Goal: Entertainment & Leisure: Browse casually

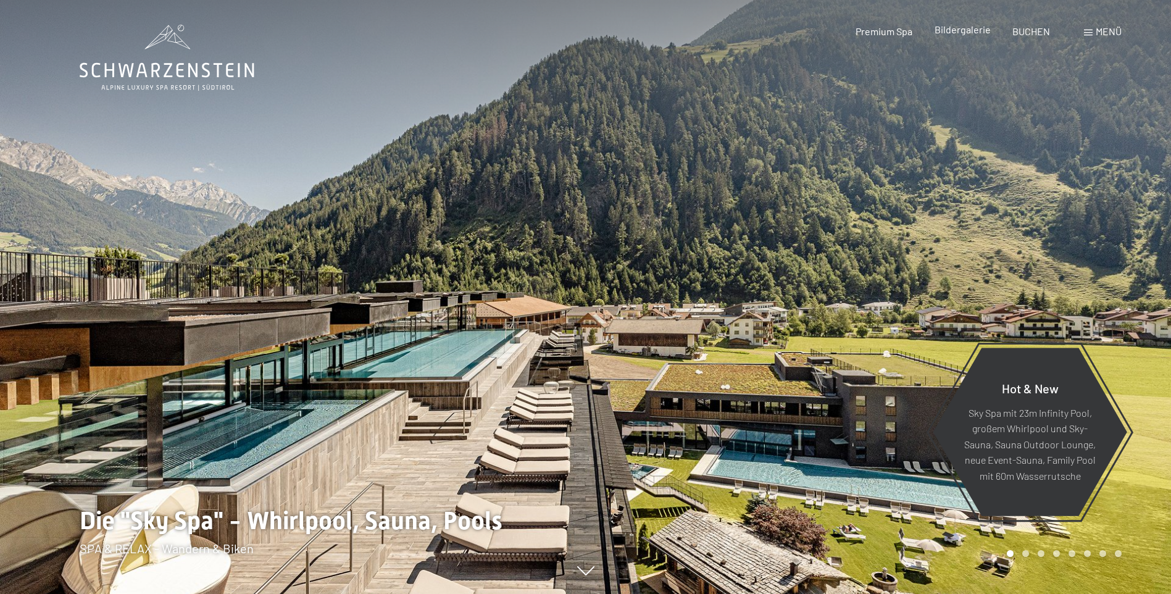
click at [960, 36] on div "Bildergalerie" at bounding box center [963, 30] width 56 height 14
click at [960, 30] on span "Bildergalerie" at bounding box center [963, 29] width 56 height 12
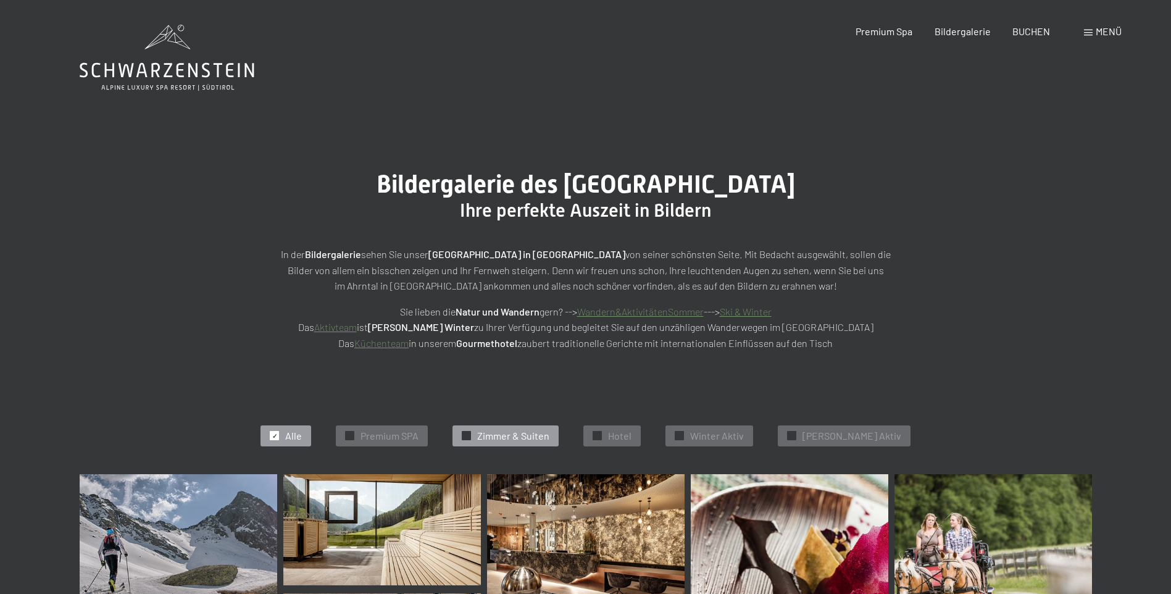
click at [505, 436] on span "Zimmer & Suiten" at bounding box center [513, 436] width 72 height 14
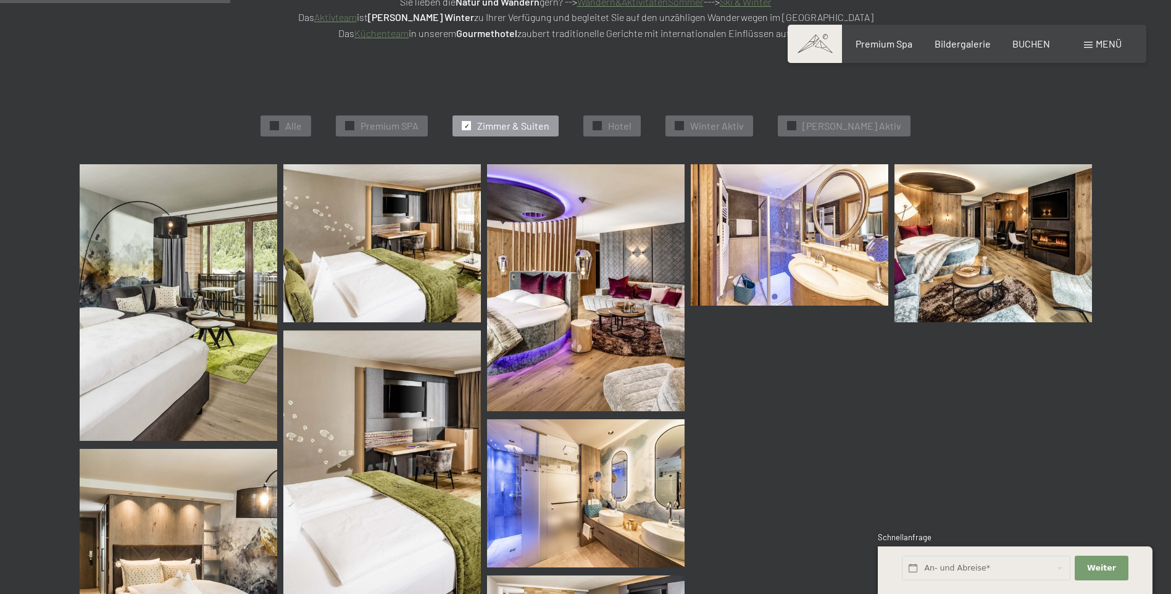
scroll to position [311, 0]
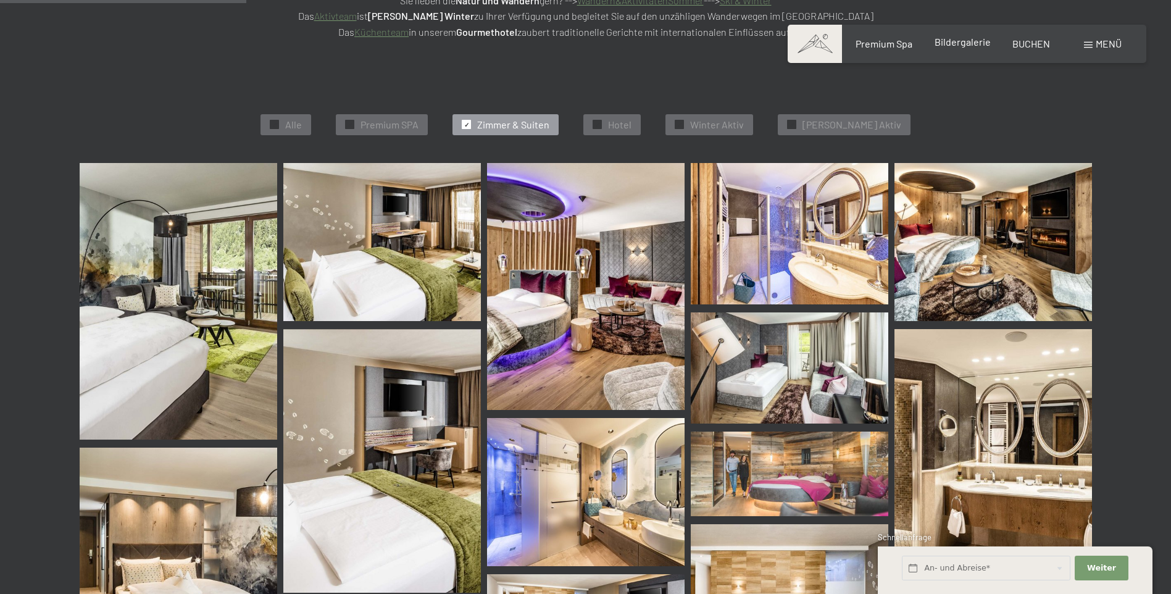
click at [966, 44] on span "Bildergalerie" at bounding box center [963, 42] width 56 height 12
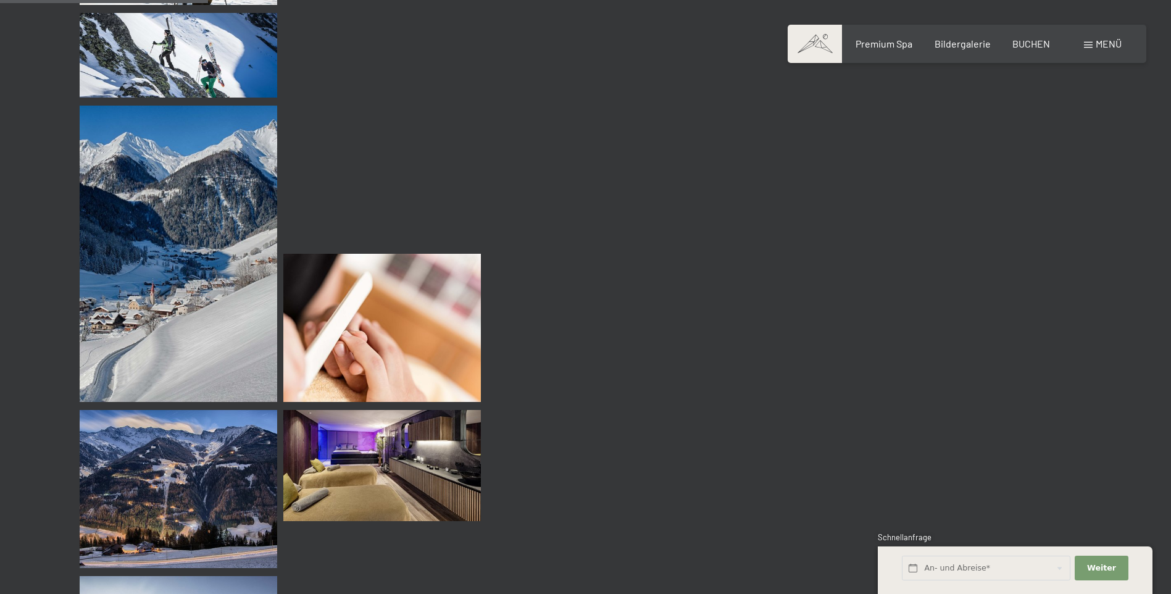
scroll to position [2841, 0]
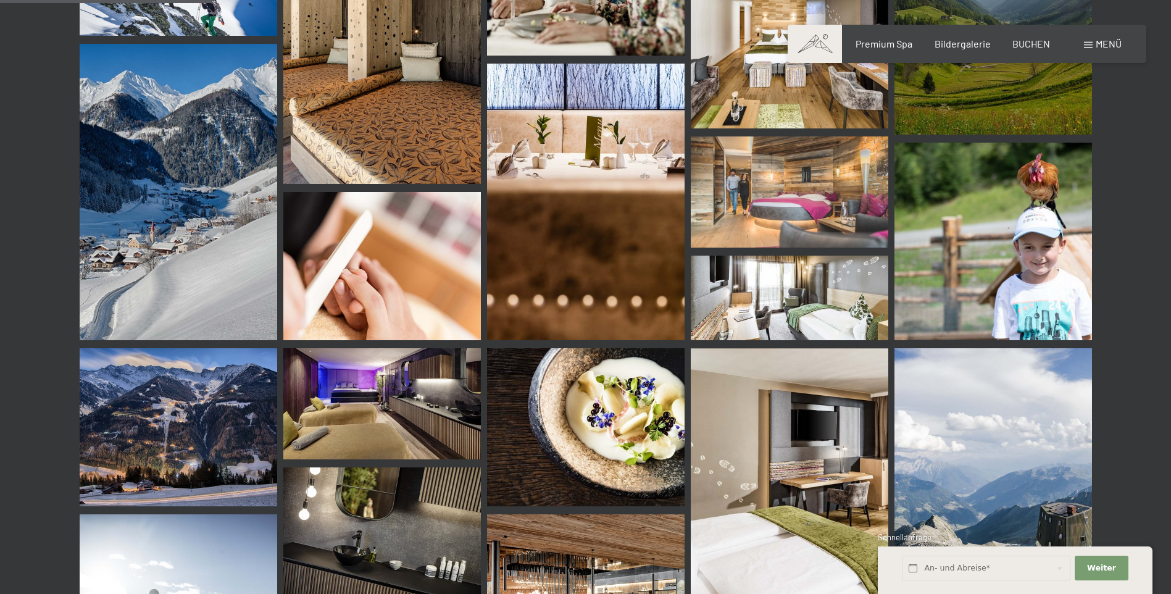
click at [119, 434] on img at bounding box center [179, 427] width 198 height 158
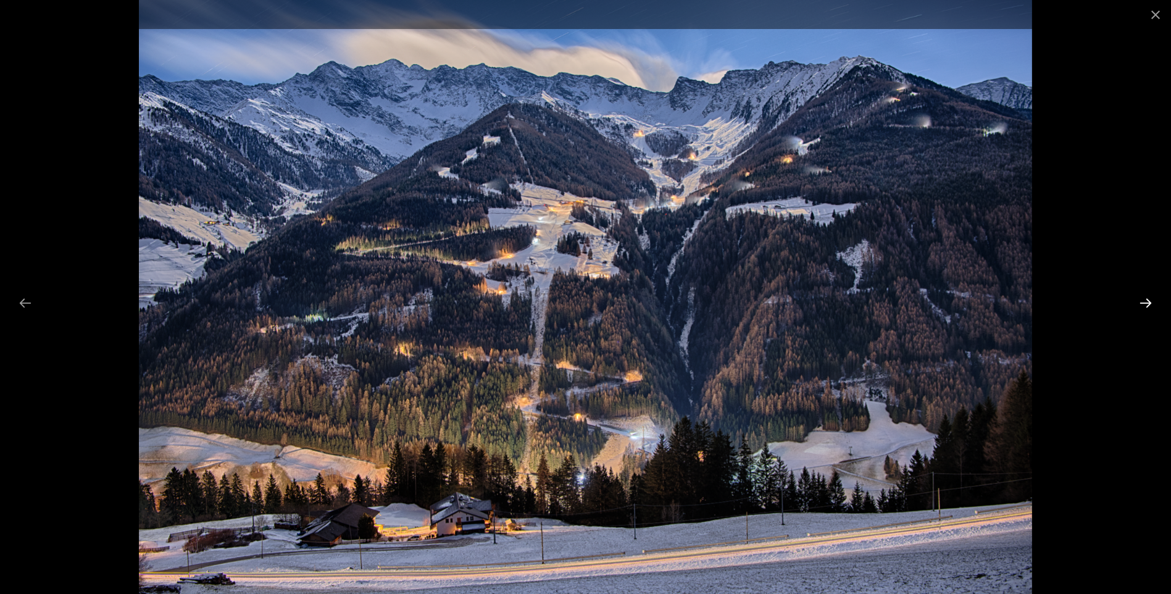
click at [1147, 308] on button "Next slide" at bounding box center [1146, 303] width 26 height 24
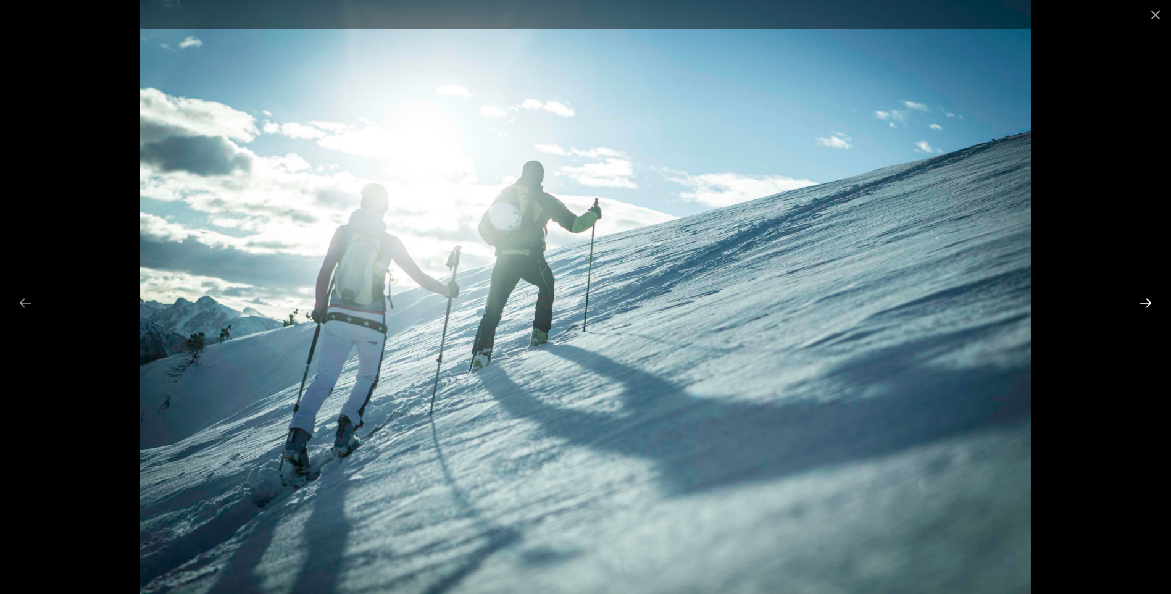
click at [1147, 308] on button "Next slide" at bounding box center [1146, 303] width 26 height 24
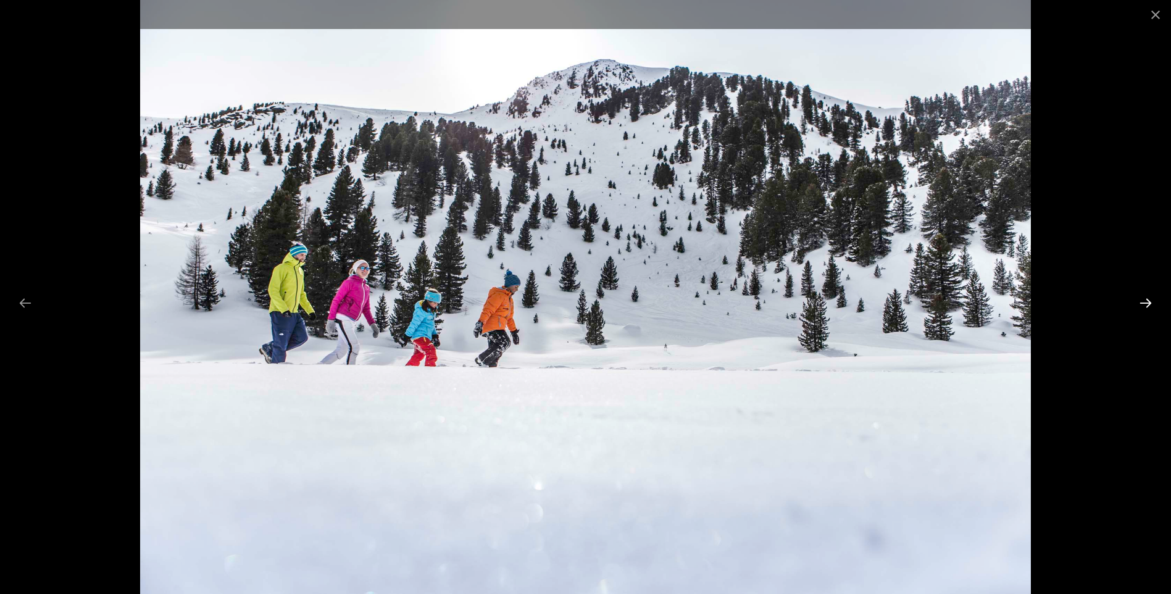
click at [1147, 308] on button "Next slide" at bounding box center [1146, 303] width 26 height 24
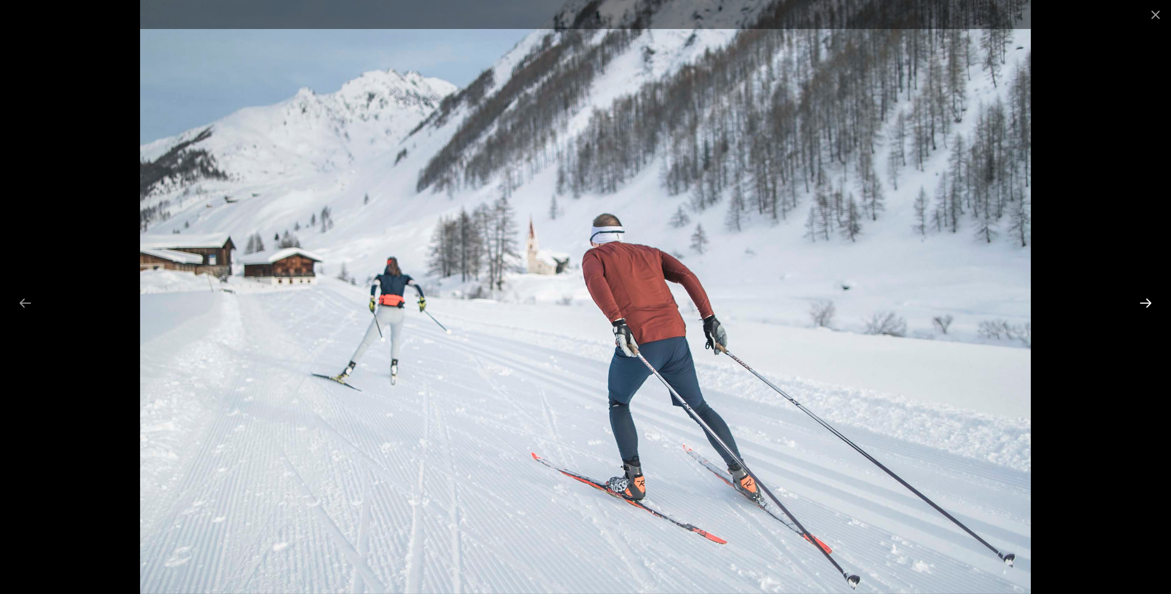
click at [1147, 308] on button "Next slide" at bounding box center [1146, 303] width 26 height 24
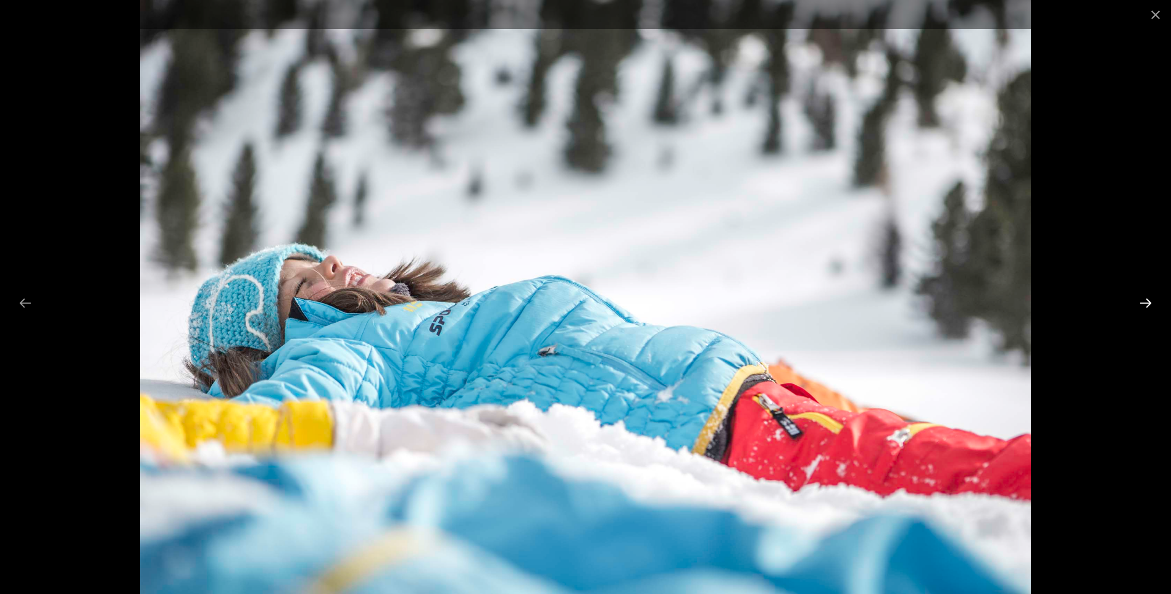
click at [1147, 308] on button "Next slide" at bounding box center [1146, 303] width 26 height 24
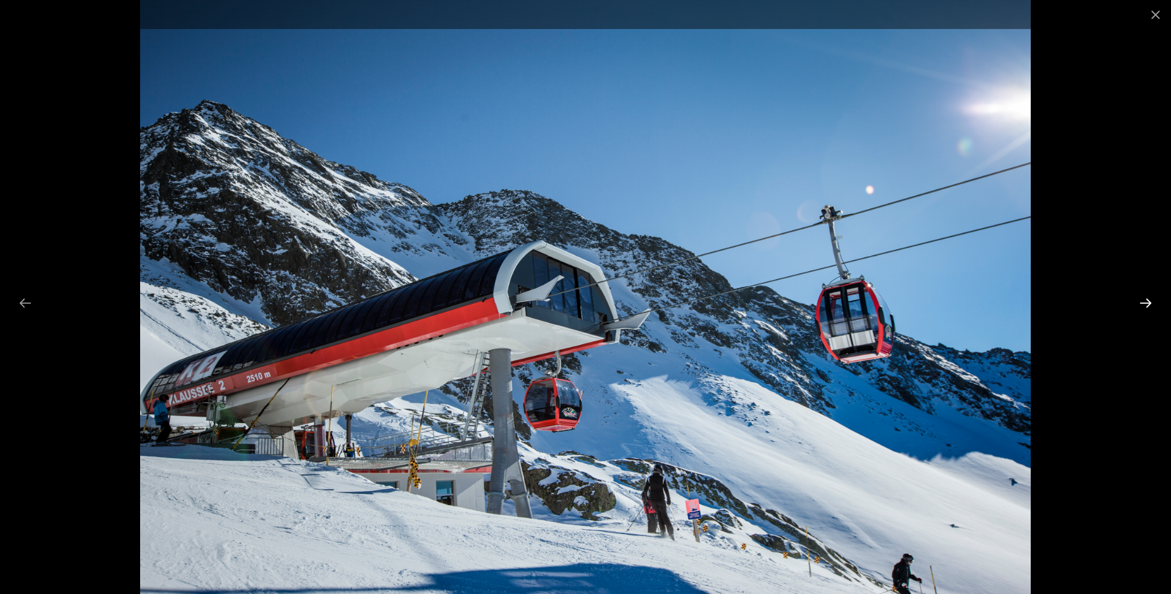
click at [1147, 308] on button "Next slide" at bounding box center [1146, 303] width 26 height 24
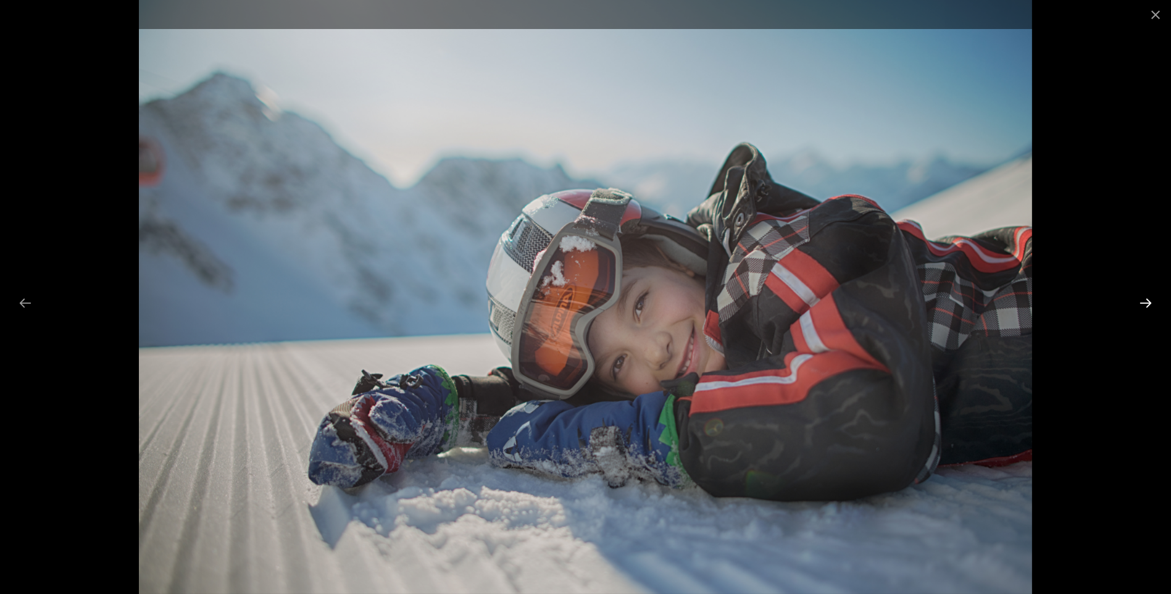
click at [1147, 308] on button "Next slide" at bounding box center [1146, 303] width 26 height 24
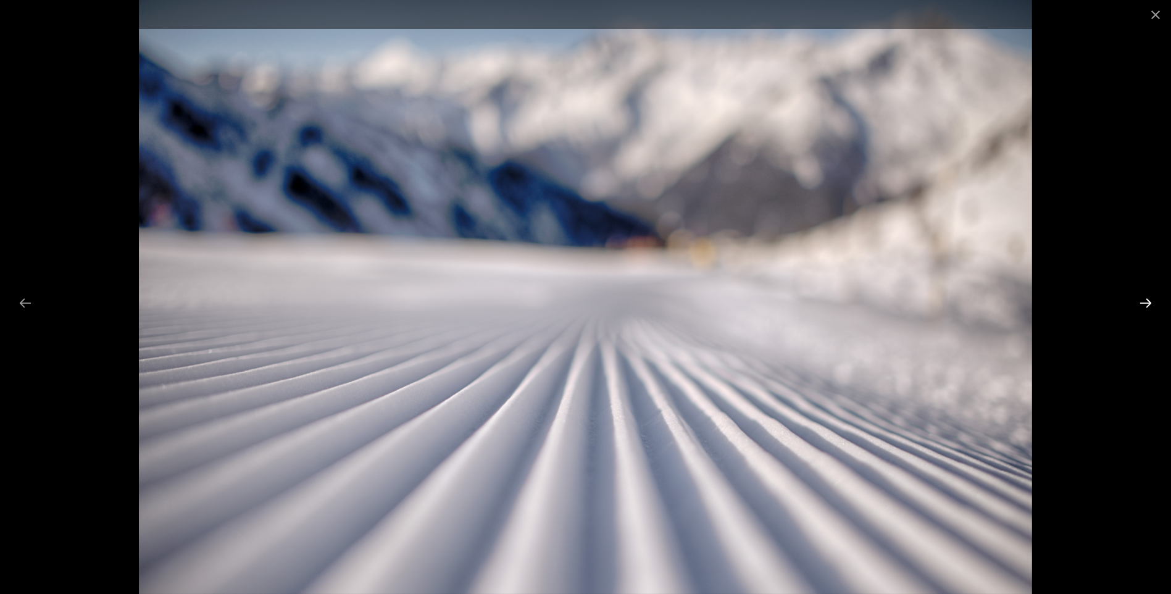
click at [1147, 308] on button "Next slide" at bounding box center [1146, 303] width 26 height 24
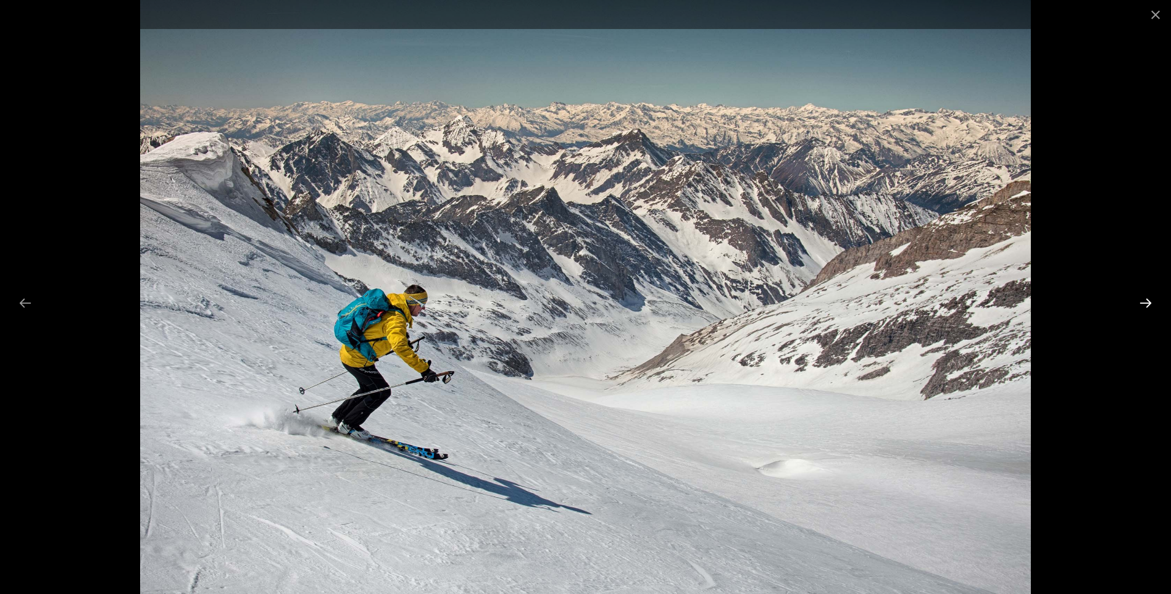
click at [1147, 308] on button "Next slide" at bounding box center [1146, 303] width 26 height 24
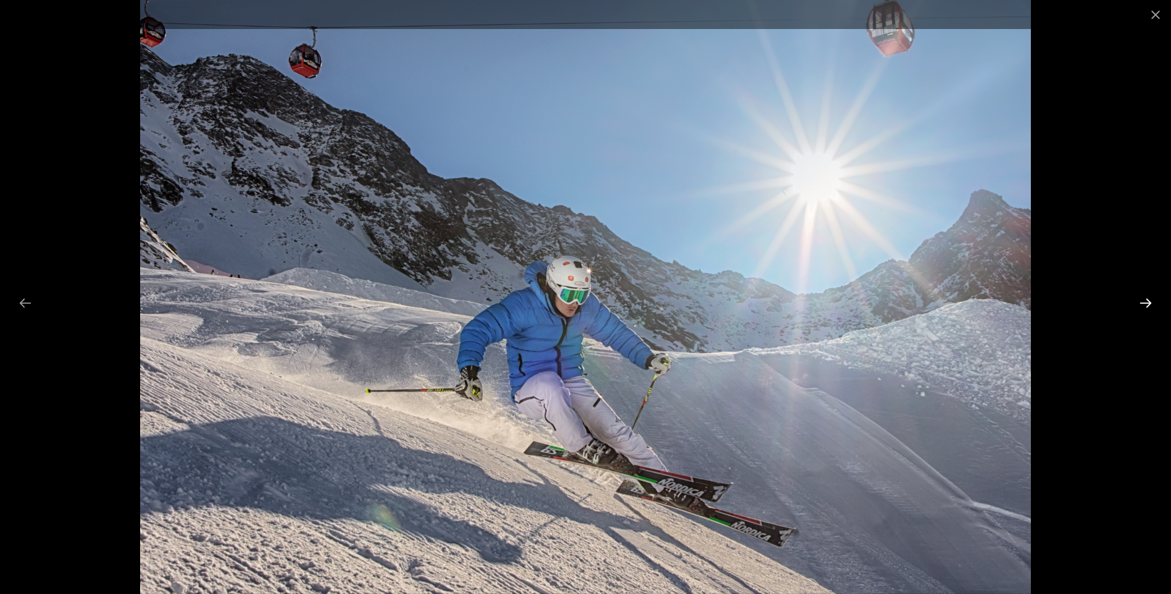
click at [1147, 308] on button "Next slide" at bounding box center [1146, 303] width 26 height 24
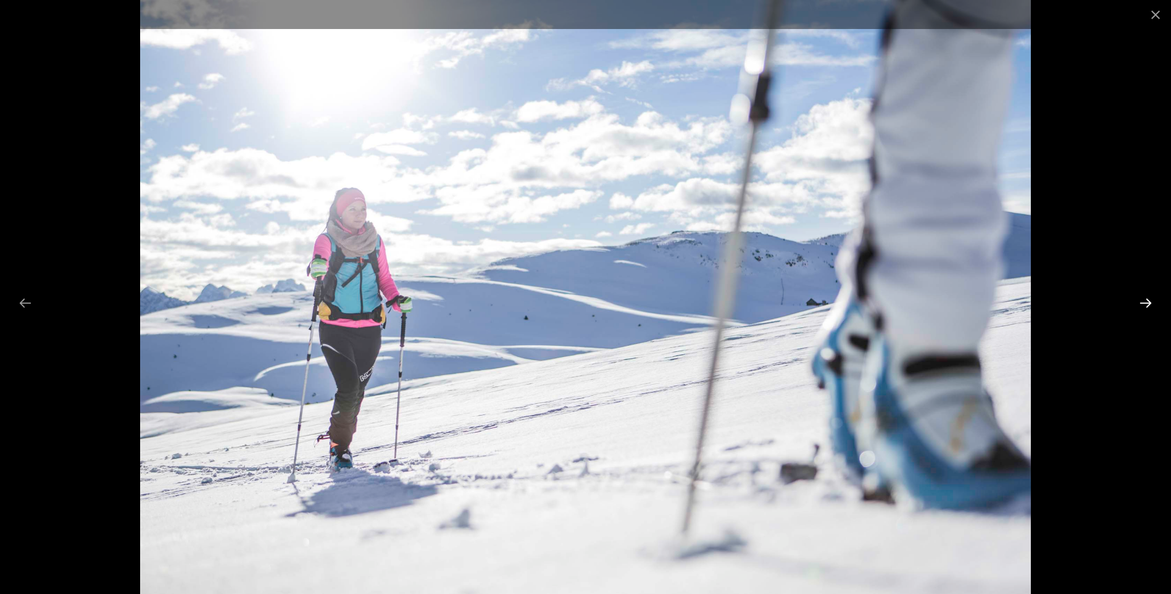
click at [1147, 308] on button "Next slide" at bounding box center [1146, 303] width 26 height 24
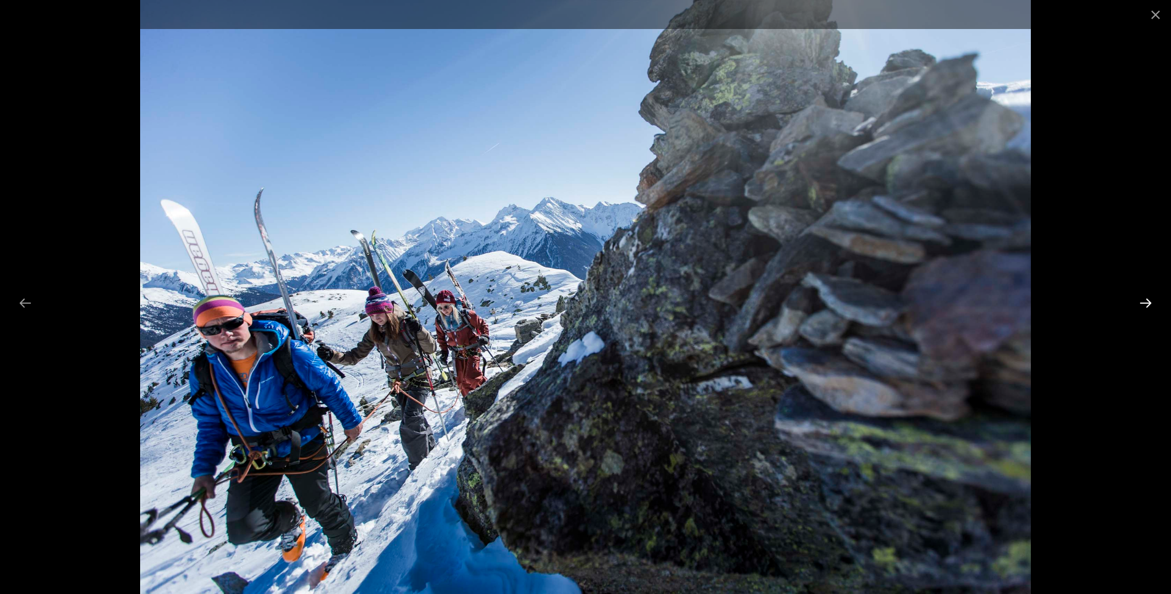
click at [1147, 308] on button "Next slide" at bounding box center [1146, 303] width 26 height 24
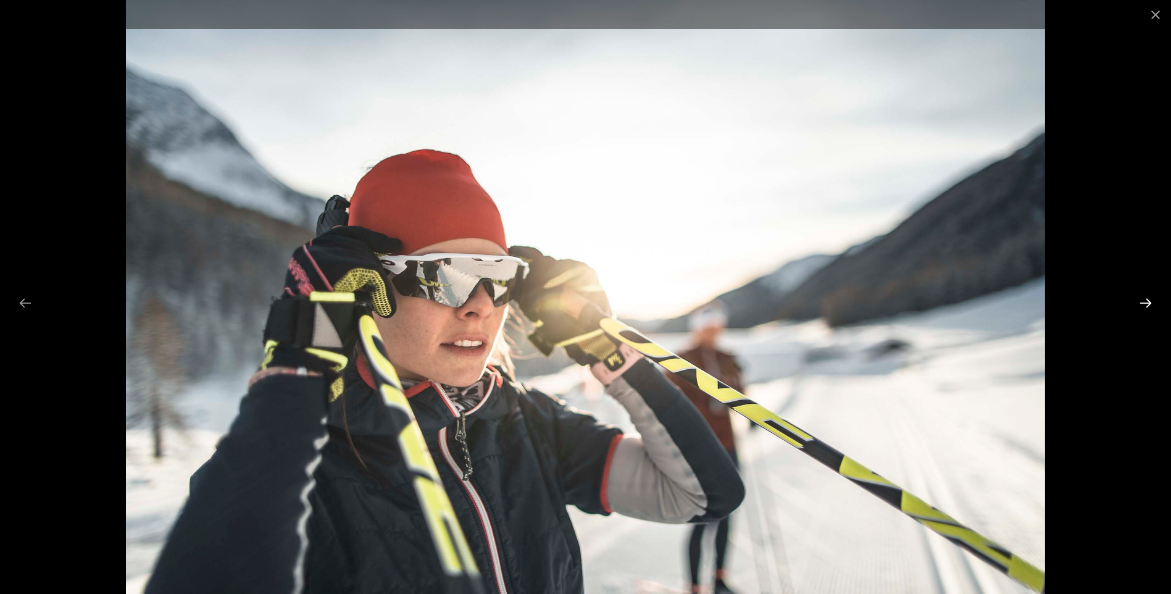
scroll to position [2779, 0]
click at [1147, 308] on button "Next slide" at bounding box center [1146, 303] width 26 height 24
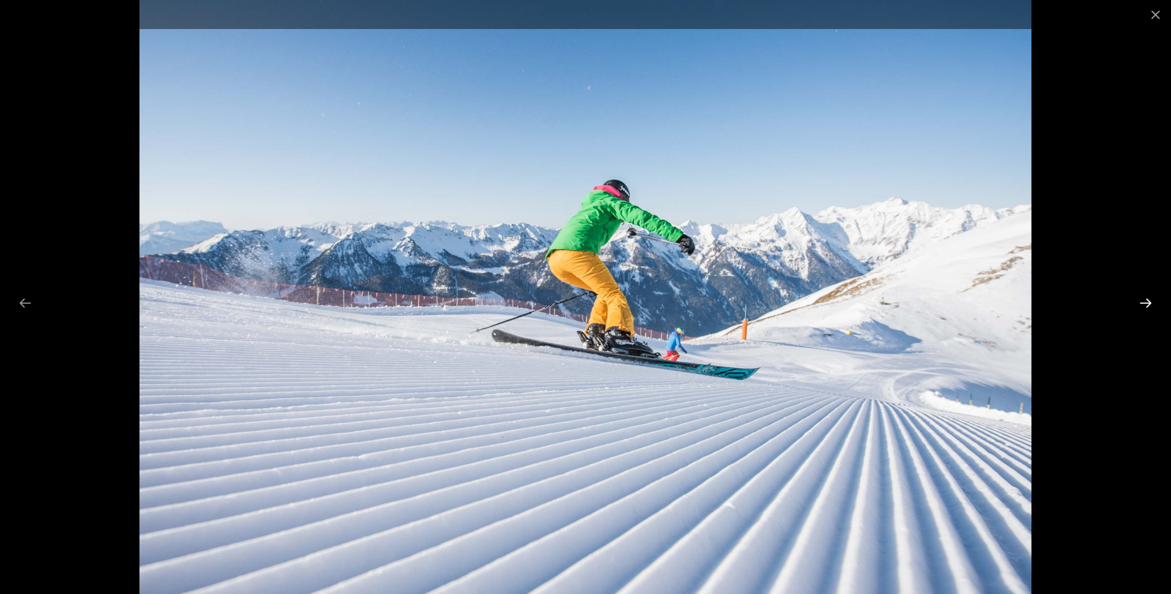
click at [1147, 308] on button "Next slide" at bounding box center [1146, 303] width 26 height 24
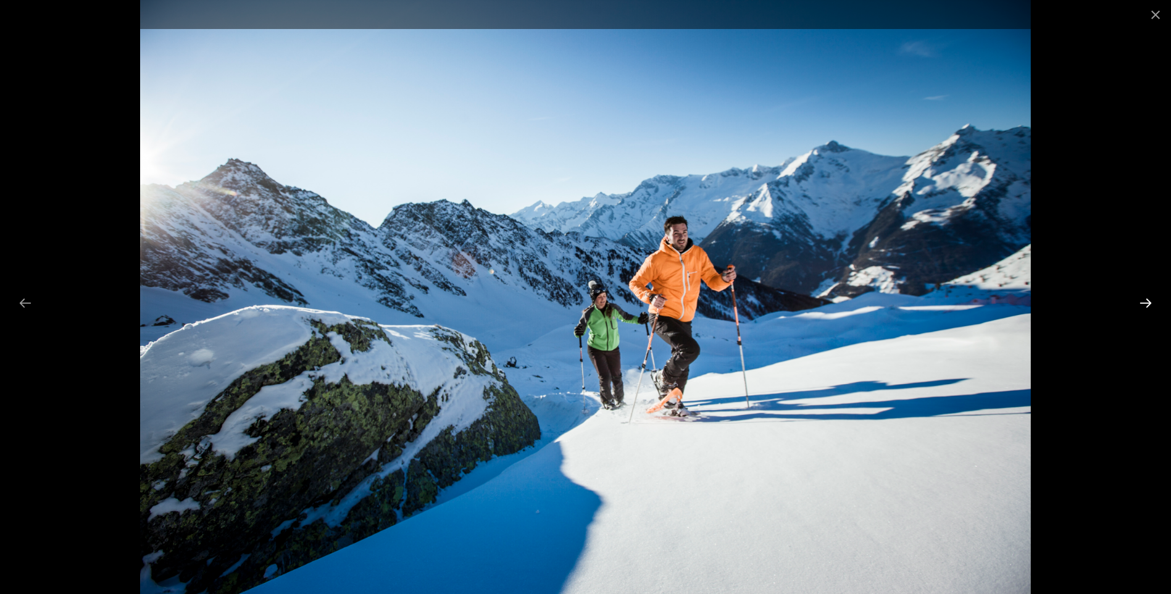
click at [1147, 308] on button "Next slide" at bounding box center [1146, 303] width 26 height 24
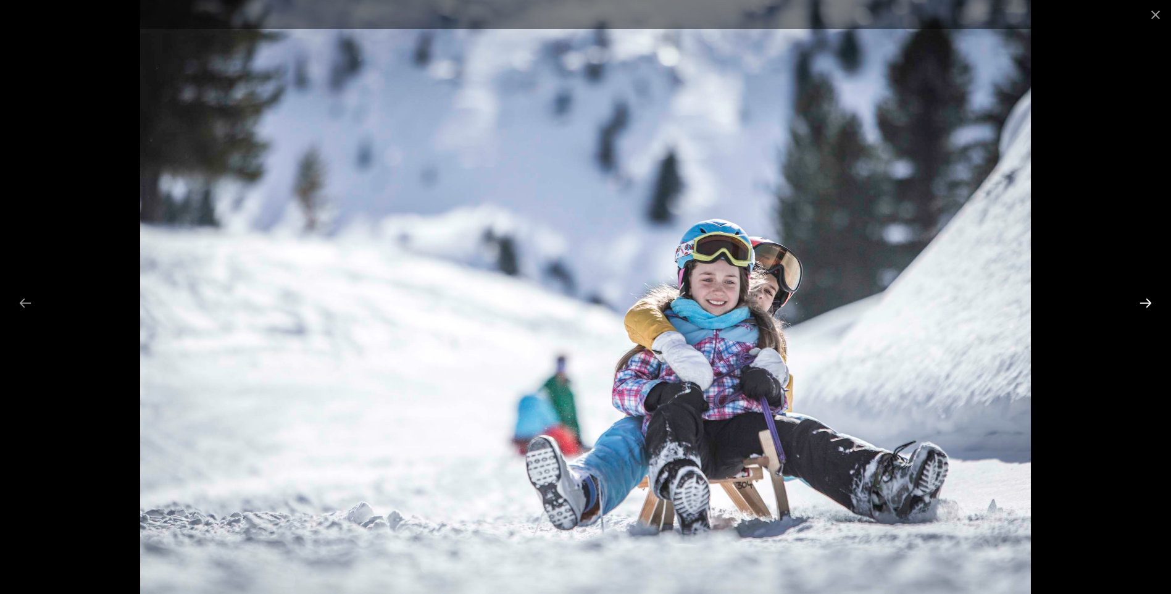
click at [1147, 308] on button "Next slide" at bounding box center [1146, 303] width 26 height 24
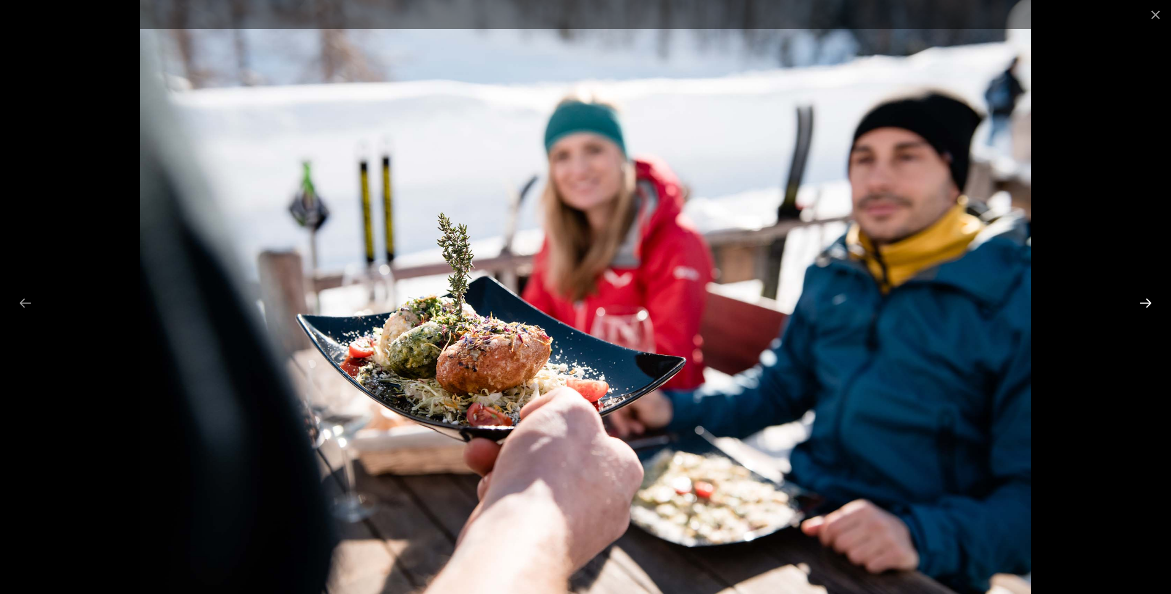
click at [1147, 308] on button "Next slide" at bounding box center [1146, 303] width 26 height 24
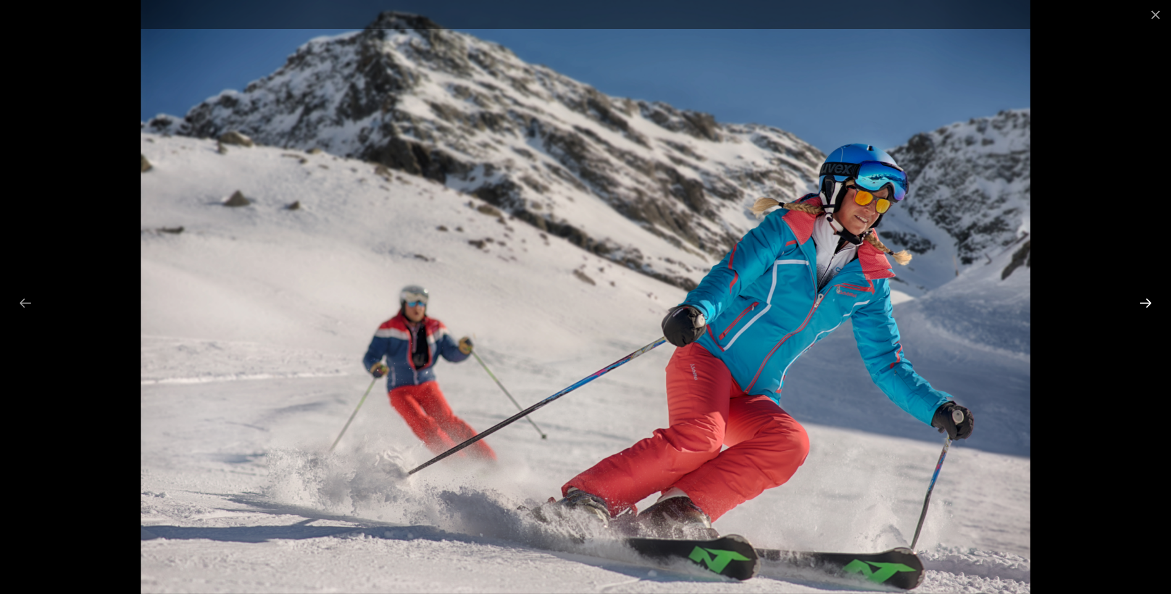
click at [1147, 308] on button "Next slide" at bounding box center [1146, 303] width 26 height 24
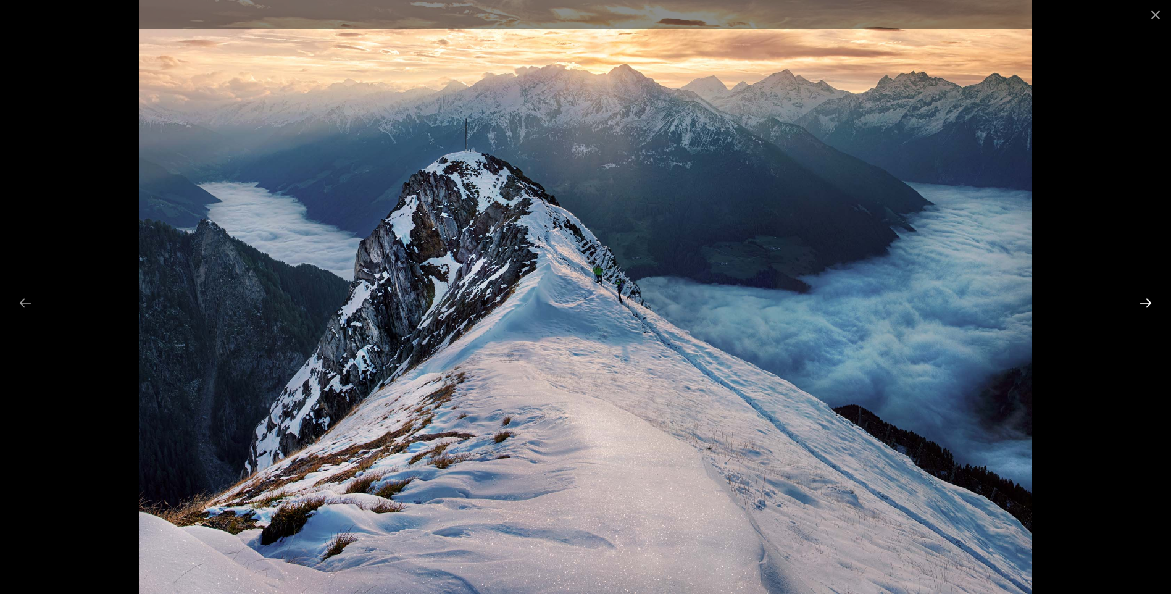
click at [1147, 308] on button "Next slide" at bounding box center [1146, 303] width 26 height 24
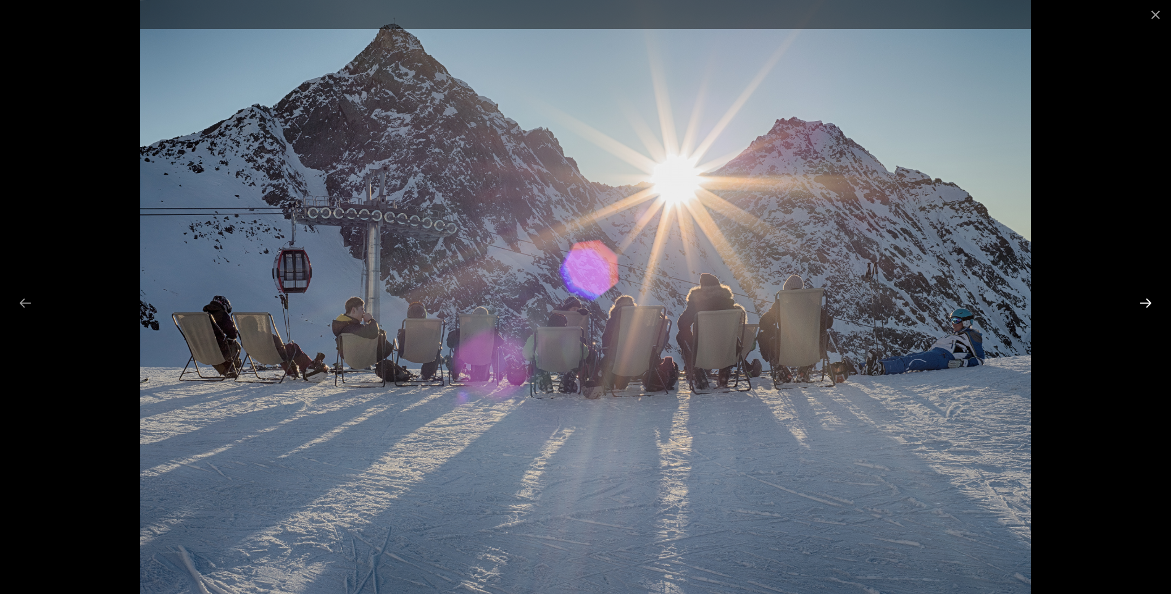
click at [1147, 308] on button "Next slide" at bounding box center [1146, 303] width 26 height 24
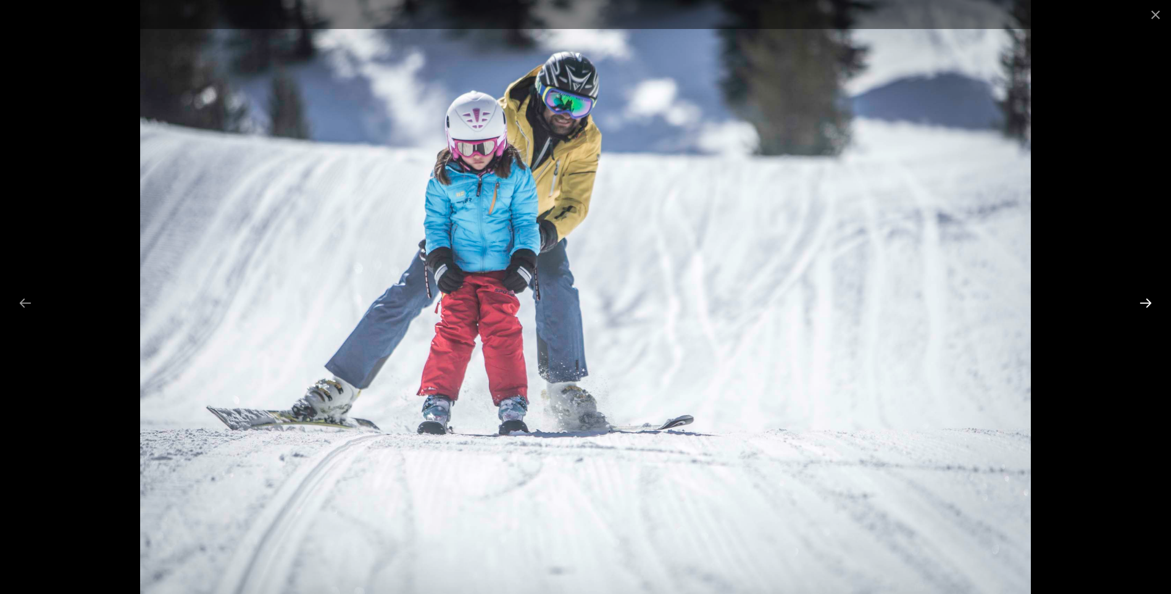
click at [1147, 308] on button "Next slide" at bounding box center [1146, 303] width 26 height 24
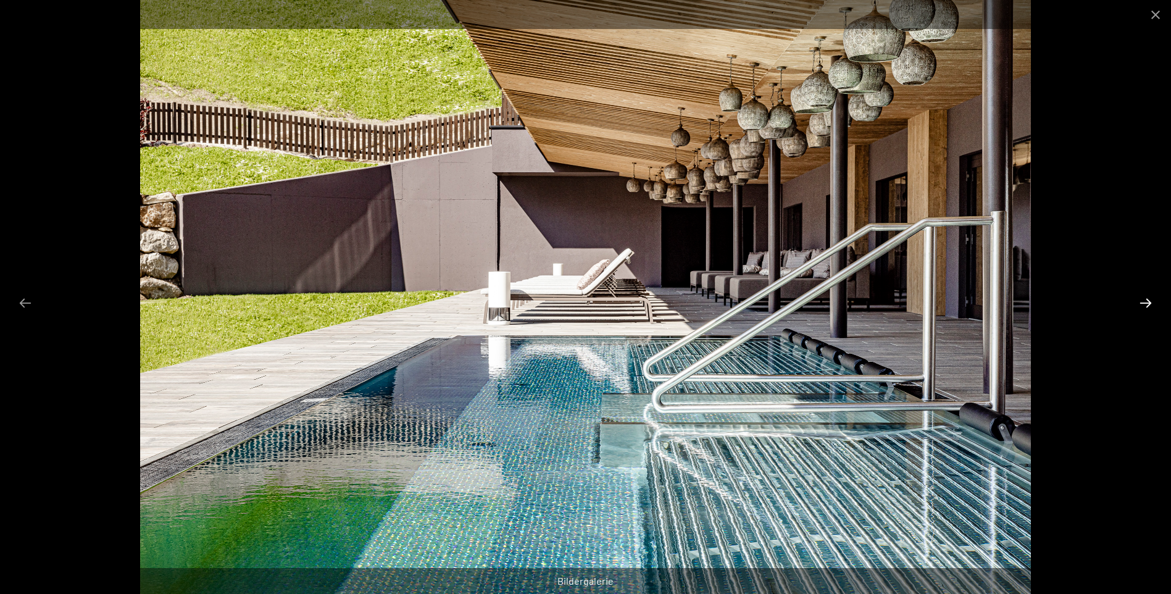
click at [1147, 308] on button "Next slide" at bounding box center [1146, 303] width 26 height 24
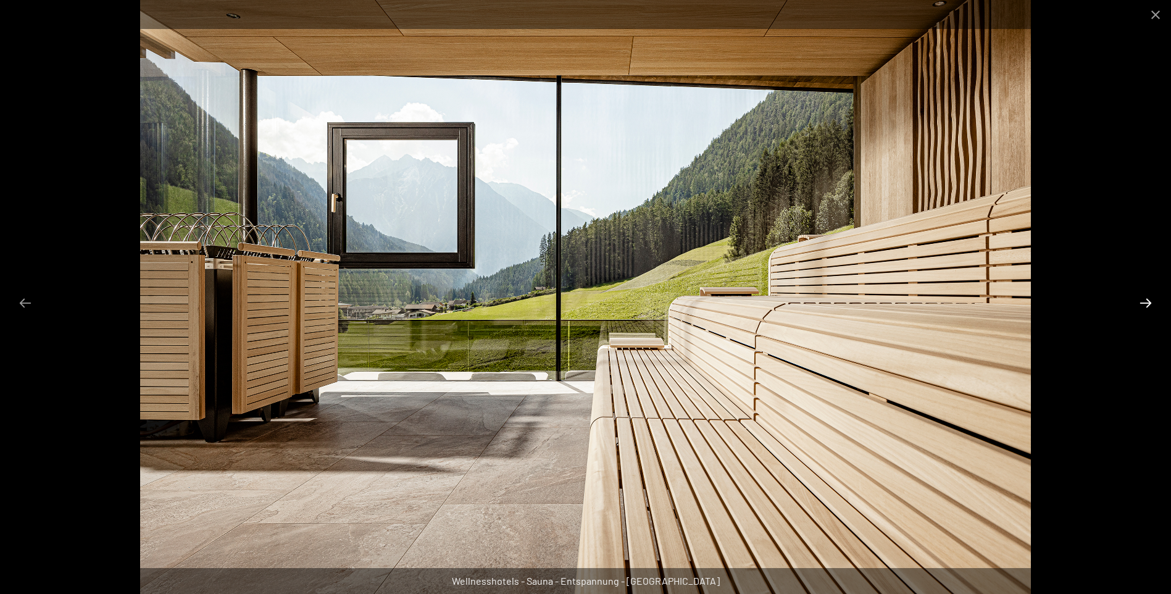
click at [1147, 308] on button "Next slide" at bounding box center [1146, 303] width 26 height 24
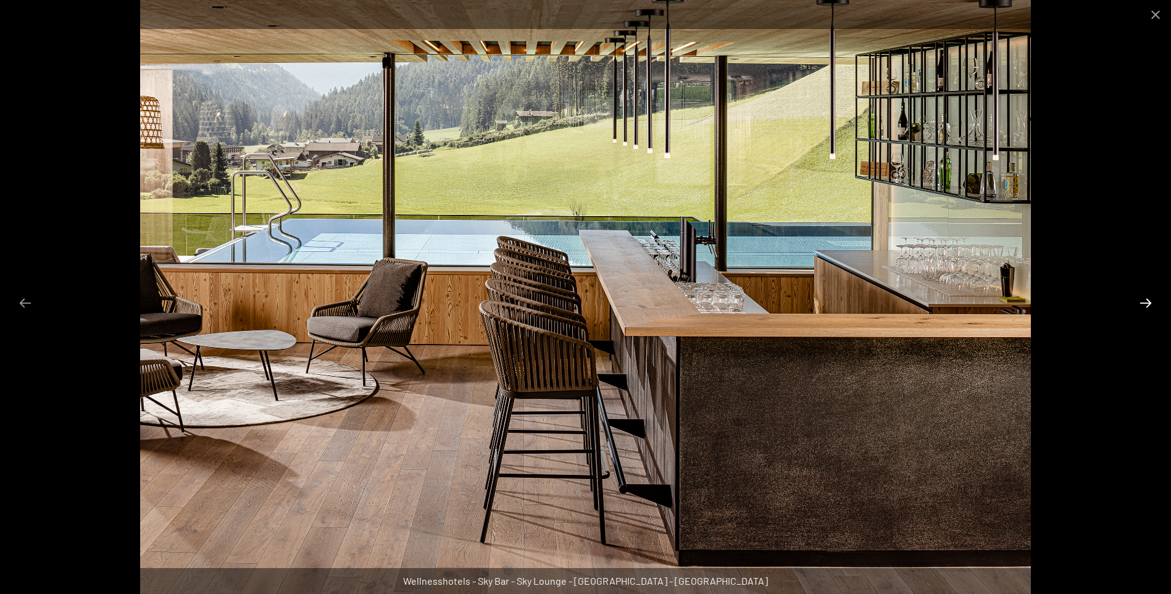
click at [1147, 308] on button "Next slide" at bounding box center [1146, 303] width 26 height 24
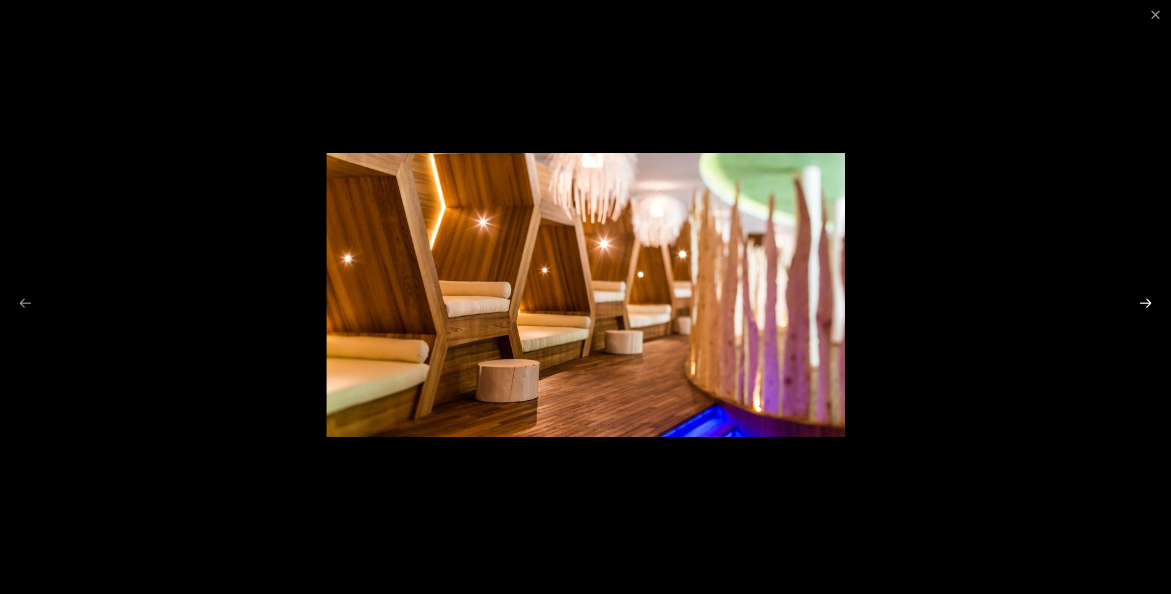
click at [1147, 308] on button "Next slide" at bounding box center [1146, 303] width 26 height 24
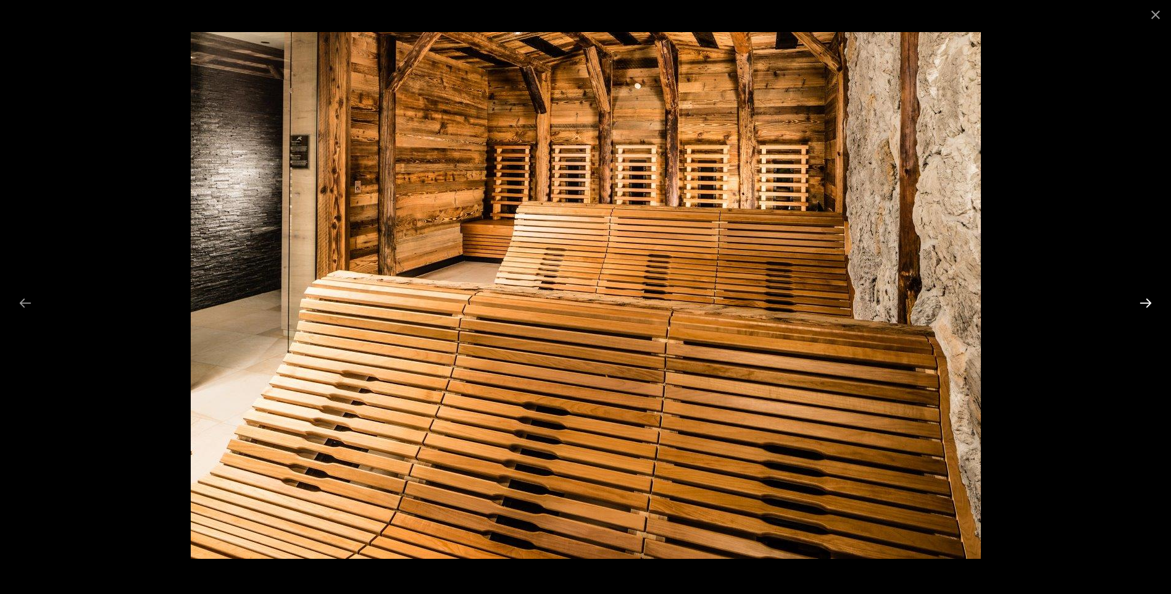
click at [1147, 308] on button "Next slide" at bounding box center [1146, 303] width 26 height 24
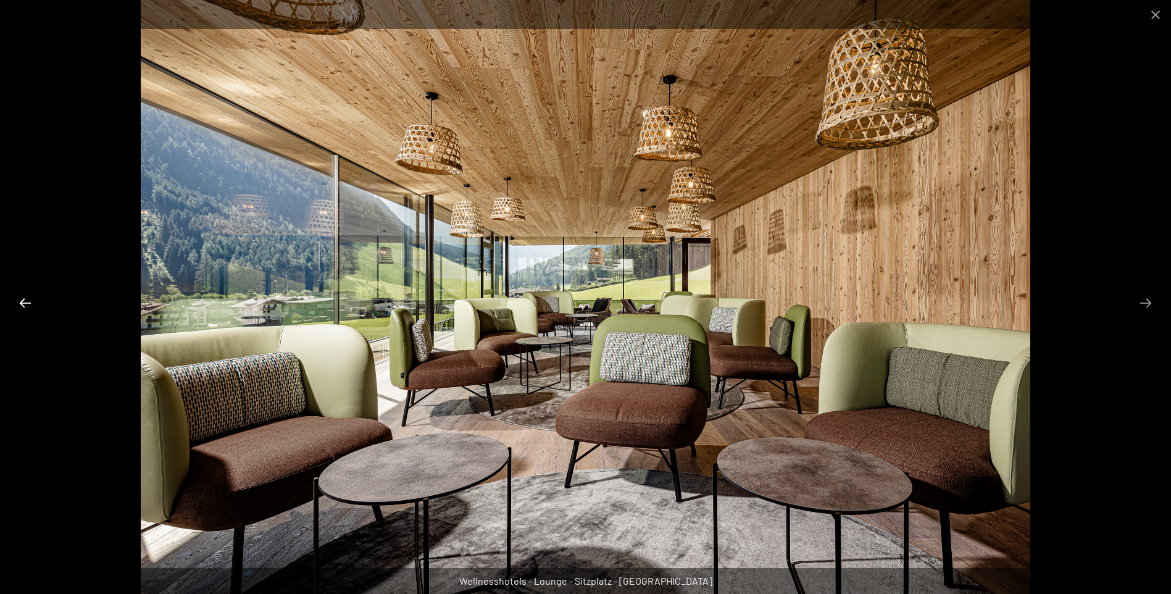
click at [33, 302] on button "Previous slide" at bounding box center [25, 303] width 26 height 24
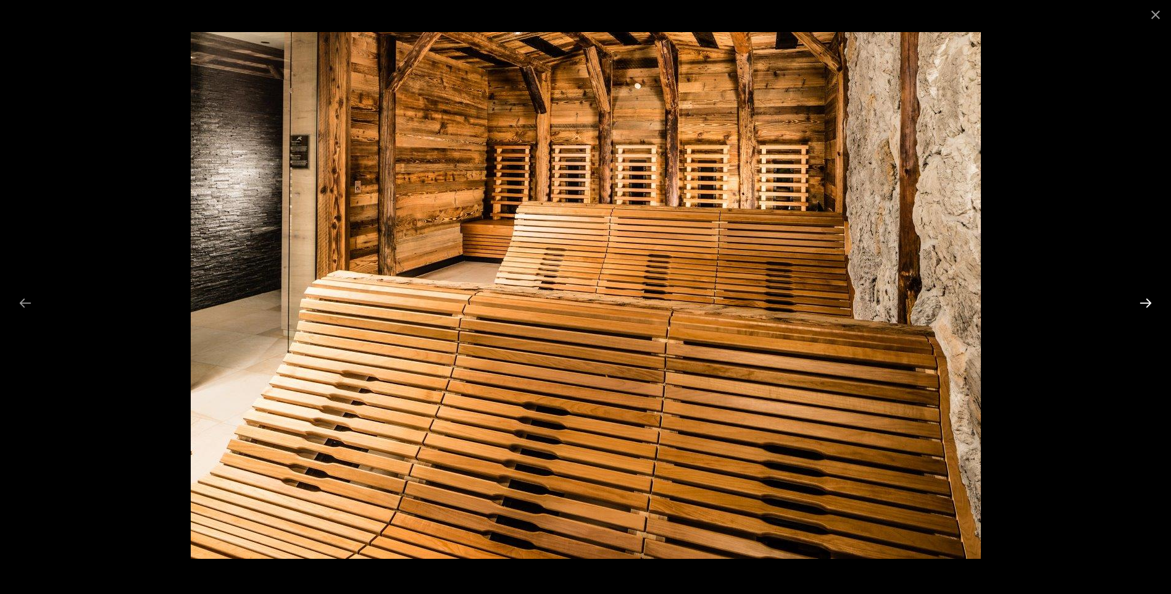
click at [1142, 309] on button "Next slide" at bounding box center [1146, 303] width 26 height 24
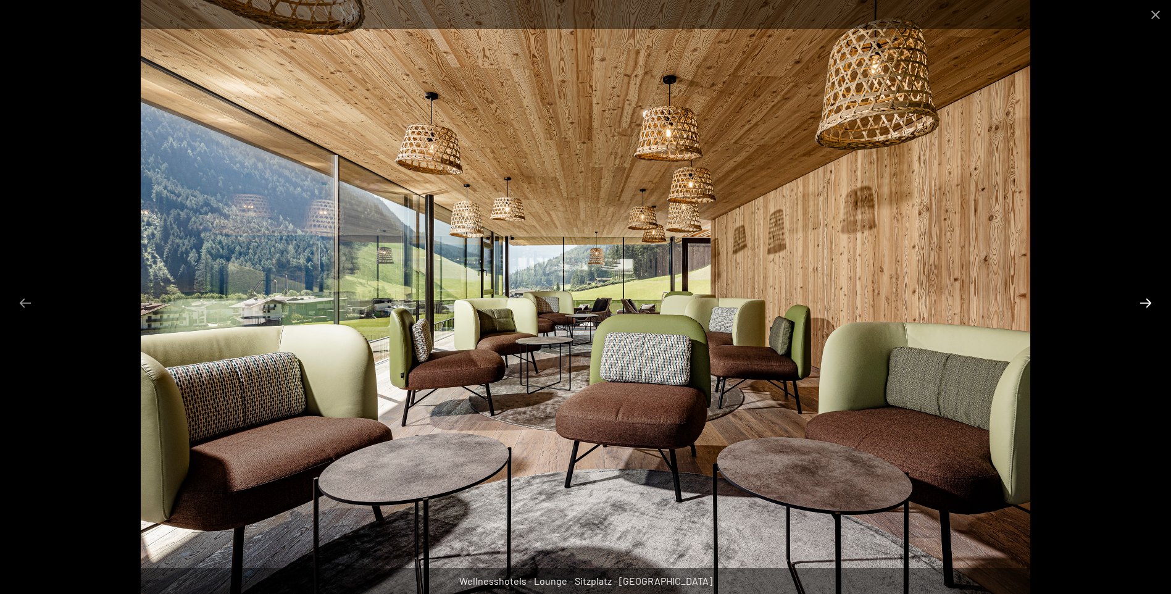
click at [1142, 309] on button "Next slide" at bounding box center [1146, 303] width 26 height 24
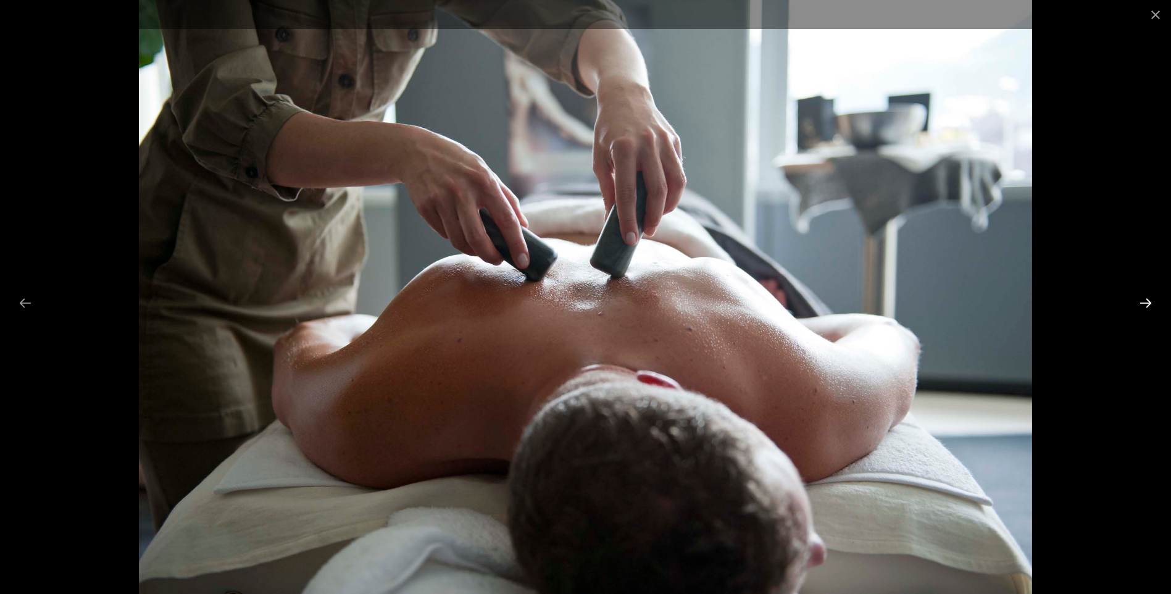
click at [1142, 309] on button "Next slide" at bounding box center [1146, 303] width 26 height 24
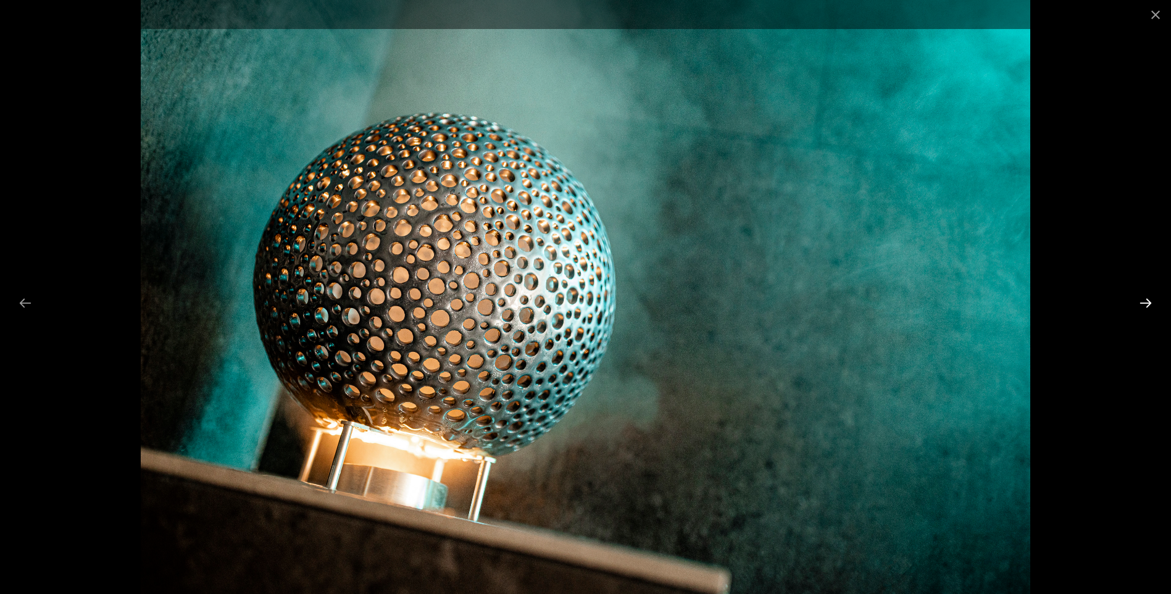
click at [1142, 309] on button "Next slide" at bounding box center [1146, 303] width 26 height 24
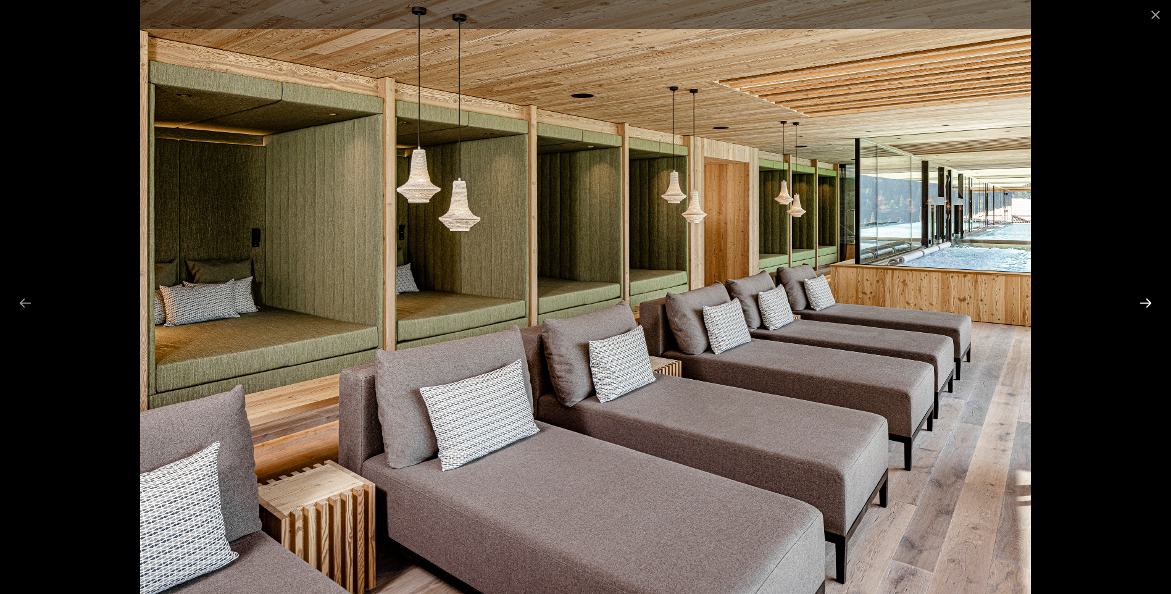
click at [1142, 309] on button "Next slide" at bounding box center [1146, 303] width 26 height 24
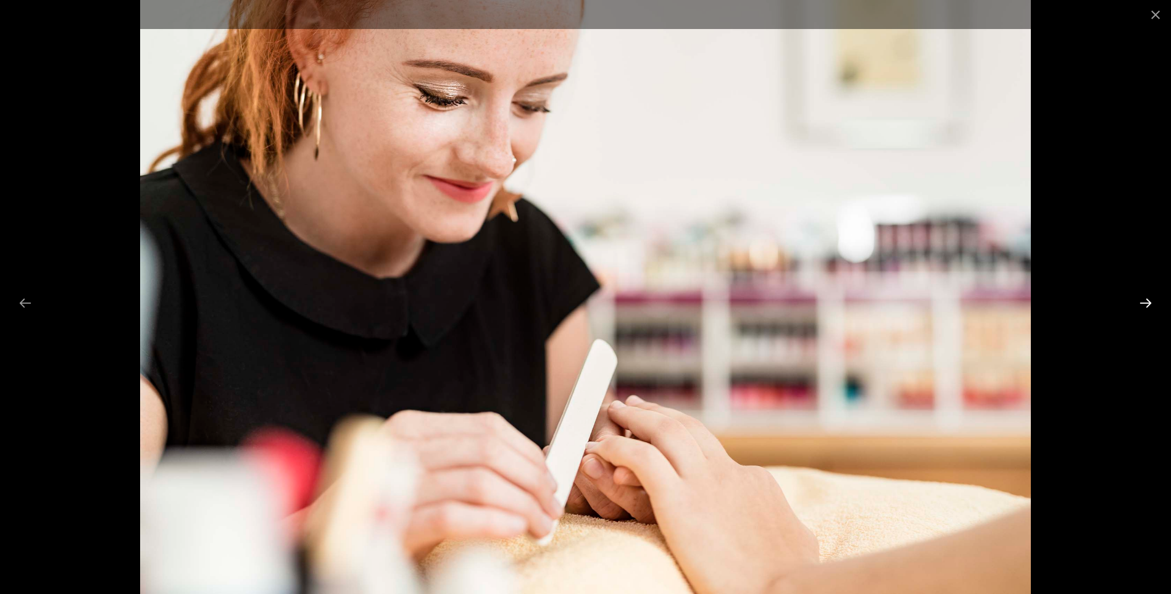
click at [1142, 309] on button "Next slide" at bounding box center [1146, 303] width 26 height 24
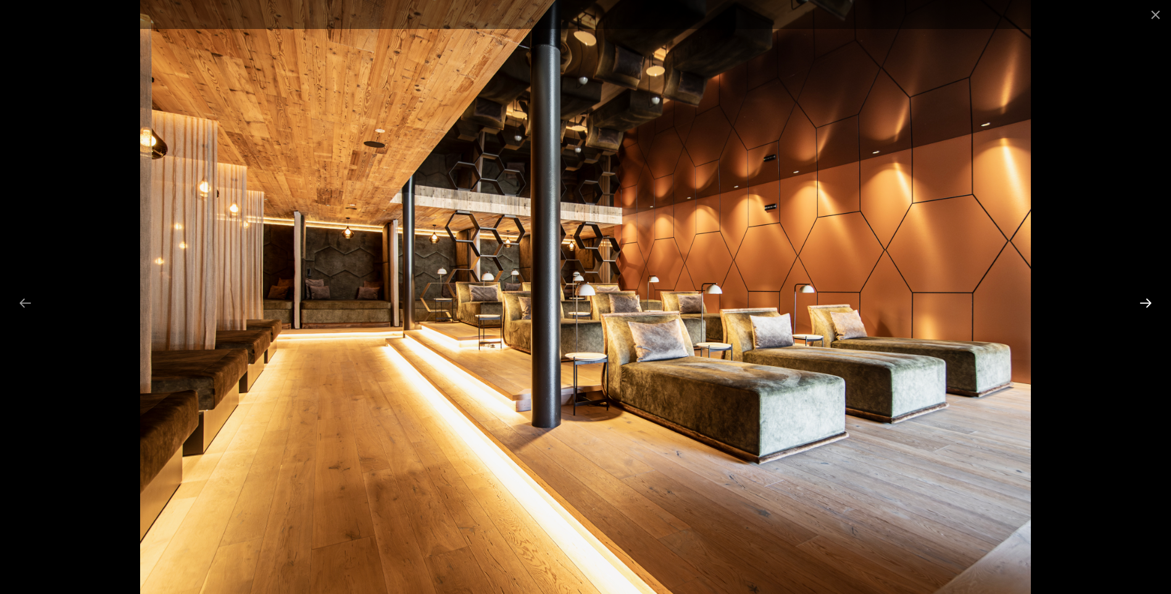
click at [1142, 309] on button "Next slide" at bounding box center [1146, 303] width 26 height 24
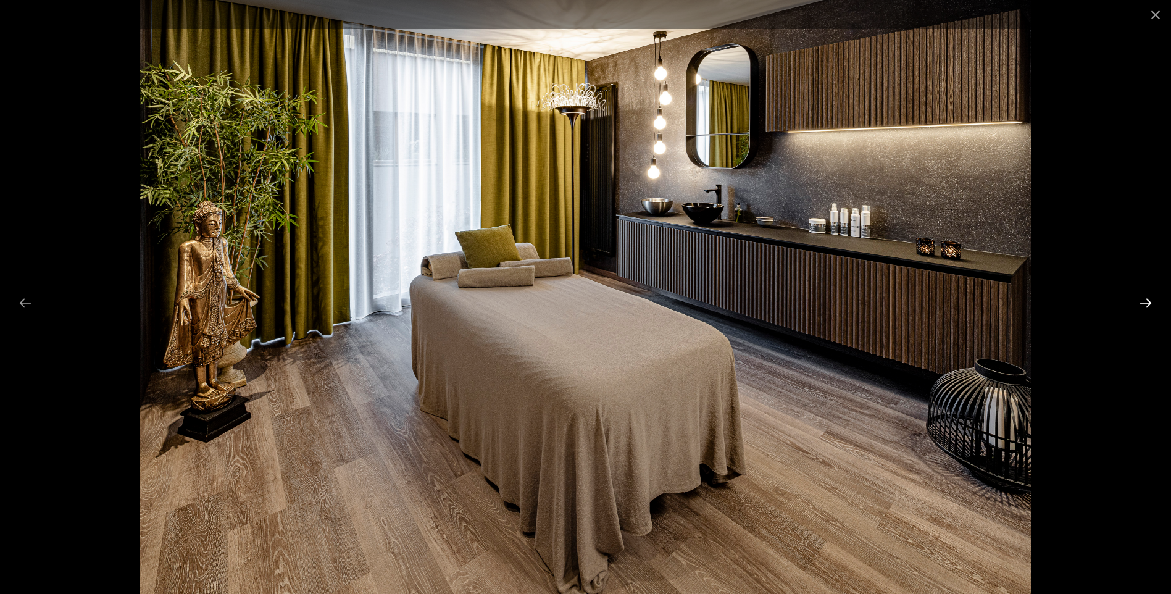
click at [1142, 309] on button "Next slide" at bounding box center [1146, 303] width 26 height 24
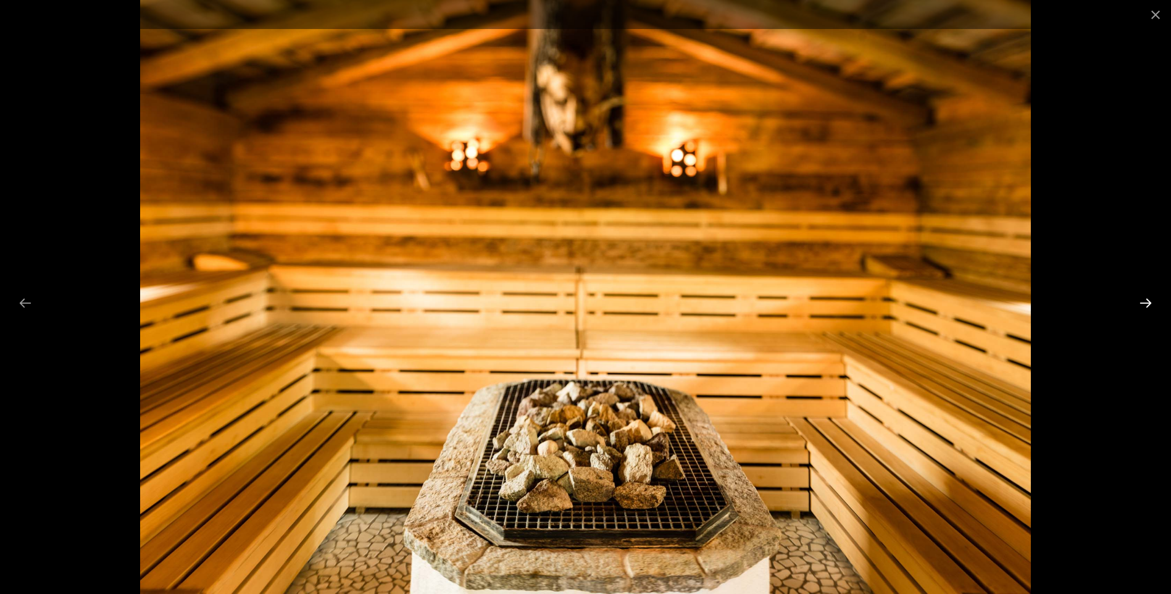
click at [1142, 309] on button "Next slide" at bounding box center [1146, 303] width 26 height 24
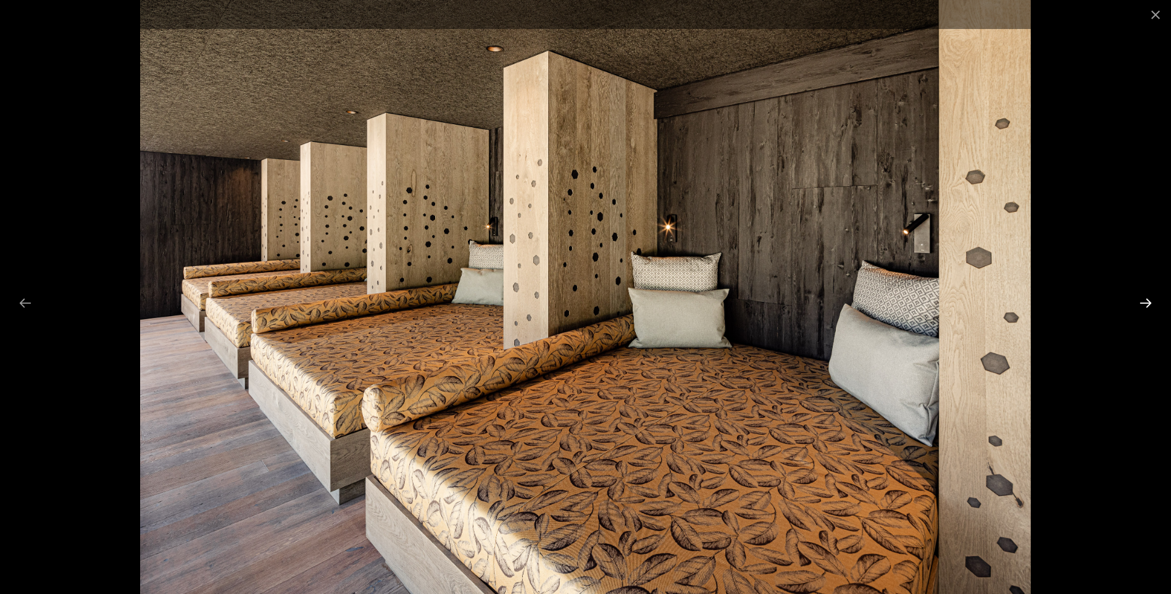
click at [1142, 309] on button "Next slide" at bounding box center [1146, 303] width 26 height 24
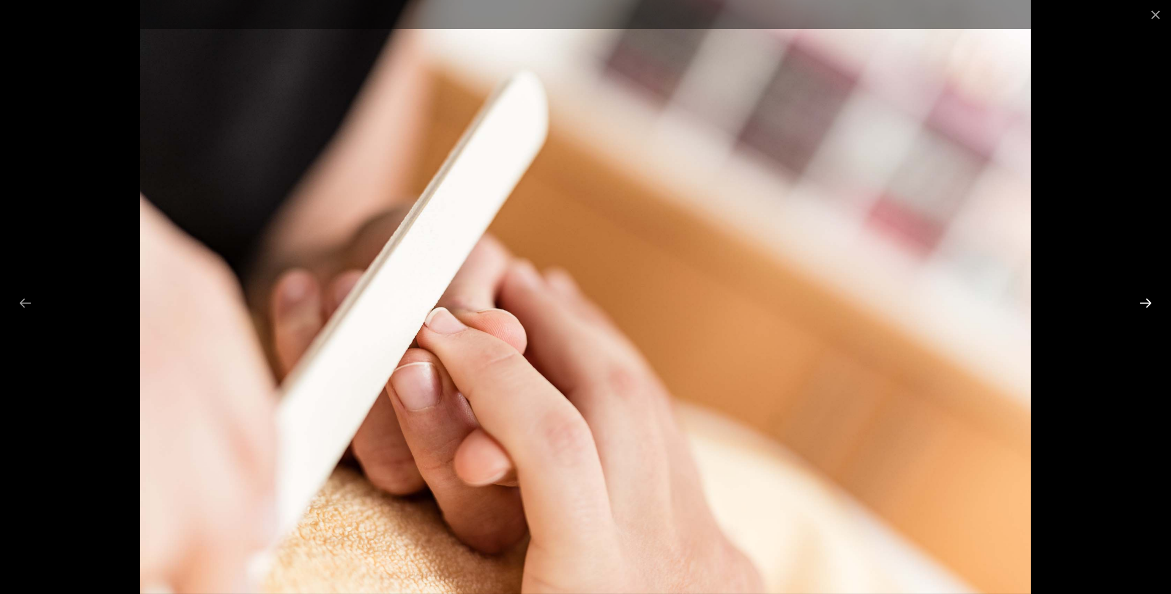
click at [1142, 309] on button "Next slide" at bounding box center [1146, 303] width 26 height 24
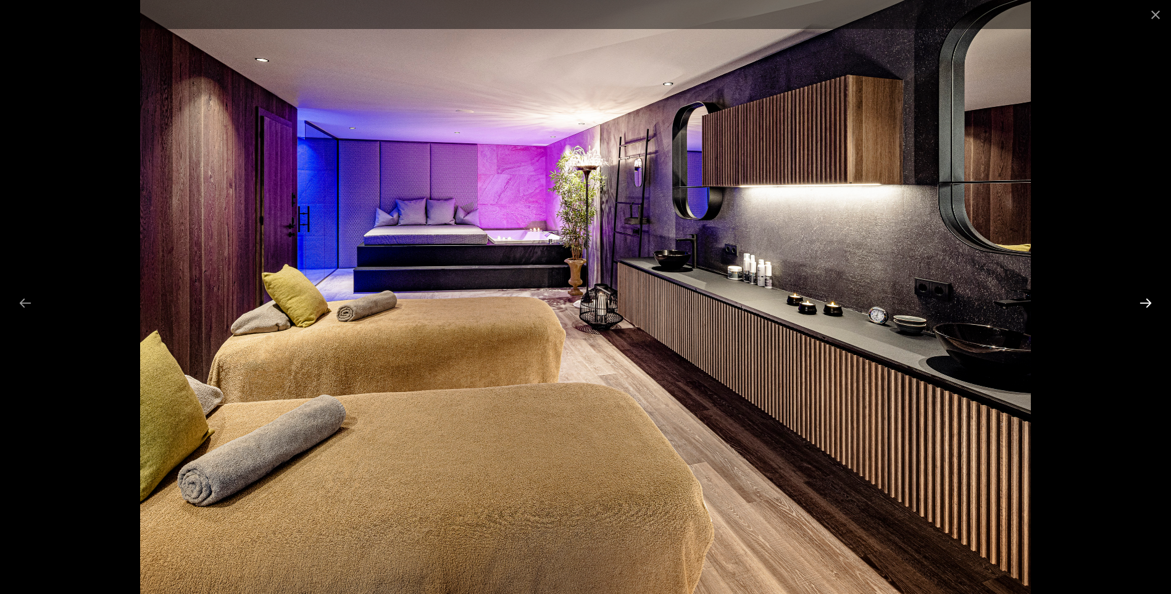
click at [1142, 309] on button "Next slide" at bounding box center [1146, 303] width 26 height 24
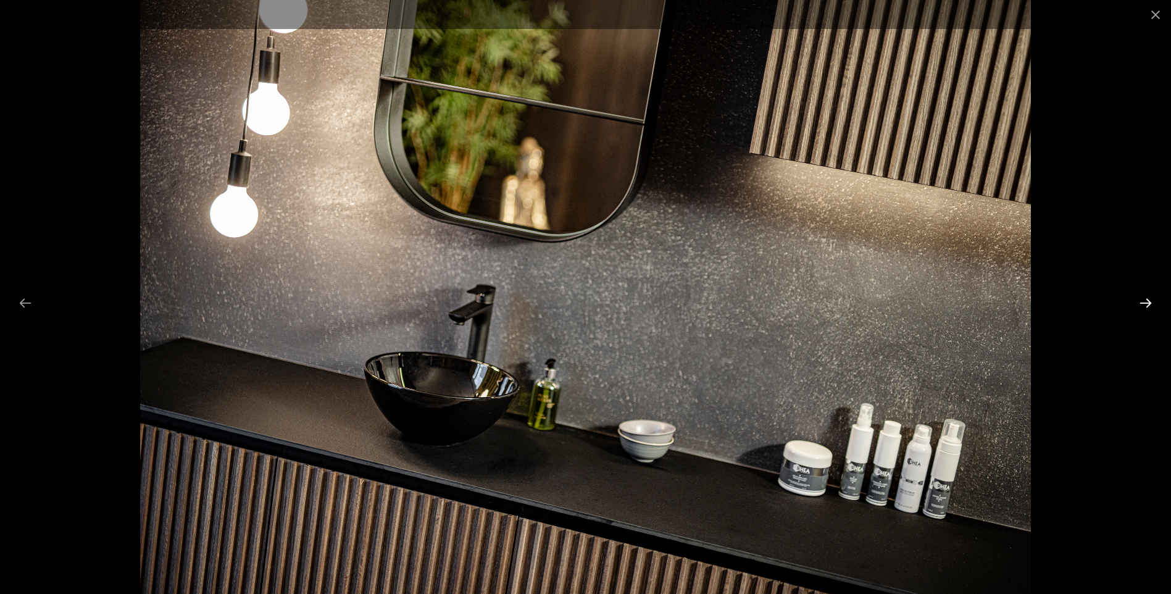
click at [1142, 309] on button "Next slide" at bounding box center [1146, 303] width 26 height 24
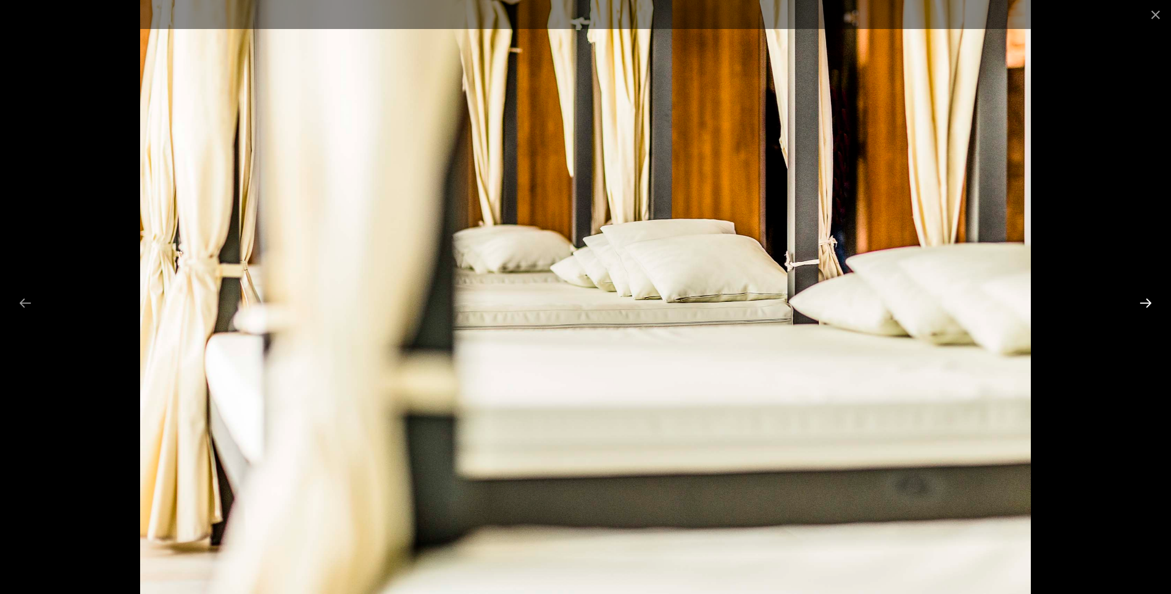
click at [1142, 309] on button "Next slide" at bounding box center [1146, 303] width 26 height 24
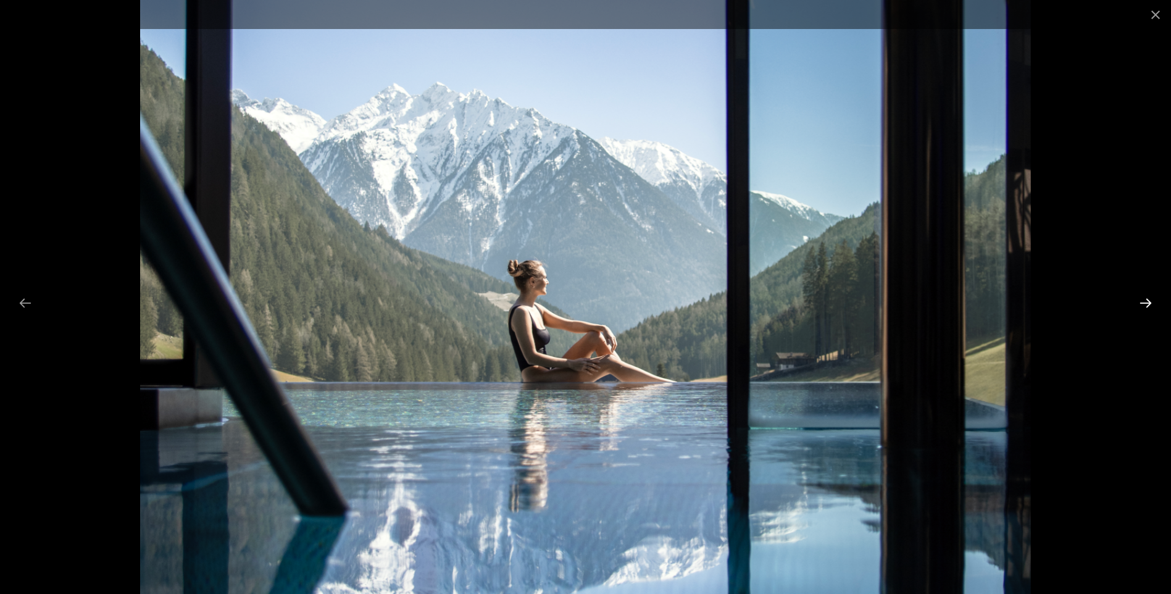
click at [1142, 309] on button "Next slide" at bounding box center [1146, 303] width 26 height 24
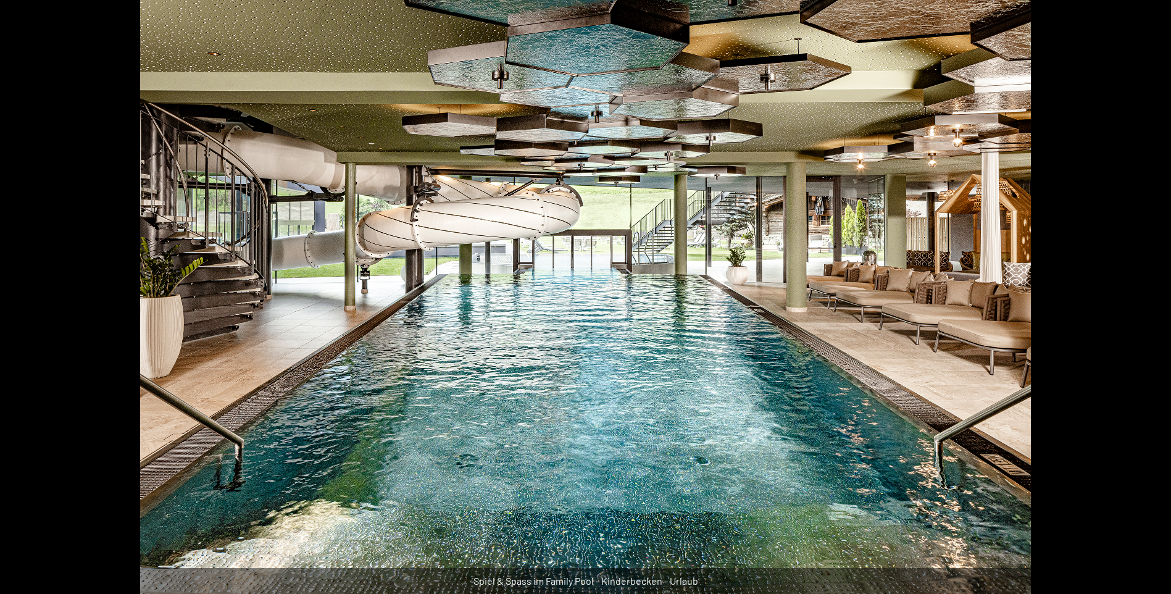
click at [1142, 309] on button "Next slide" at bounding box center [1152, 303] width 26 height 24
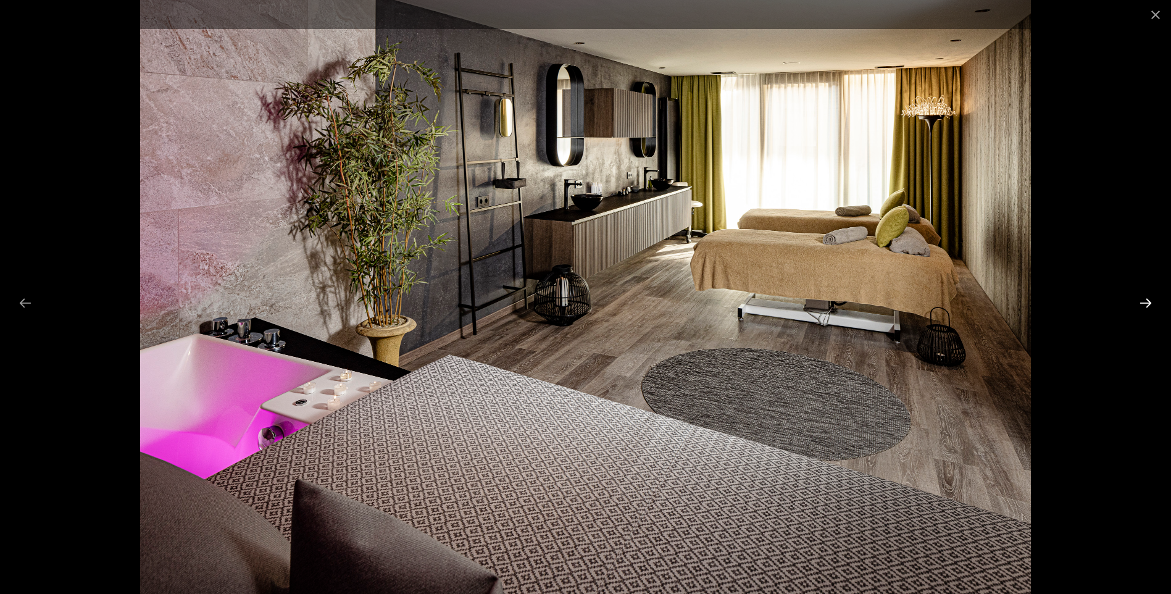
click at [1142, 309] on button "Next slide" at bounding box center [1146, 303] width 26 height 24
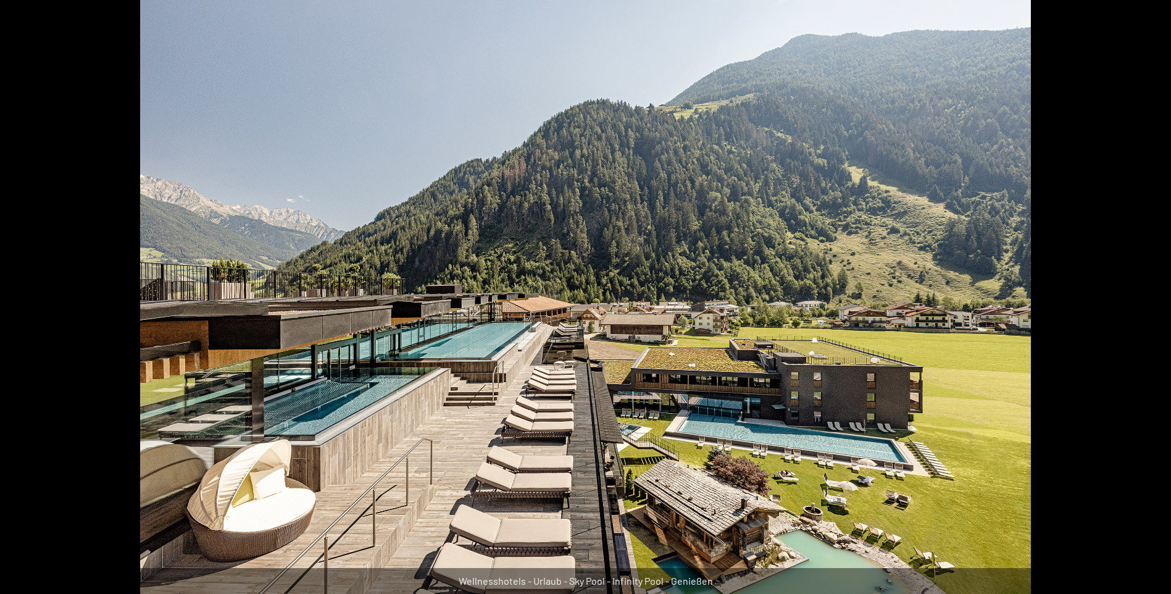
click at [1142, 309] on button "Next slide" at bounding box center [1152, 303] width 26 height 24
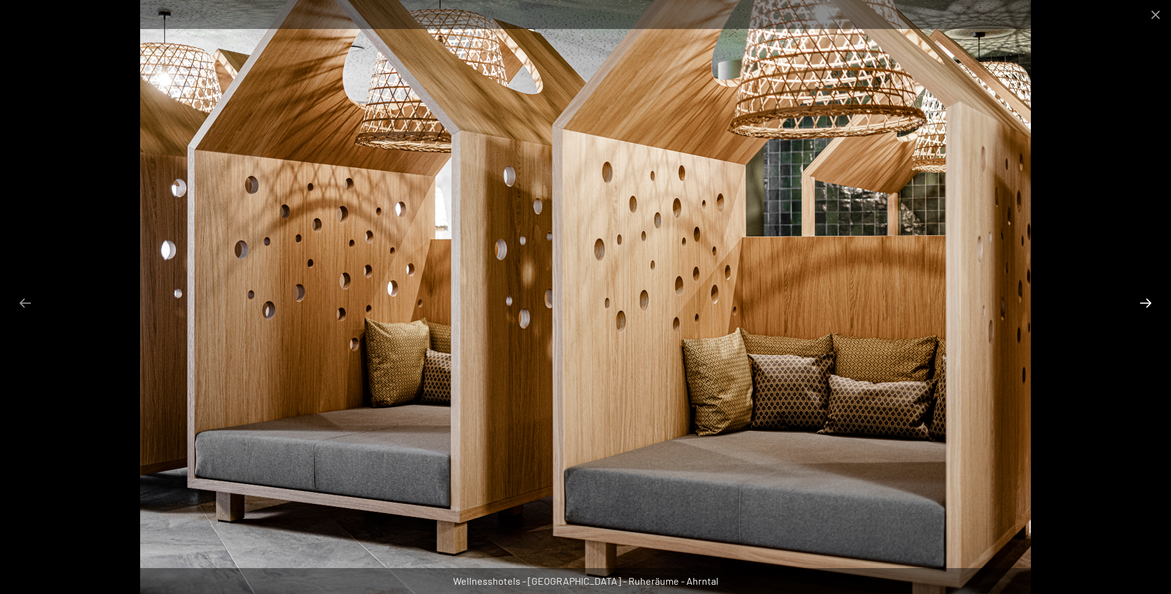
click at [1142, 309] on button "Next slide" at bounding box center [1146, 303] width 26 height 24
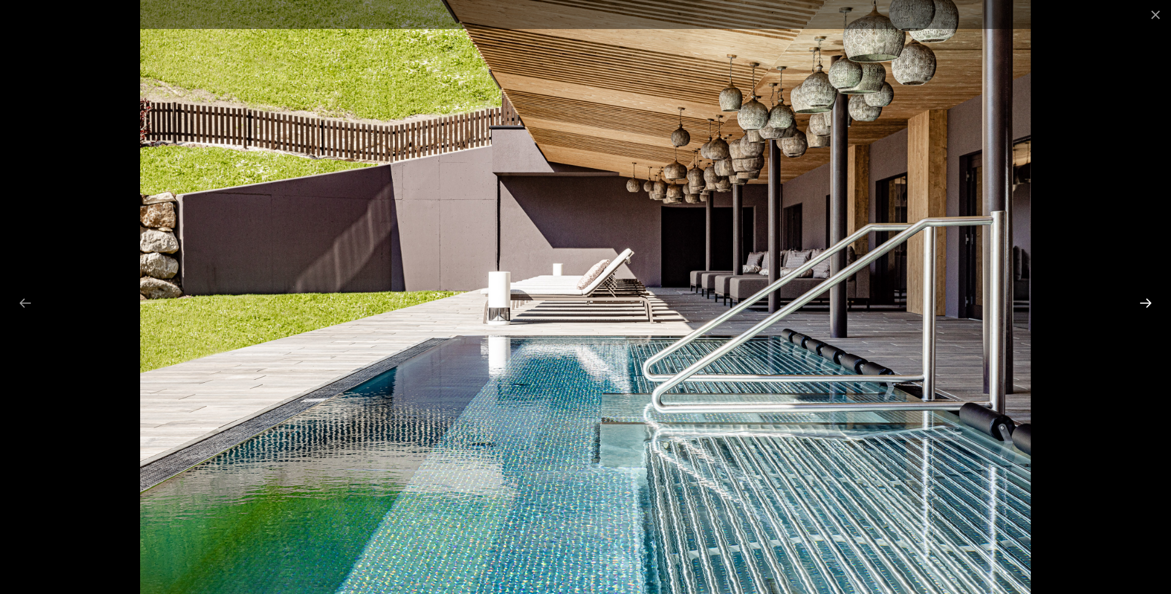
click at [1142, 309] on button "Next slide" at bounding box center [1146, 303] width 26 height 24
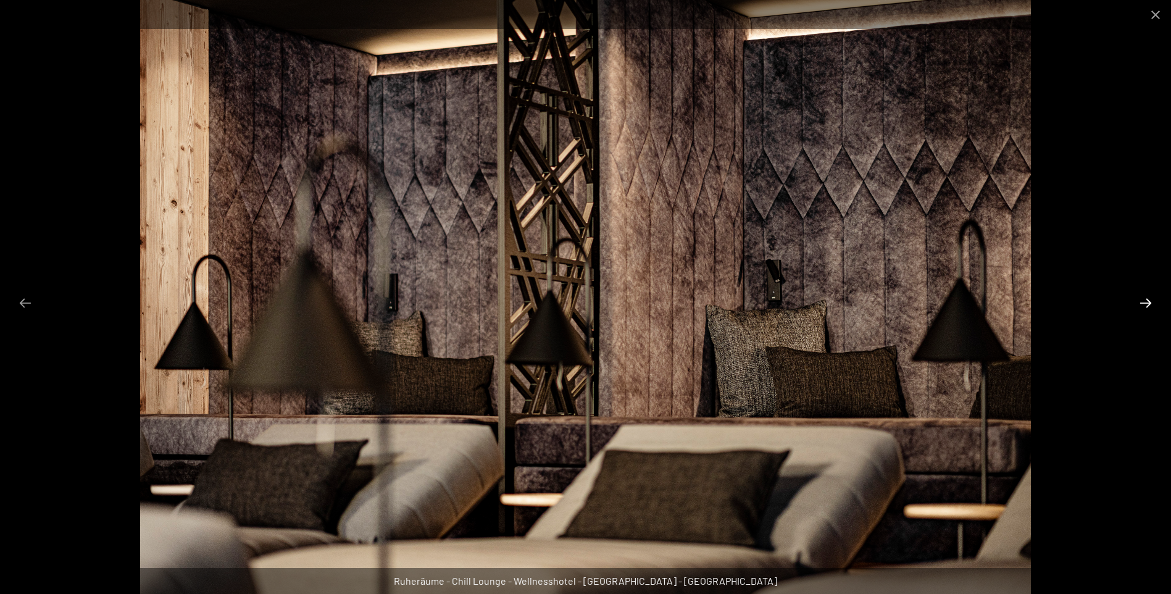
click at [1142, 309] on button "Next slide" at bounding box center [1146, 303] width 26 height 24
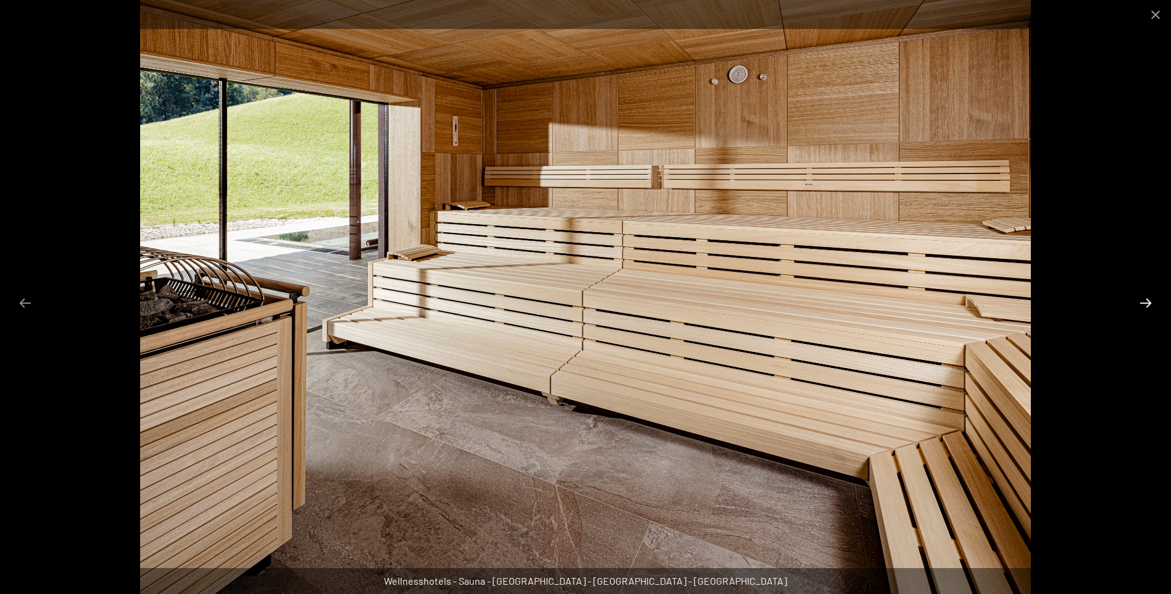
click at [1142, 309] on button "Next slide" at bounding box center [1146, 303] width 26 height 24
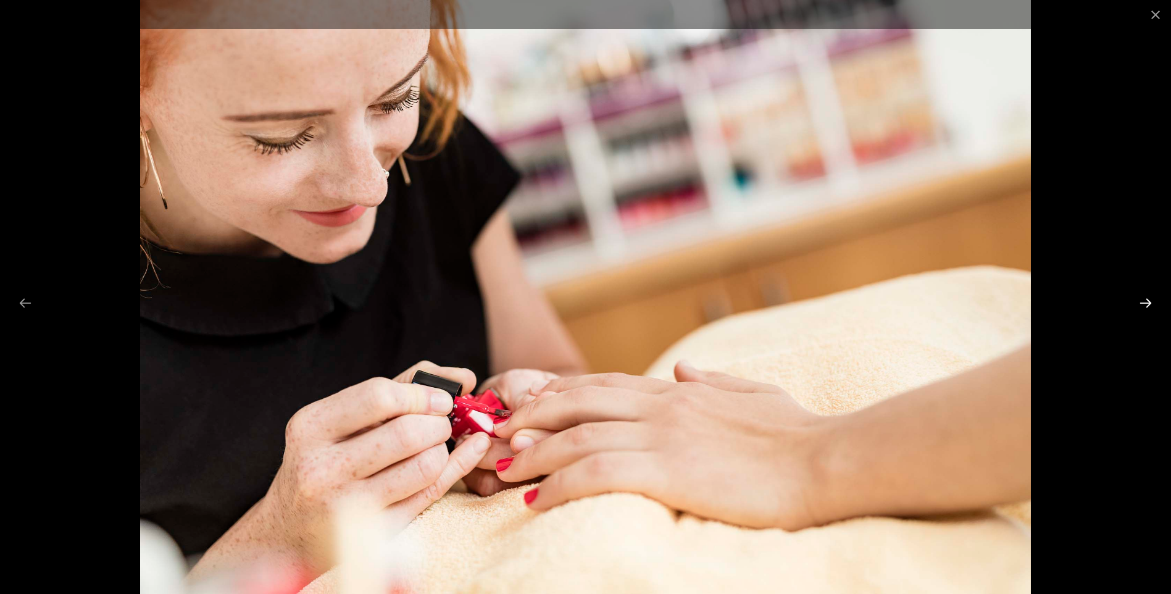
click at [1142, 309] on button "Next slide" at bounding box center [1146, 303] width 26 height 24
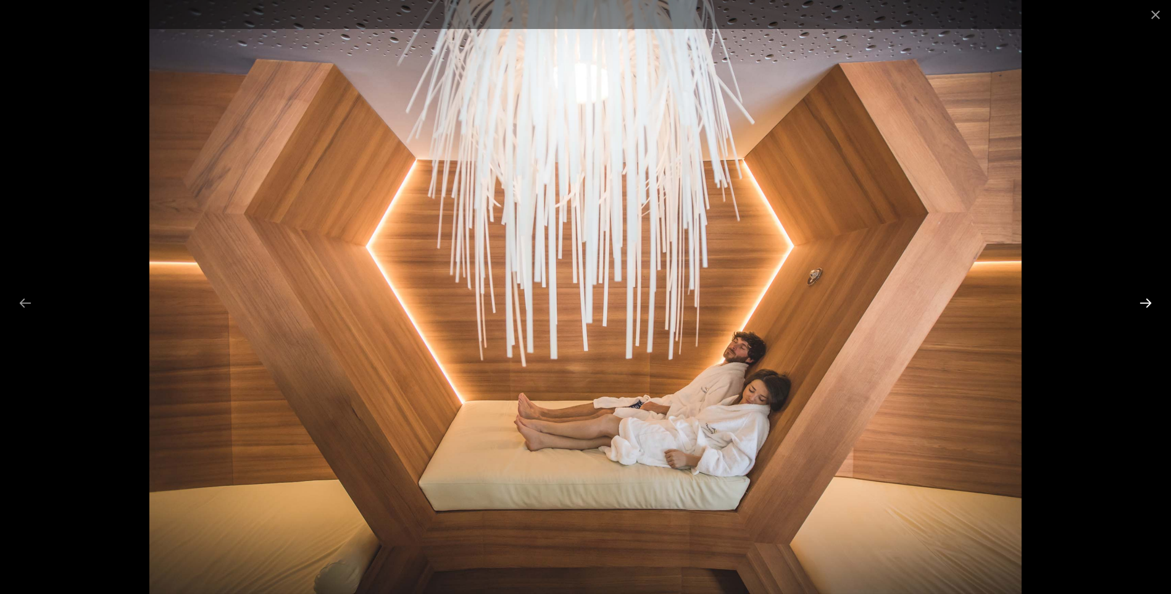
click at [1142, 309] on button "Next slide" at bounding box center [1146, 303] width 26 height 24
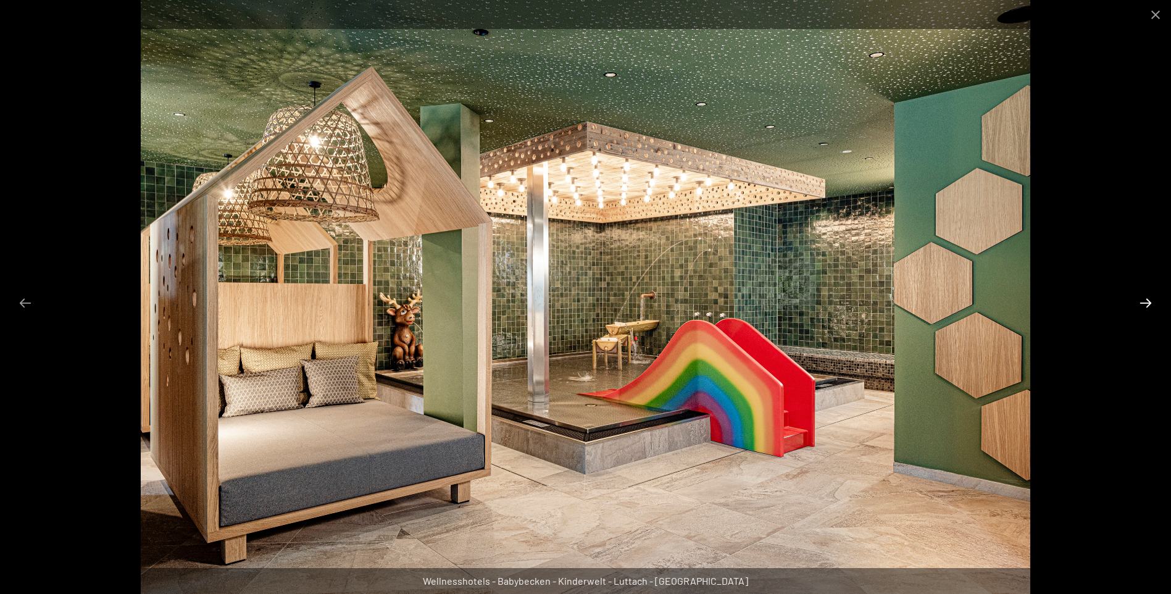
click at [1142, 309] on button "Next slide" at bounding box center [1146, 303] width 26 height 24
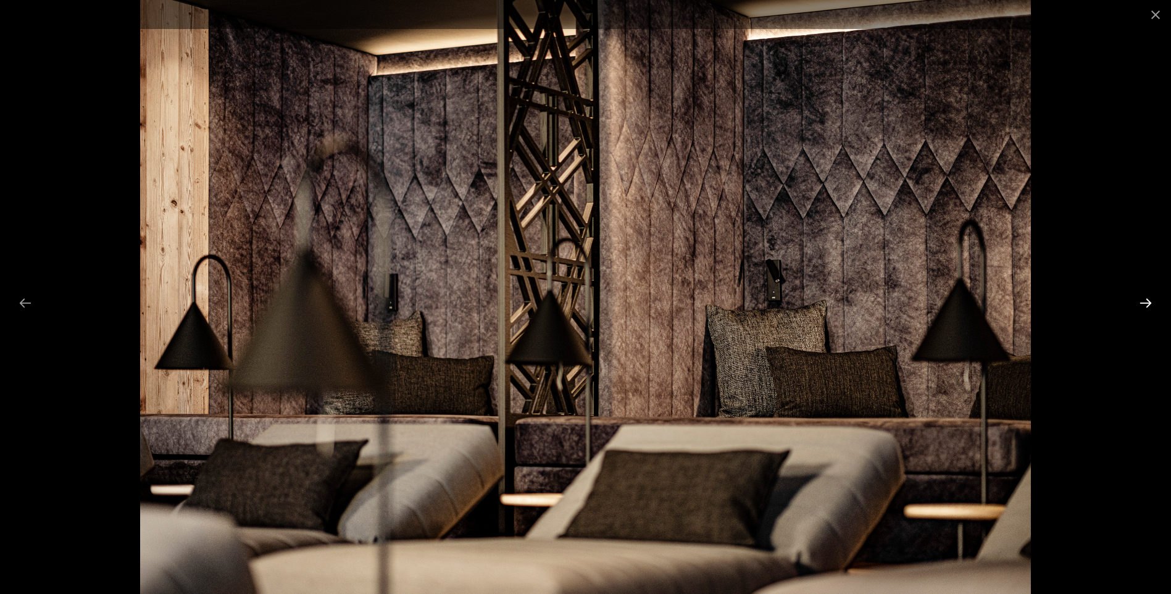
click at [1142, 309] on button "Next slide" at bounding box center [1146, 303] width 26 height 24
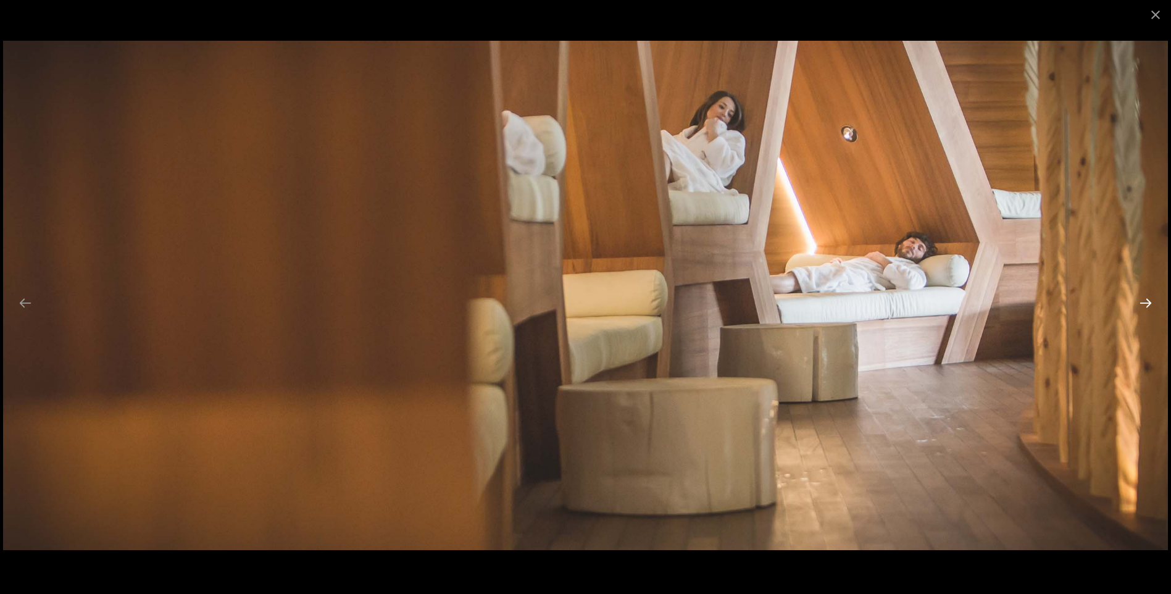
click at [1142, 309] on button "Next slide" at bounding box center [1146, 303] width 26 height 24
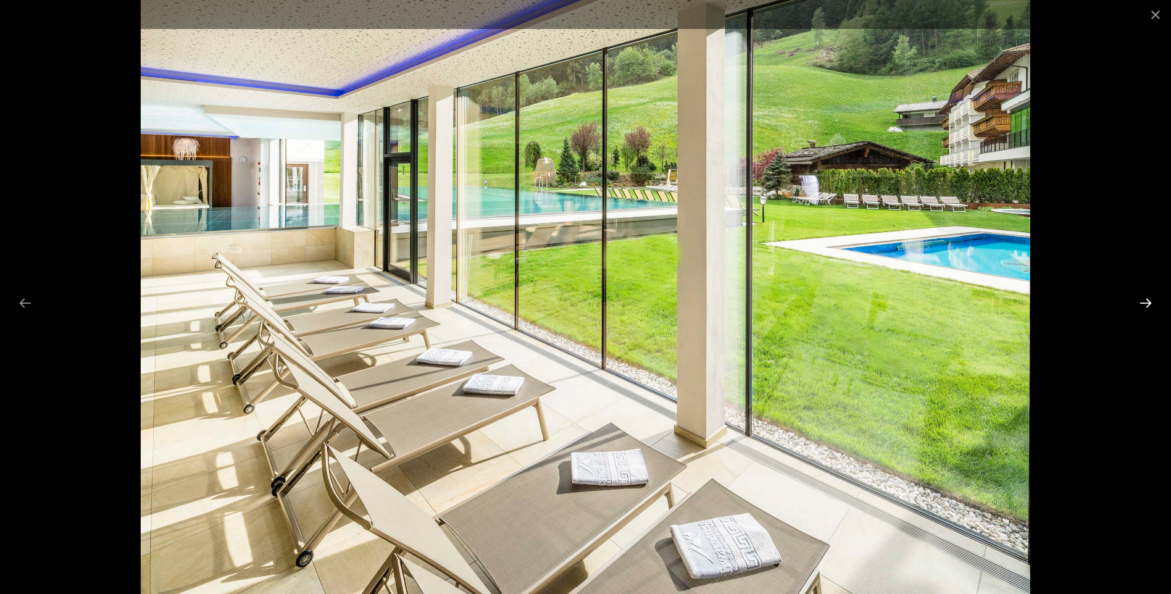
click at [1142, 309] on button "Next slide" at bounding box center [1146, 303] width 26 height 24
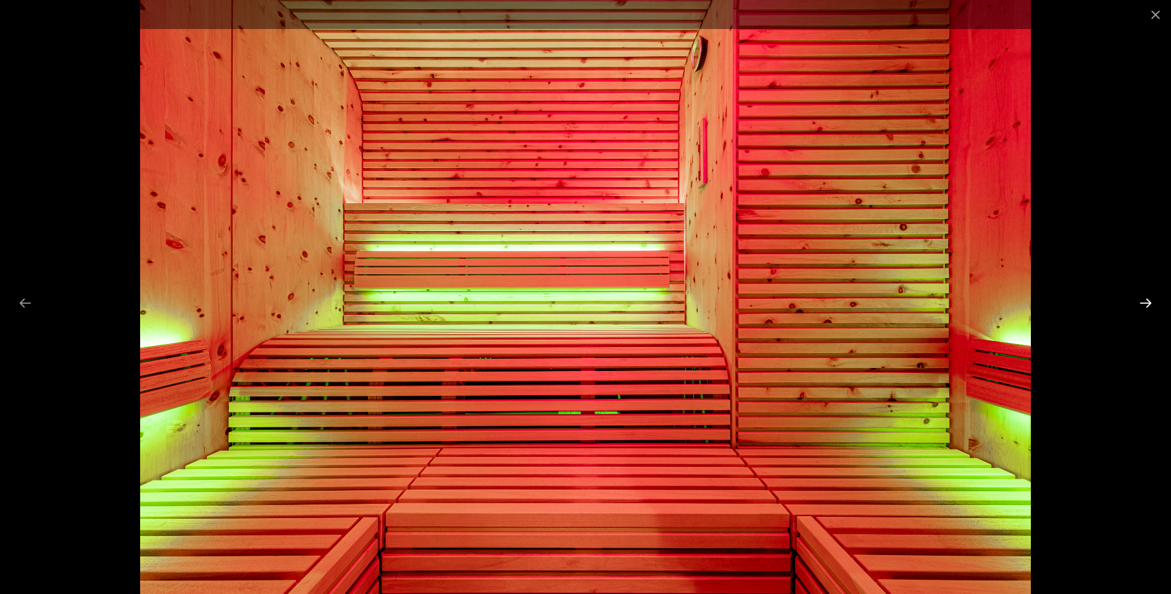
click at [1142, 309] on button "Next slide" at bounding box center [1146, 303] width 26 height 24
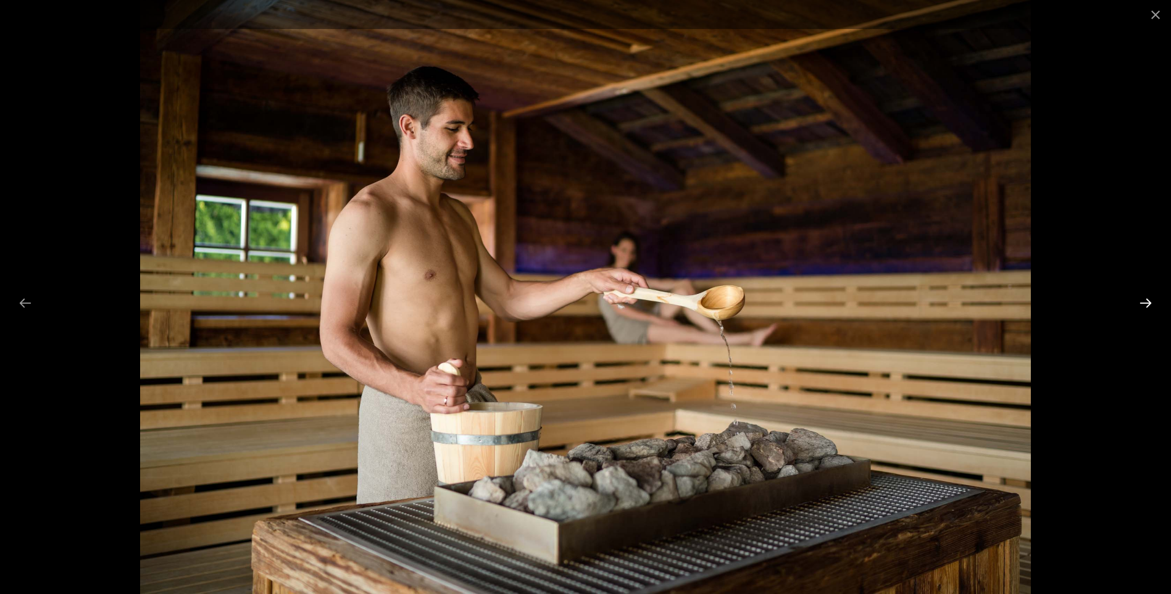
click at [1142, 309] on button "Next slide" at bounding box center [1146, 303] width 26 height 24
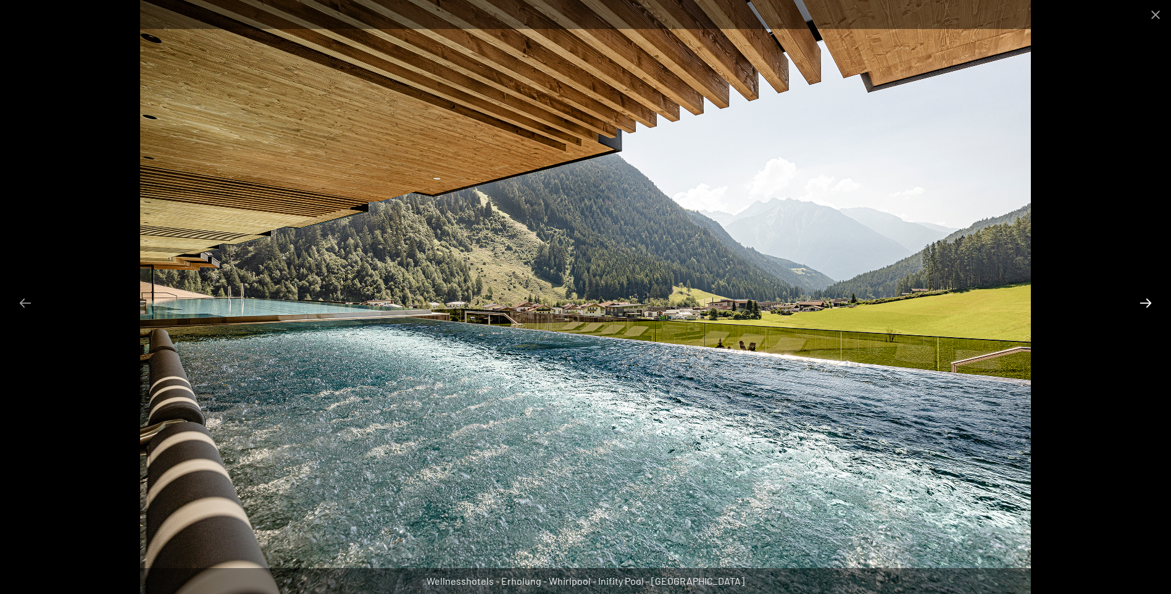
click at [1142, 309] on button "Next slide" at bounding box center [1146, 303] width 26 height 24
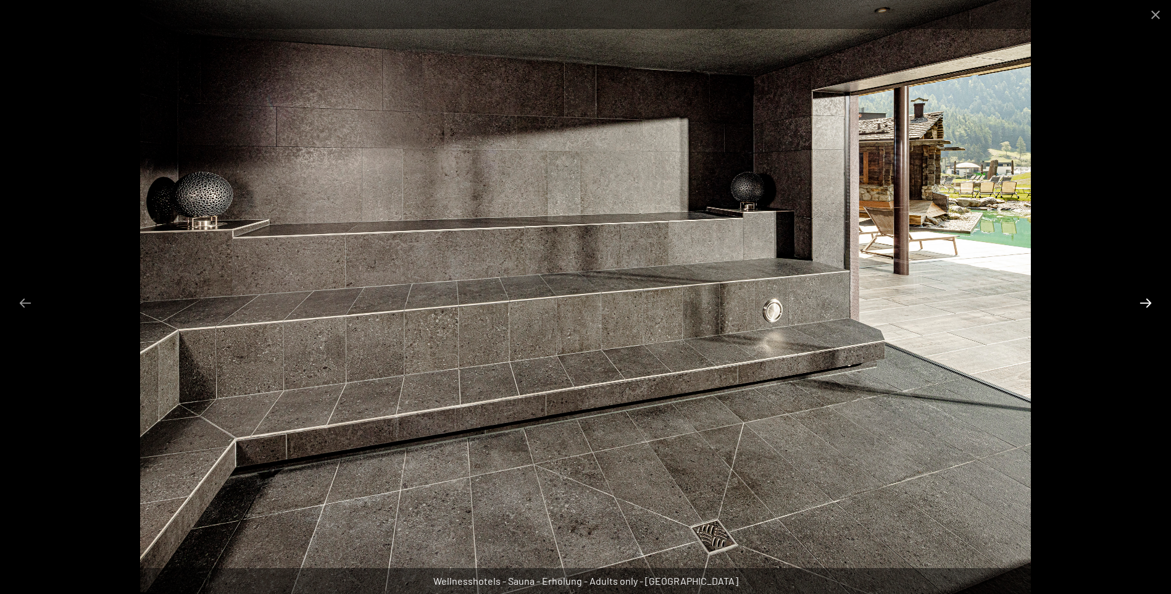
click at [1142, 309] on button "Next slide" at bounding box center [1146, 303] width 26 height 24
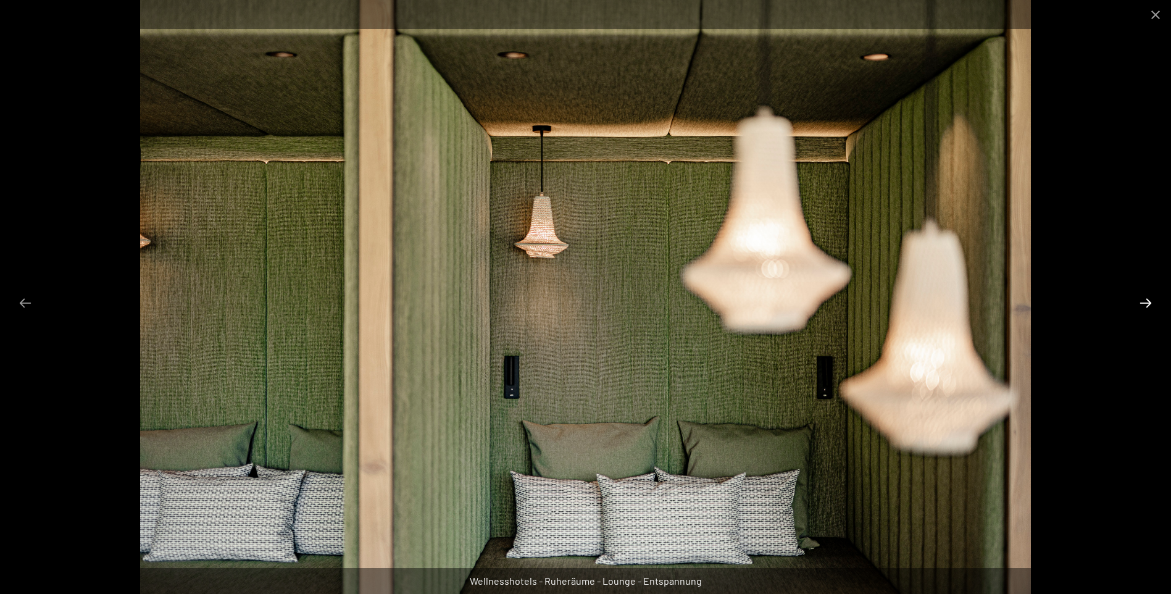
click at [1142, 309] on button "Next slide" at bounding box center [1146, 303] width 26 height 24
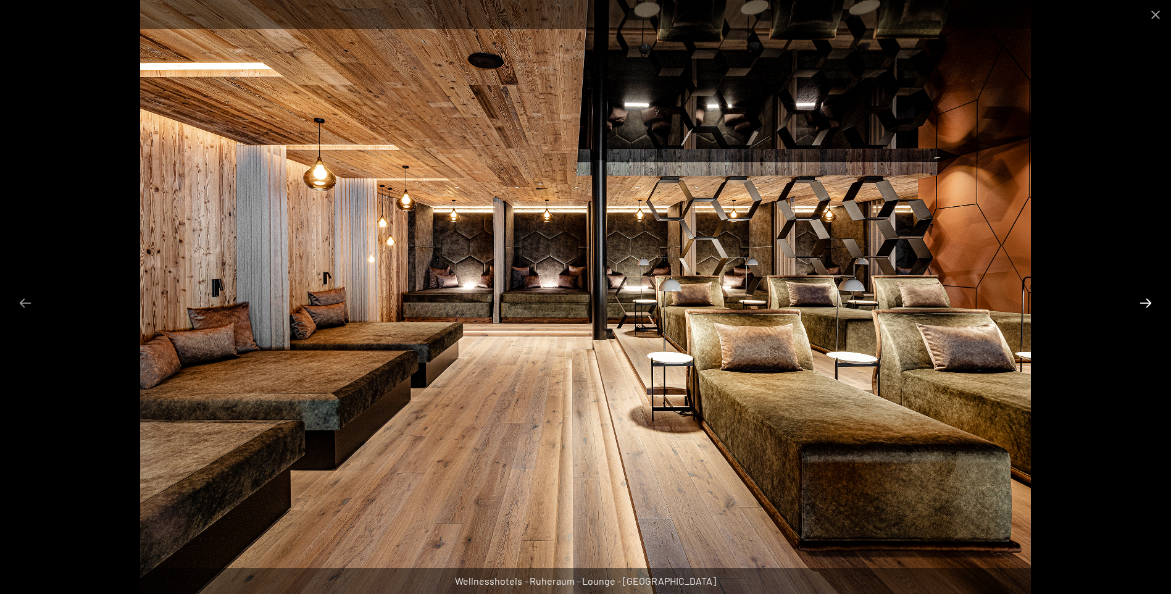
click at [1142, 309] on button "Next slide" at bounding box center [1146, 303] width 26 height 24
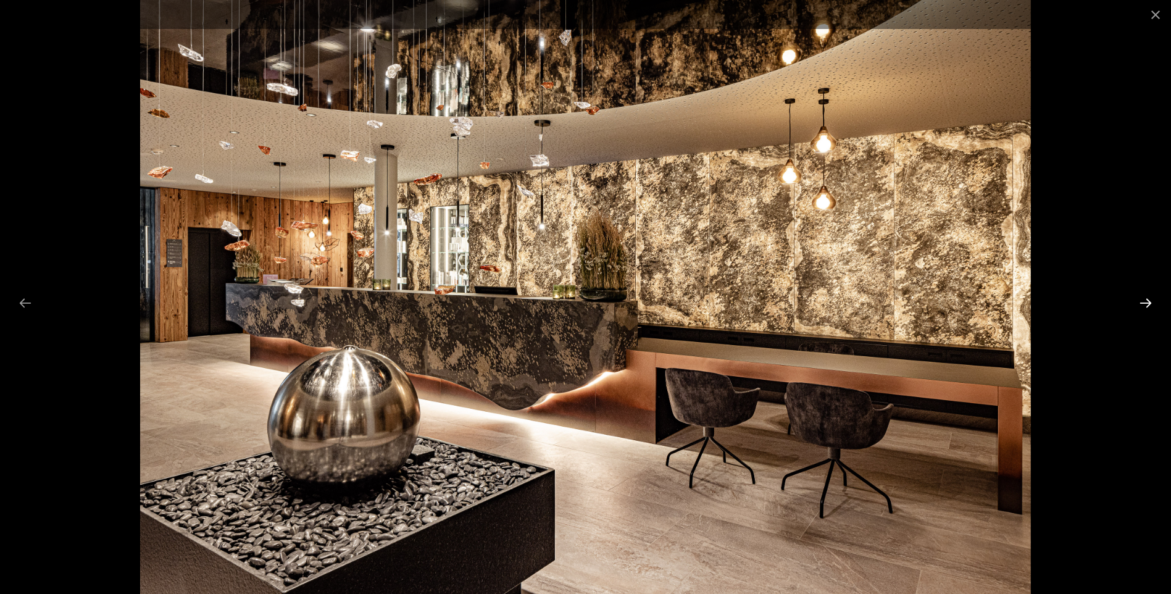
click at [1142, 309] on button "Next slide" at bounding box center [1146, 303] width 26 height 24
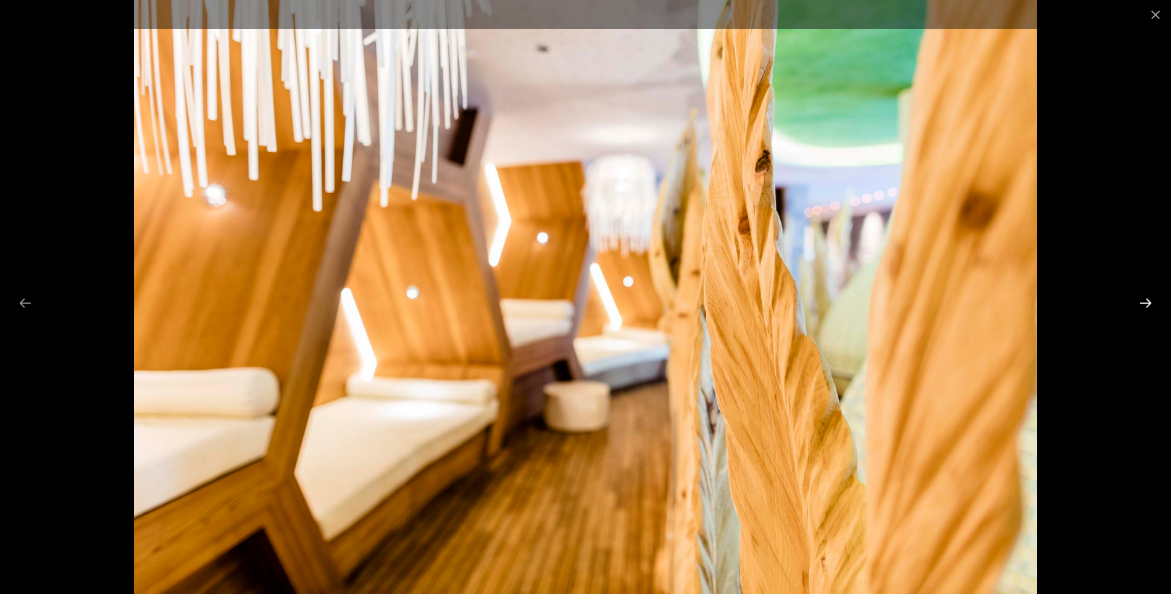
click at [1142, 309] on button "Next slide" at bounding box center [1146, 303] width 26 height 24
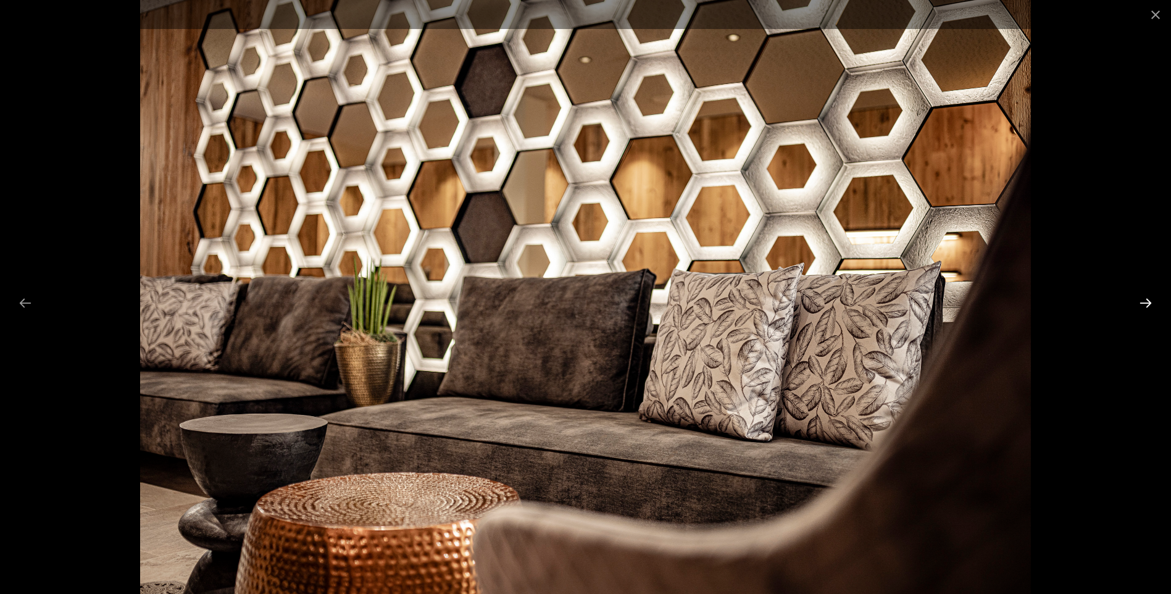
click at [1142, 309] on button "Next slide" at bounding box center [1146, 303] width 26 height 24
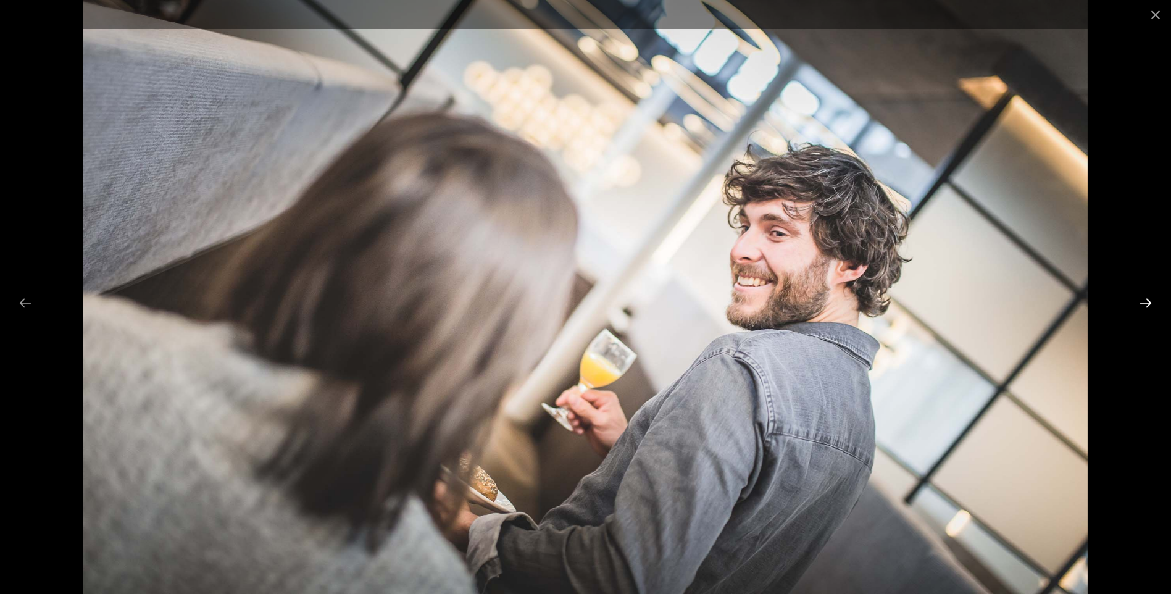
click at [1142, 309] on button "Next slide" at bounding box center [1146, 303] width 26 height 24
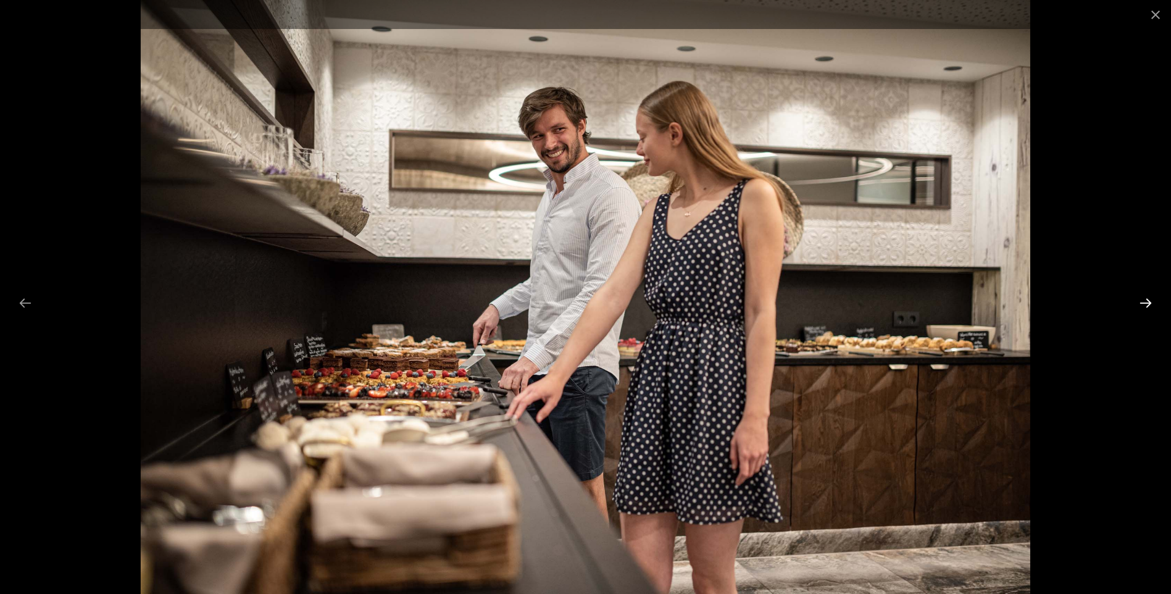
click at [1142, 309] on button "Next slide" at bounding box center [1146, 303] width 26 height 24
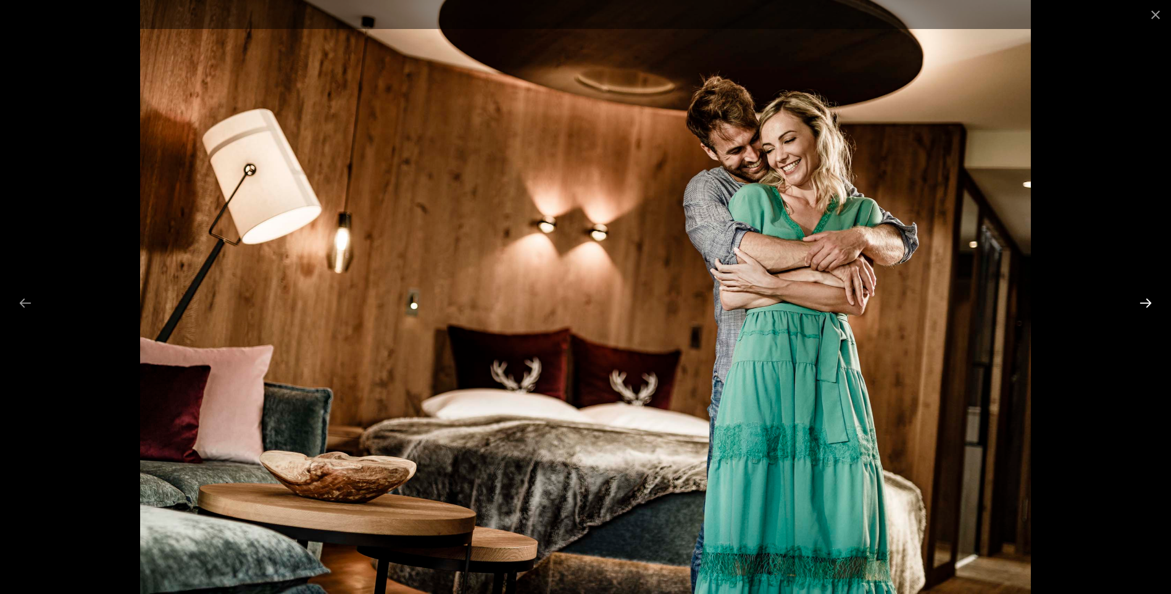
click at [1142, 309] on button "Next slide" at bounding box center [1146, 303] width 26 height 24
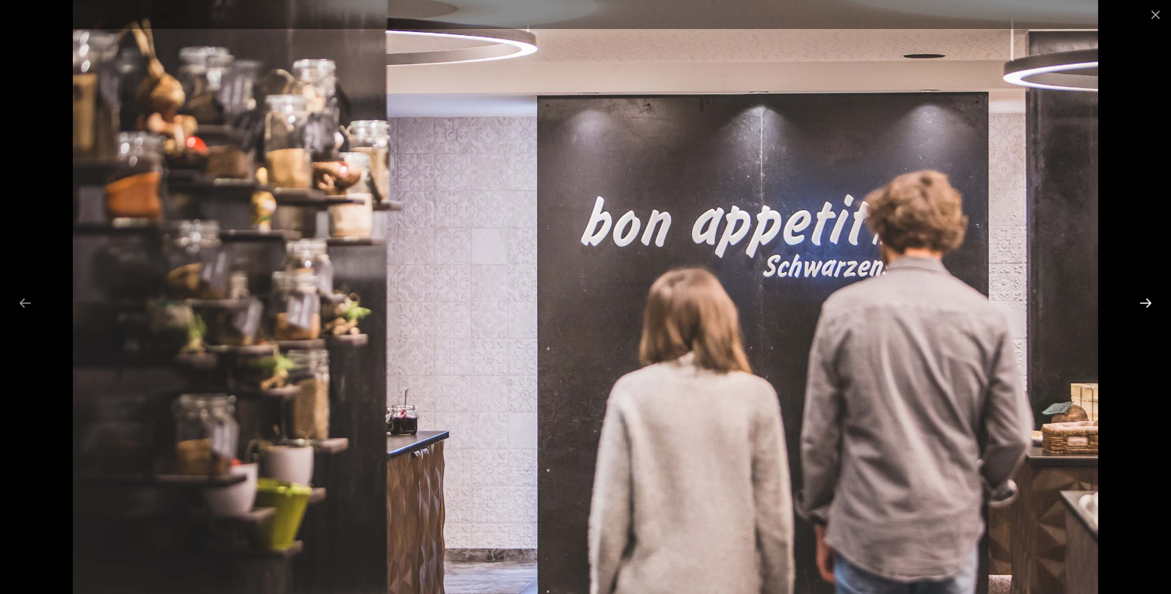
click at [1142, 309] on button "Next slide" at bounding box center [1146, 303] width 26 height 24
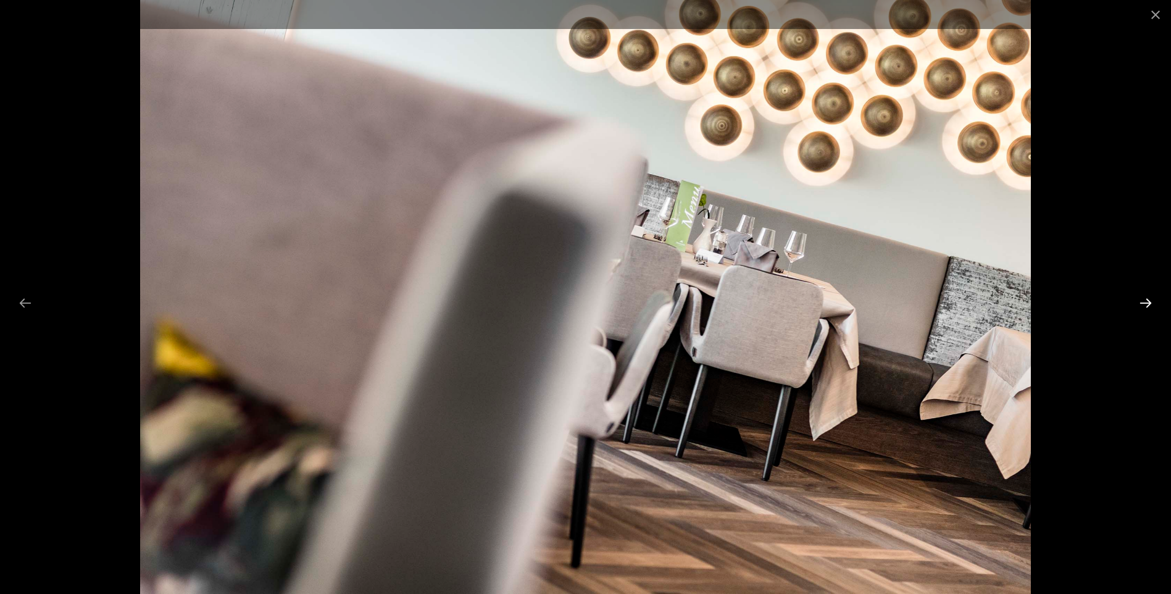
click at [1142, 309] on button "Next slide" at bounding box center [1146, 303] width 26 height 24
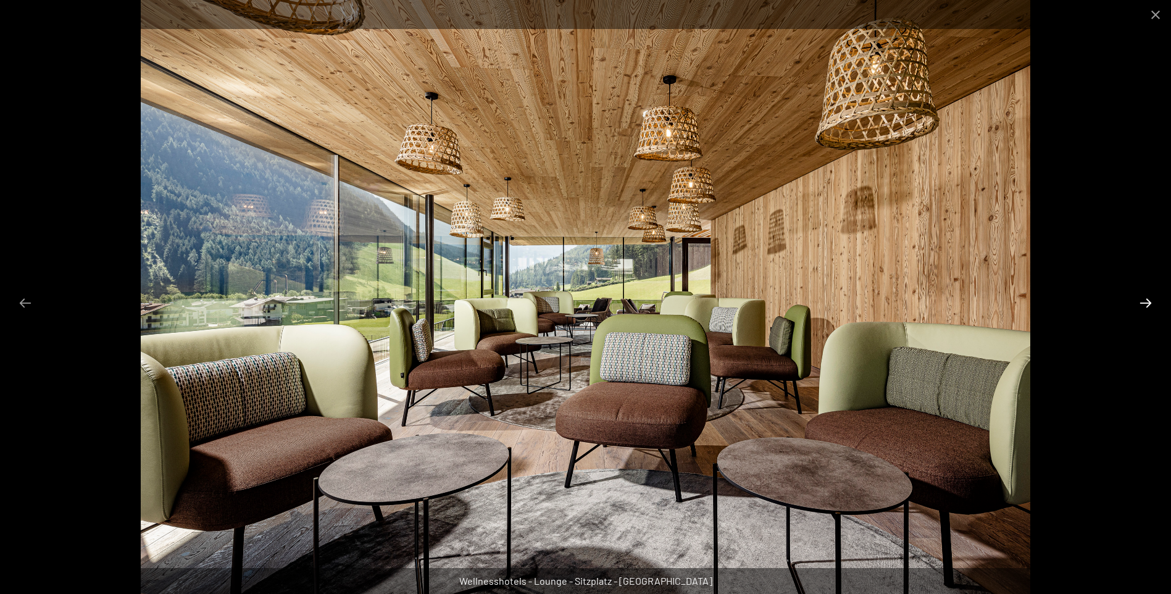
click at [1142, 309] on button "Next slide" at bounding box center [1146, 303] width 26 height 24
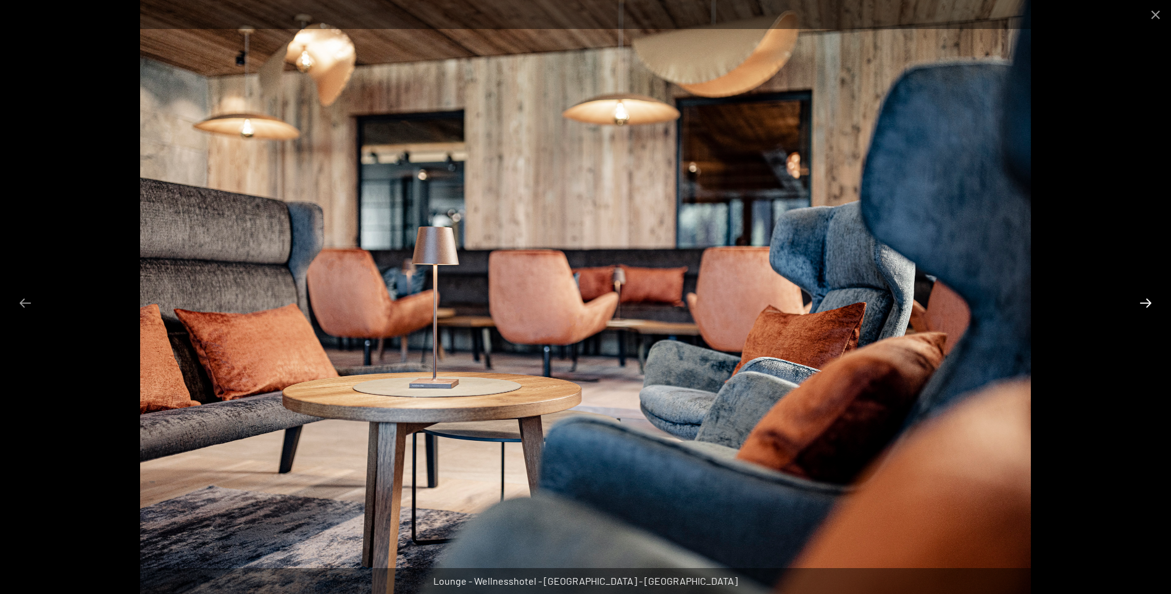
click at [1142, 309] on button "Next slide" at bounding box center [1146, 303] width 26 height 24
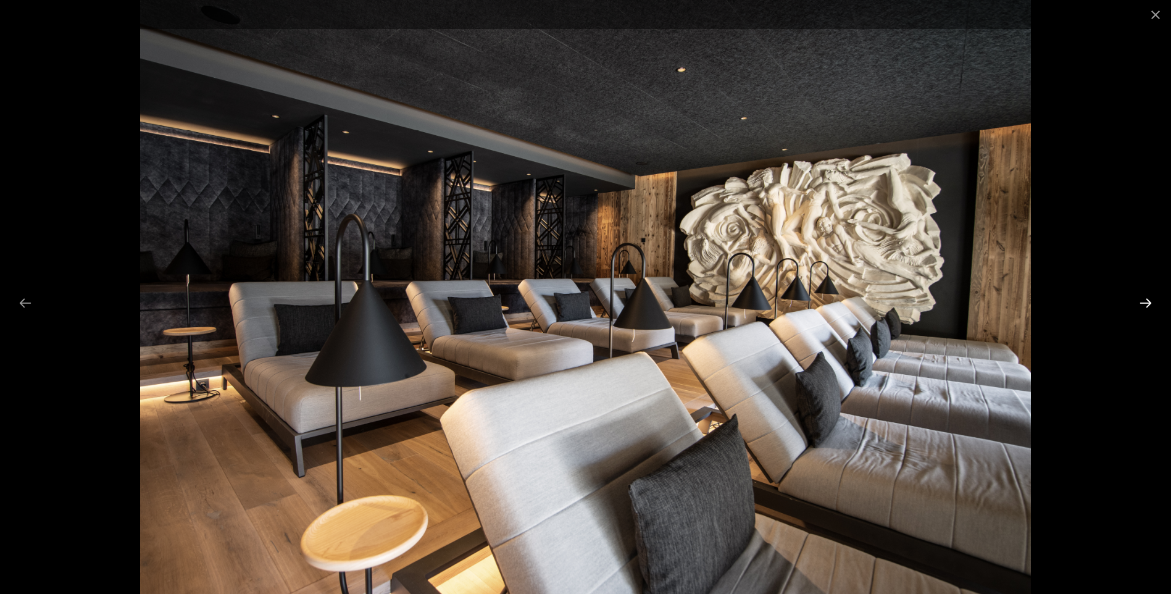
click at [1142, 309] on button "Next slide" at bounding box center [1146, 303] width 26 height 24
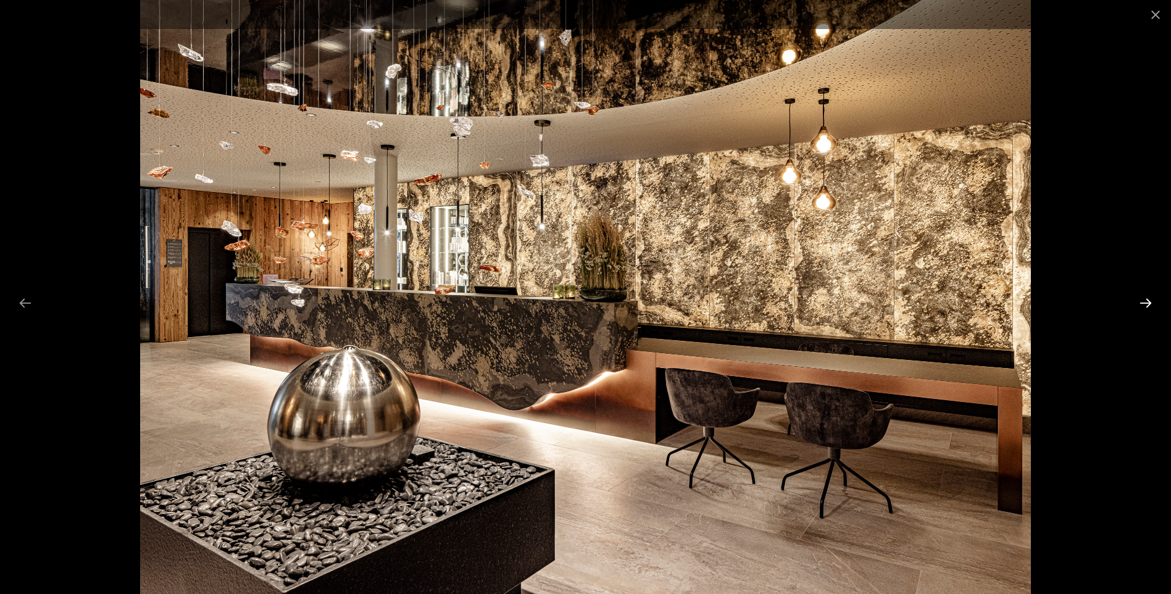
click at [1142, 309] on button "Next slide" at bounding box center [1146, 303] width 26 height 24
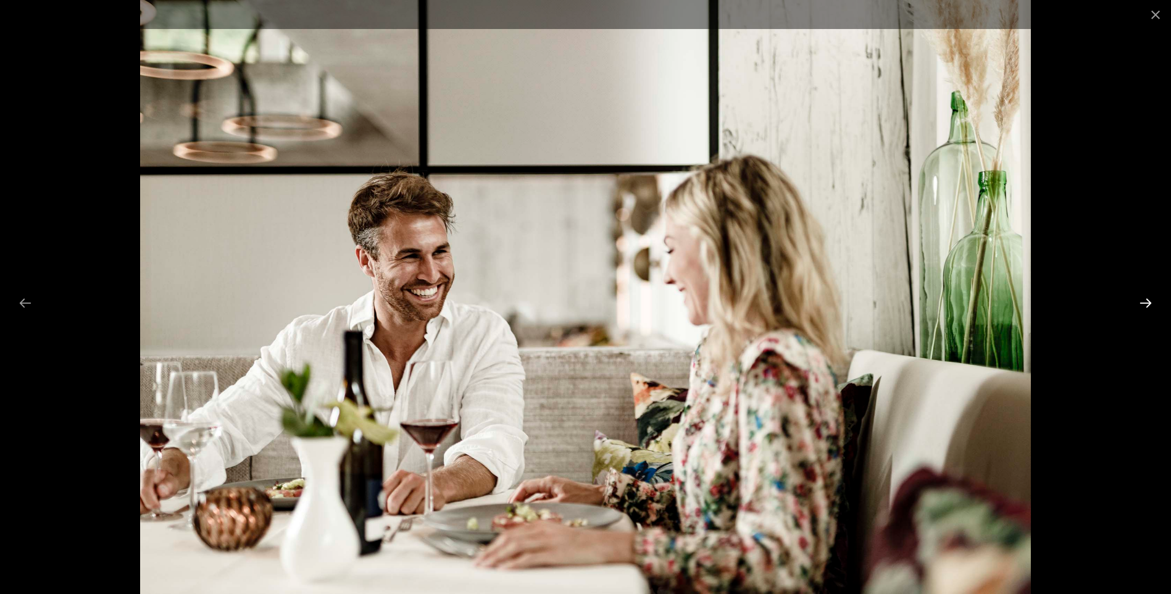
click at [1142, 309] on button "Next slide" at bounding box center [1146, 303] width 26 height 24
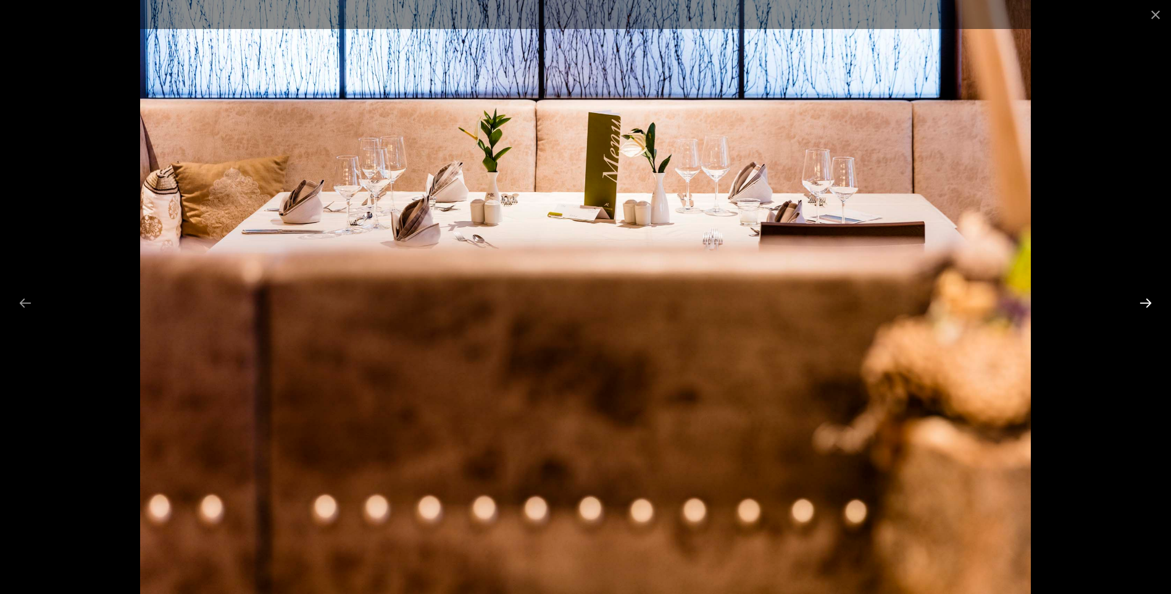
click at [1142, 309] on button "Next slide" at bounding box center [1146, 303] width 26 height 24
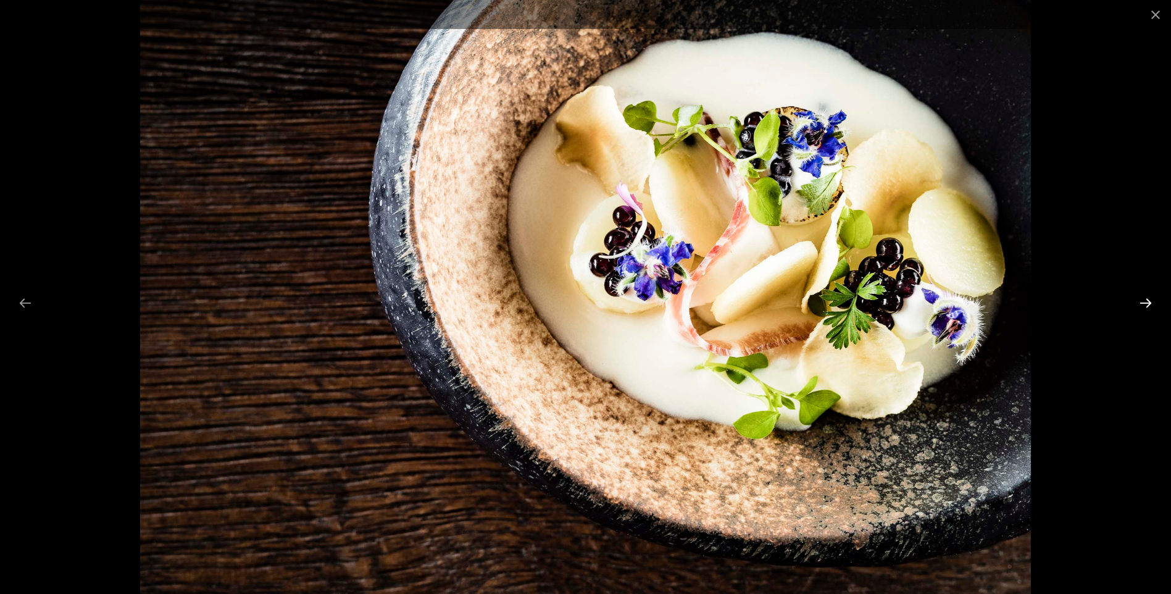
click at [1142, 309] on button "Next slide" at bounding box center [1146, 303] width 26 height 24
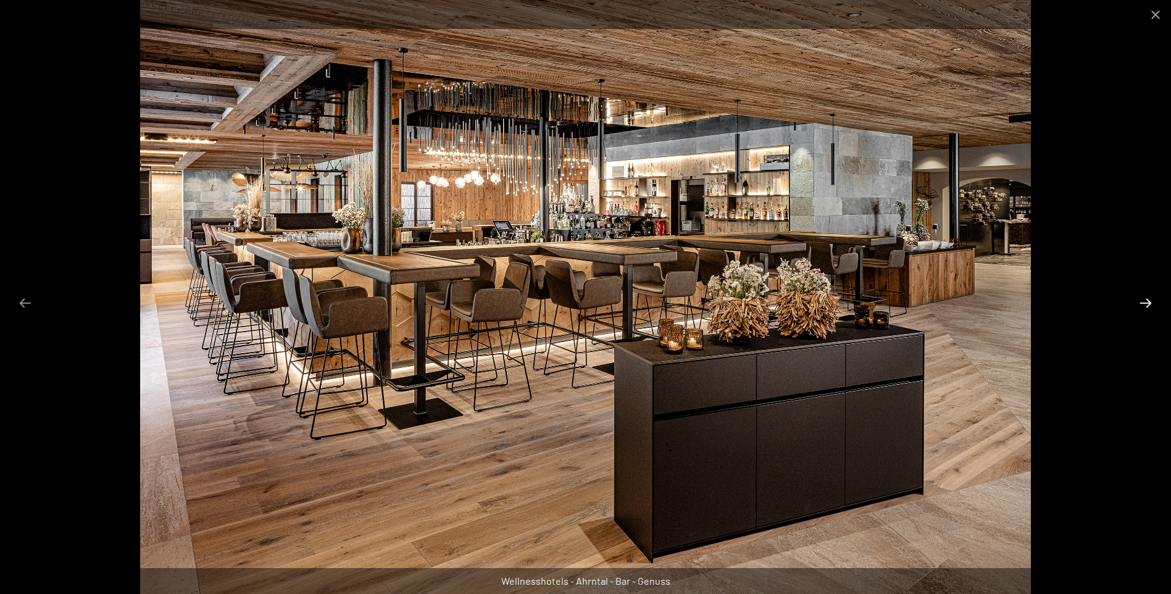
click at [1142, 309] on button "Next slide" at bounding box center [1146, 303] width 26 height 24
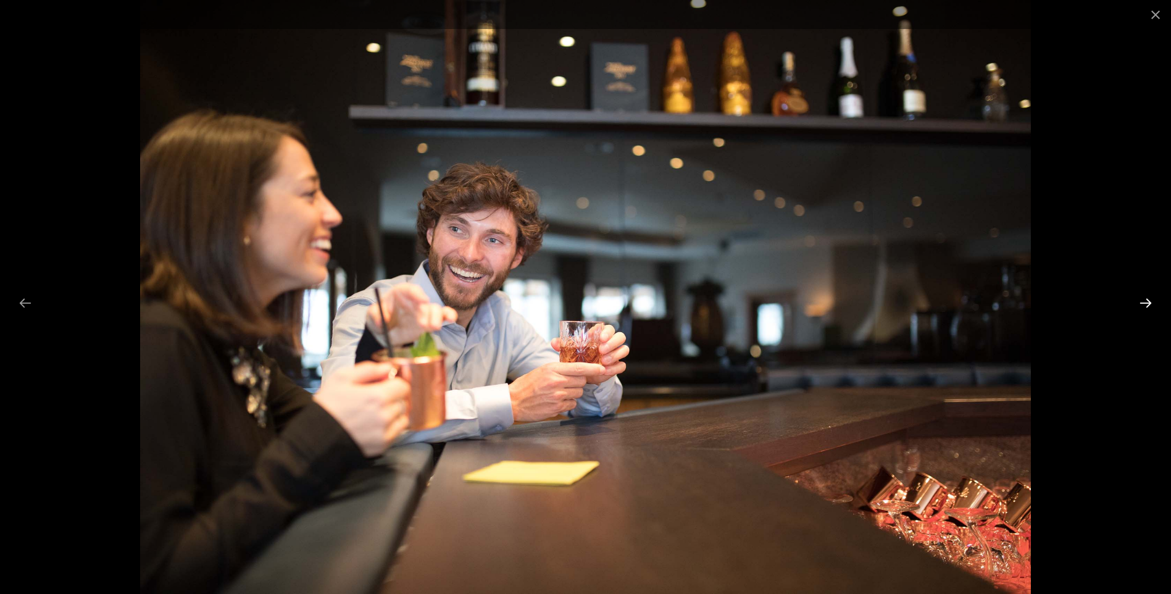
click at [1142, 309] on button "Next slide" at bounding box center [1146, 303] width 26 height 24
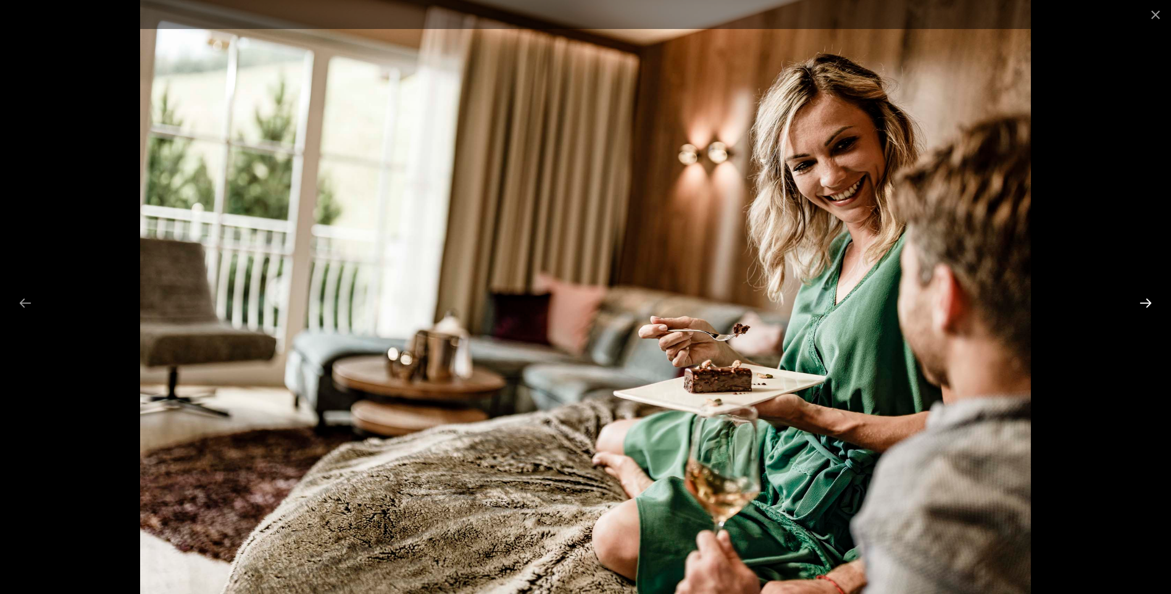
click at [1142, 309] on button "Next slide" at bounding box center [1146, 303] width 26 height 24
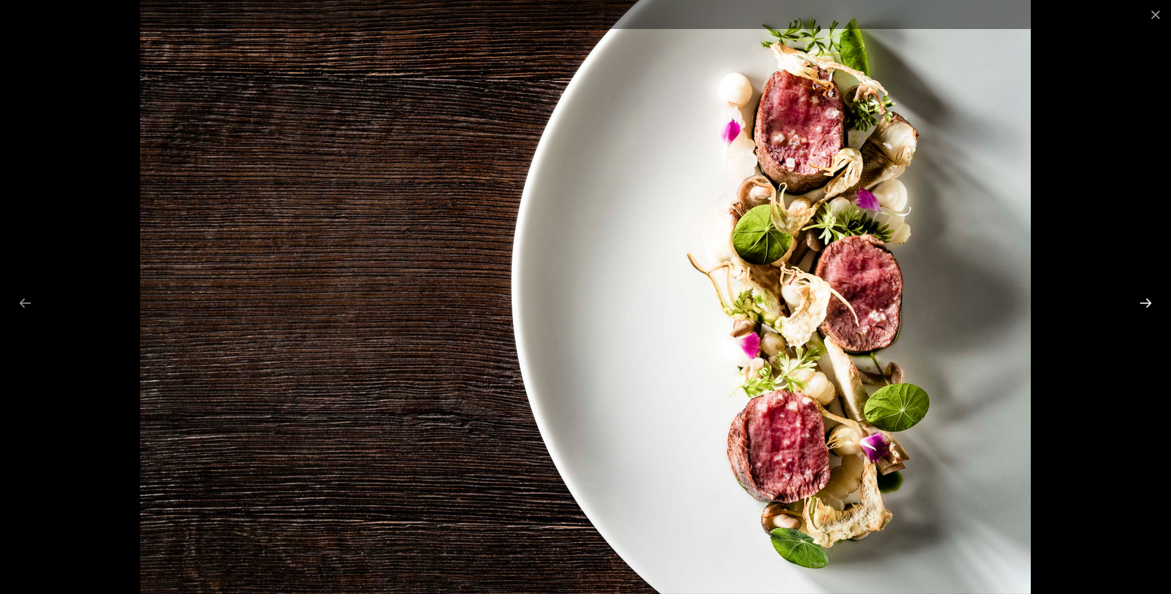
click at [1142, 309] on button "Next slide" at bounding box center [1146, 303] width 26 height 24
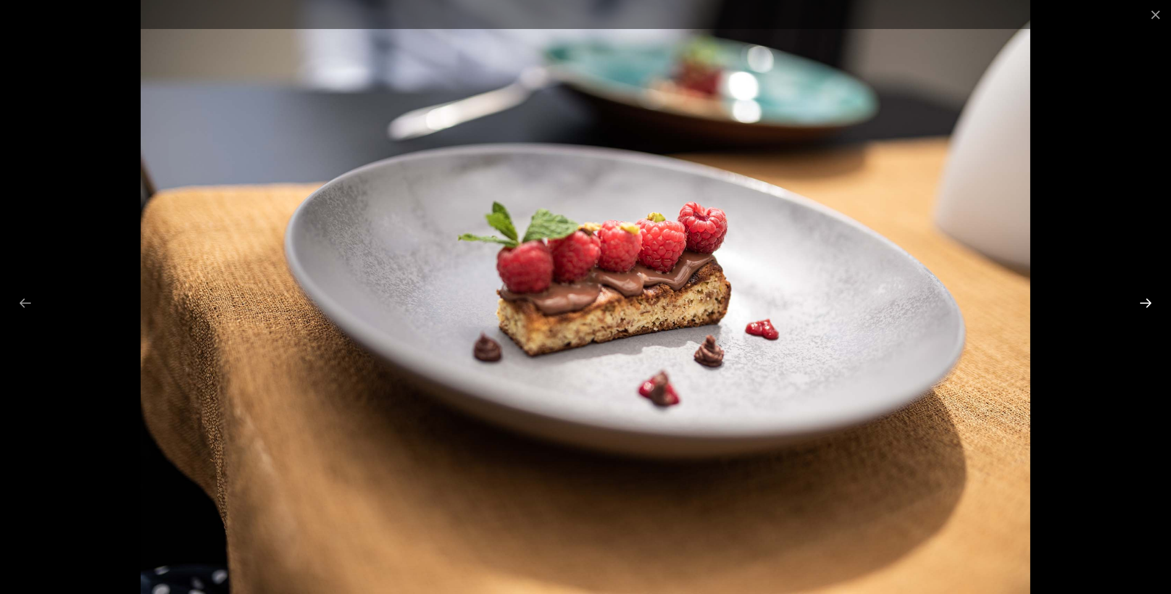
click at [1142, 309] on button "Next slide" at bounding box center [1146, 303] width 26 height 24
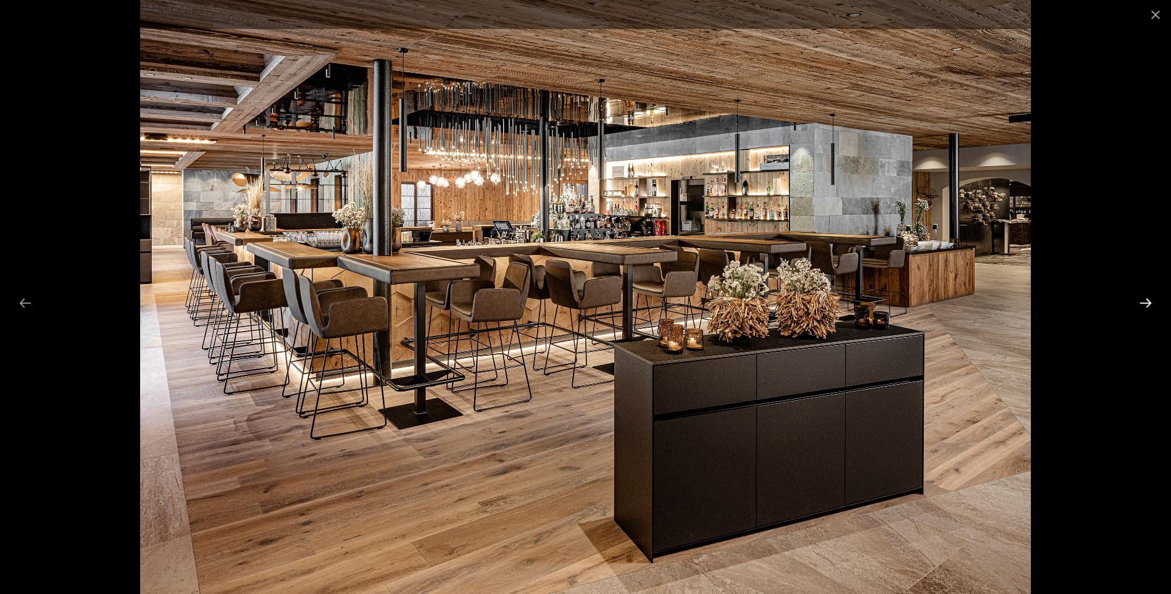
click at [1142, 309] on button "Next slide" at bounding box center [1146, 303] width 26 height 24
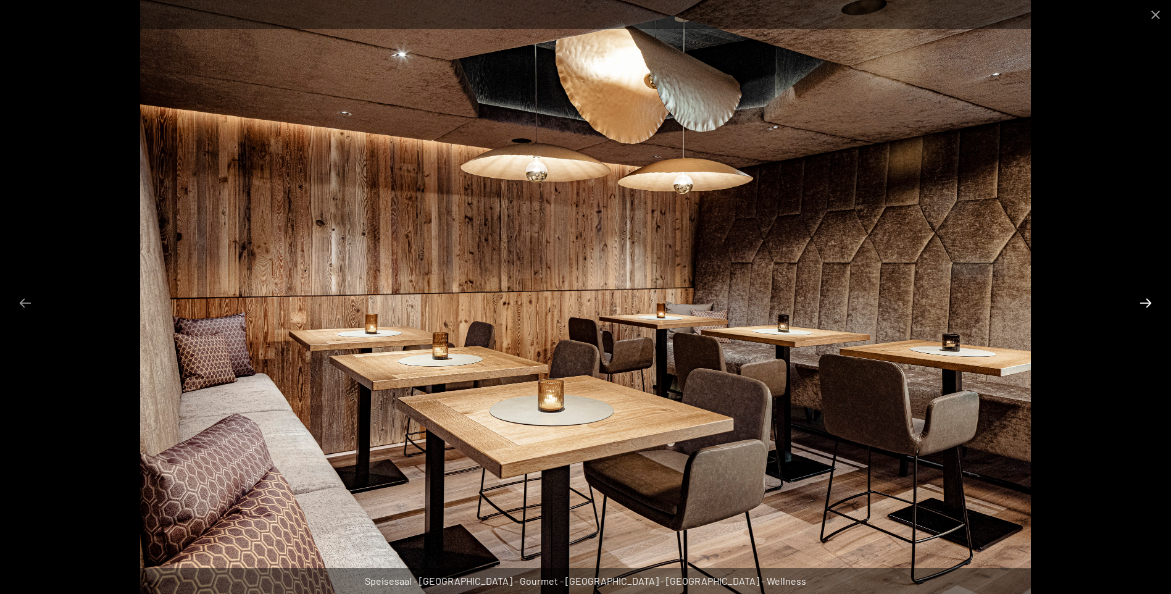
click at [1142, 309] on button "Next slide" at bounding box center [1146, 303] width 26 height 24
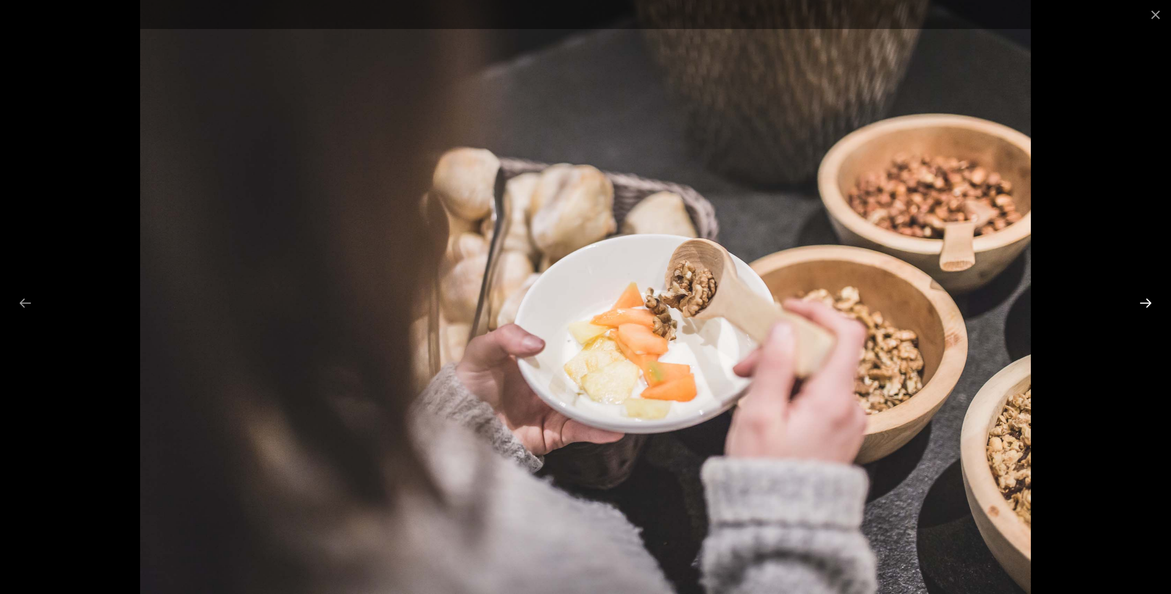
click at [1142, 309] on button "Next slide" at bounding box center [1146, 303] width 26 height 24
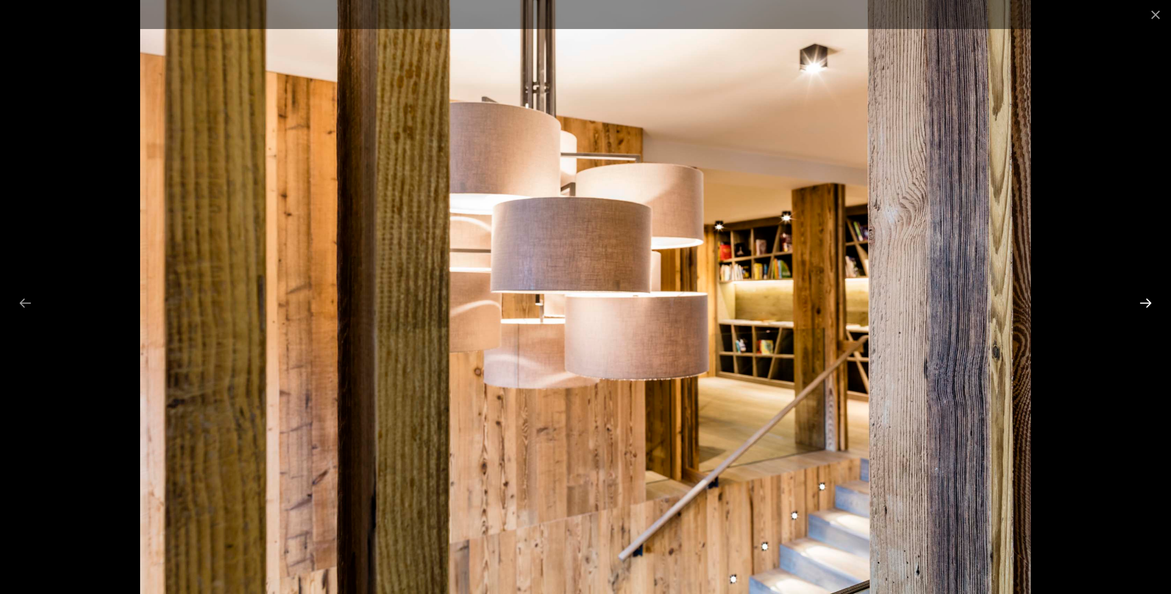
click at [1142, 309] on button "Next slide" at bounding box center [1146, 303] width 26 height 24
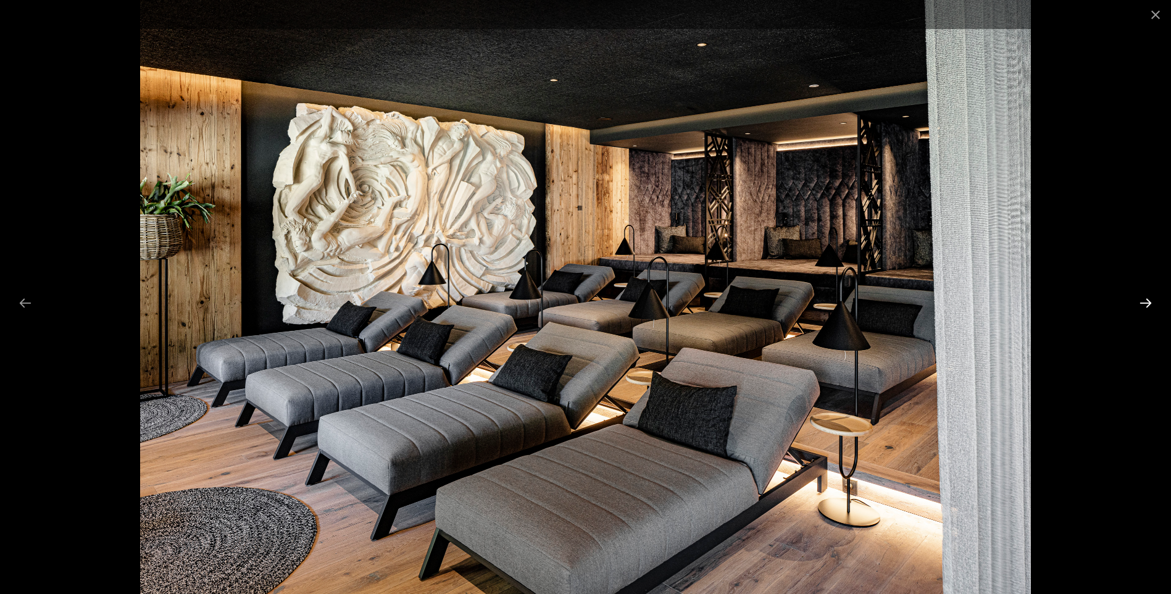
click at [1142, 309] on button "Next slide" at bounding box center [1146, 303] width 26 height 24
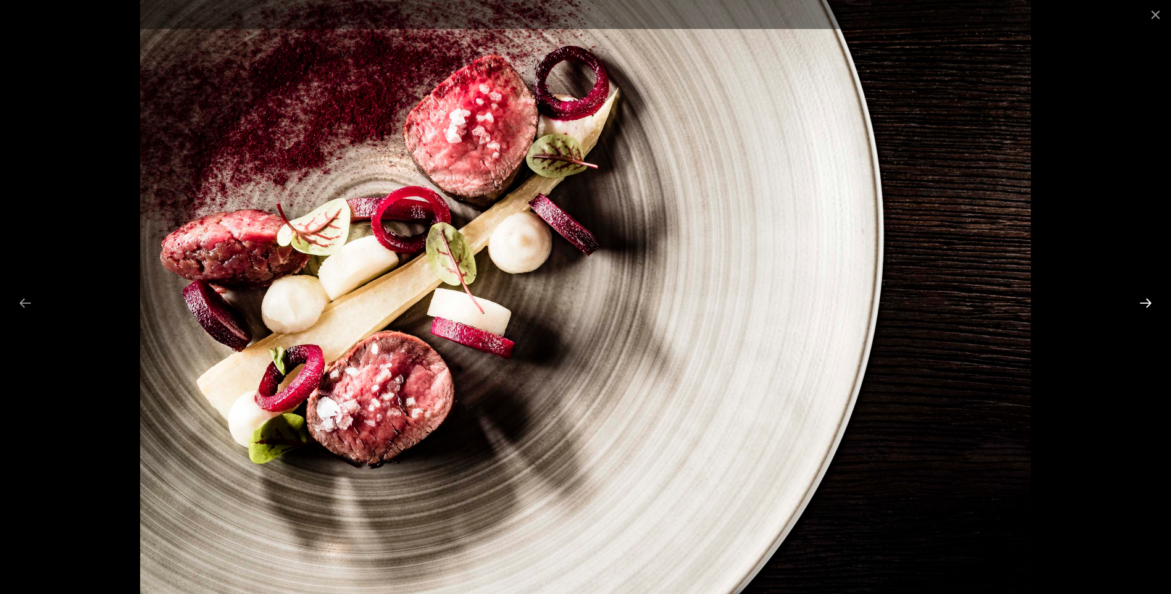
click at [1142, 309] on button "Next slide" at bounding box center [1146, 303] width 26 height 24
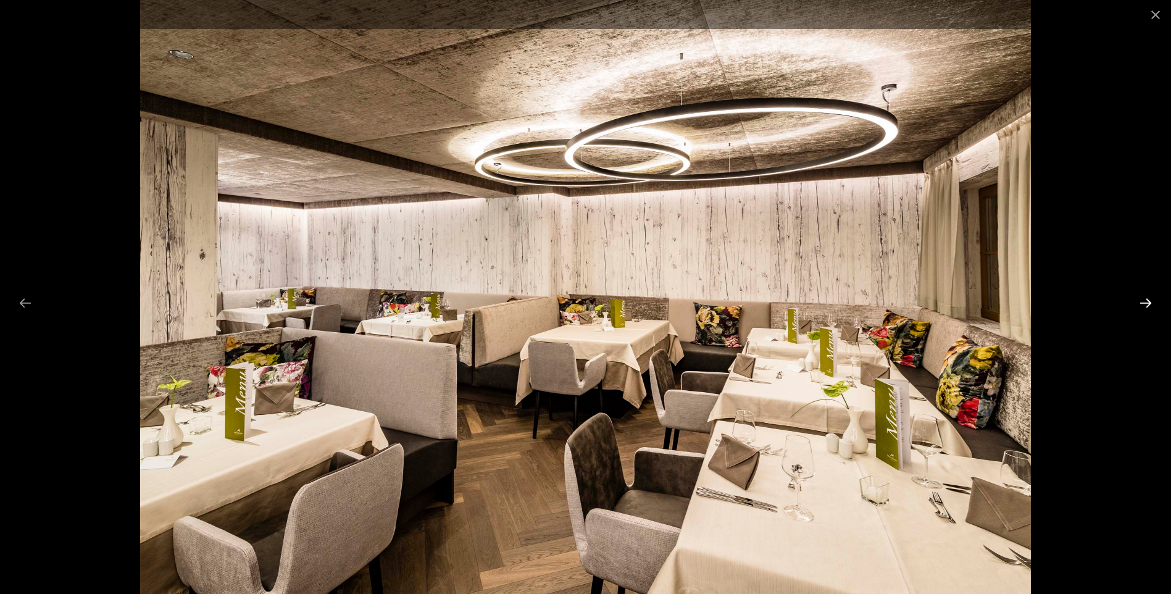
click at [1142, 309] on button "Next slide" at bounding box center [1146, 303] width 26 height 24
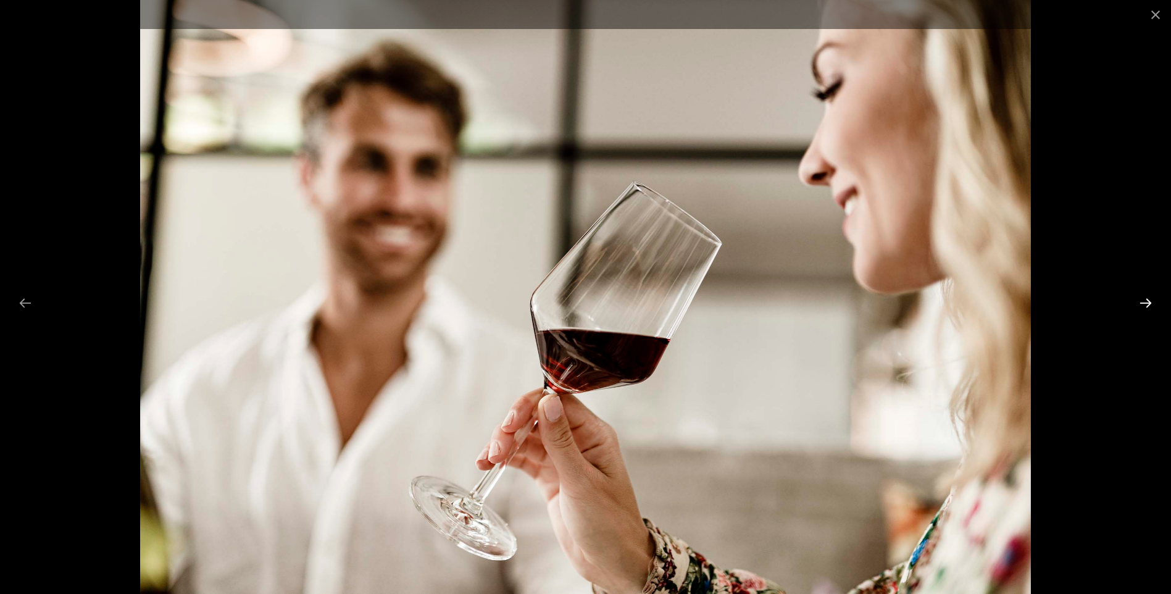
click at [1142, 309] on button "Next slide" at bounding box center [1146, 303] width 26 height 24
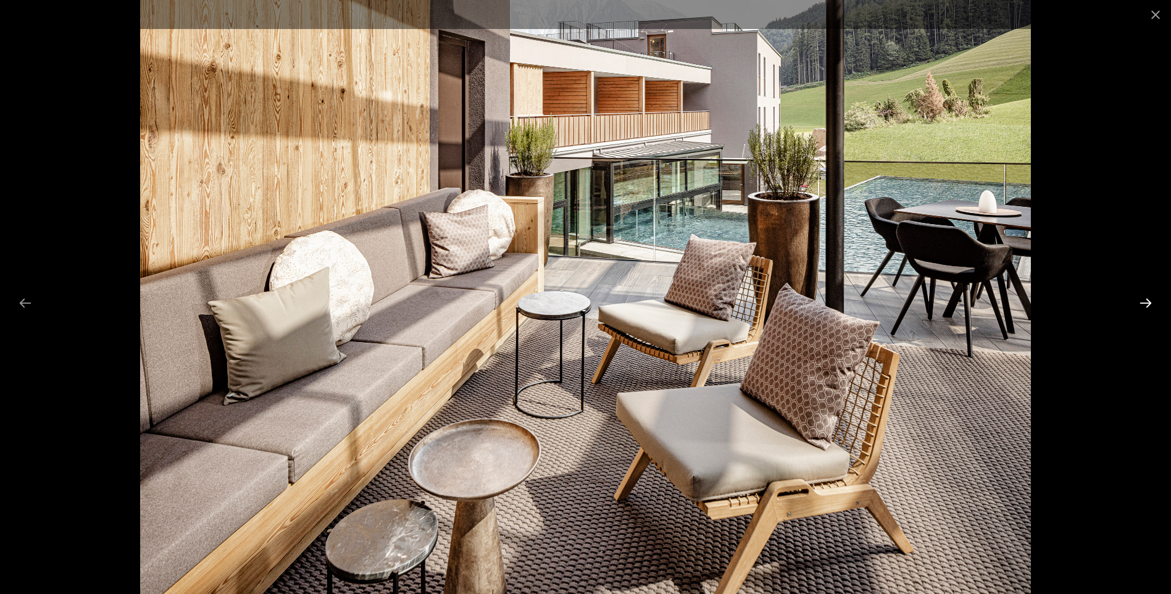
click at [1142, 309] on button "Next slide" at bounding box center [1146, 303] width 26 height 24
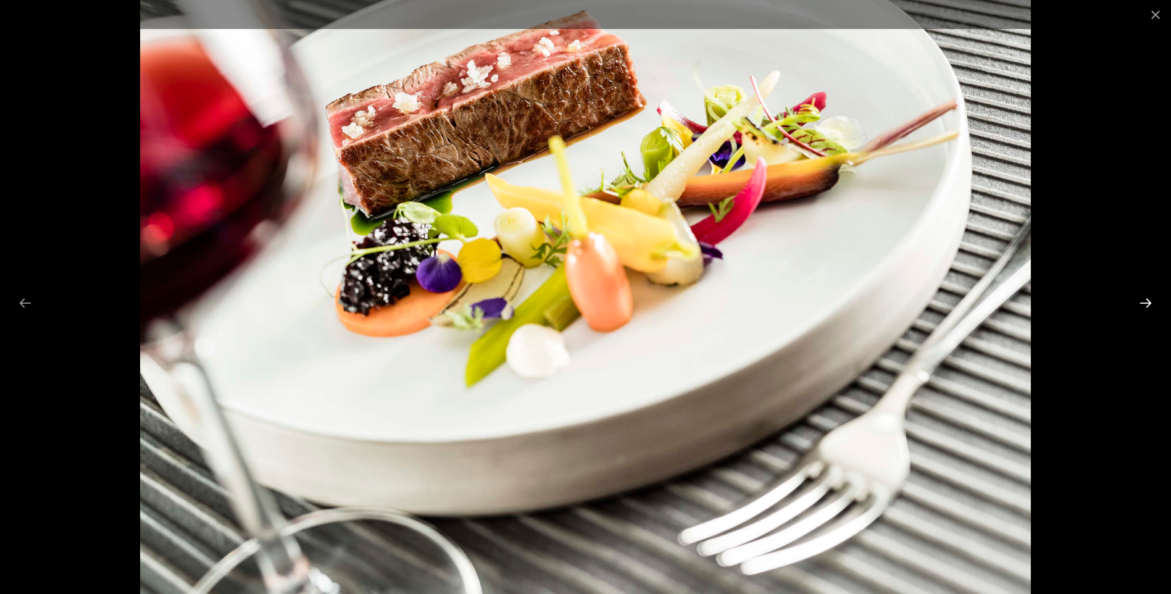
click at [1142, 309] on button "Next slide" at bounding box center [1146, 303] width 26 height 24
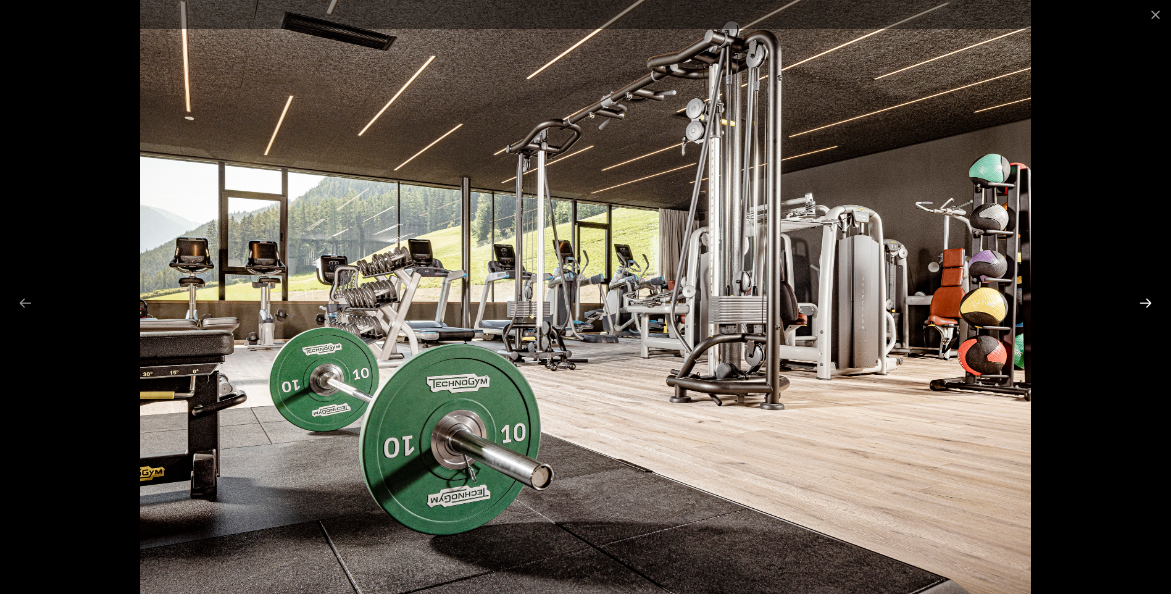
click at [1142, 309] on button "Next slide" at bounding box center [1146, 303] width 26 height 24
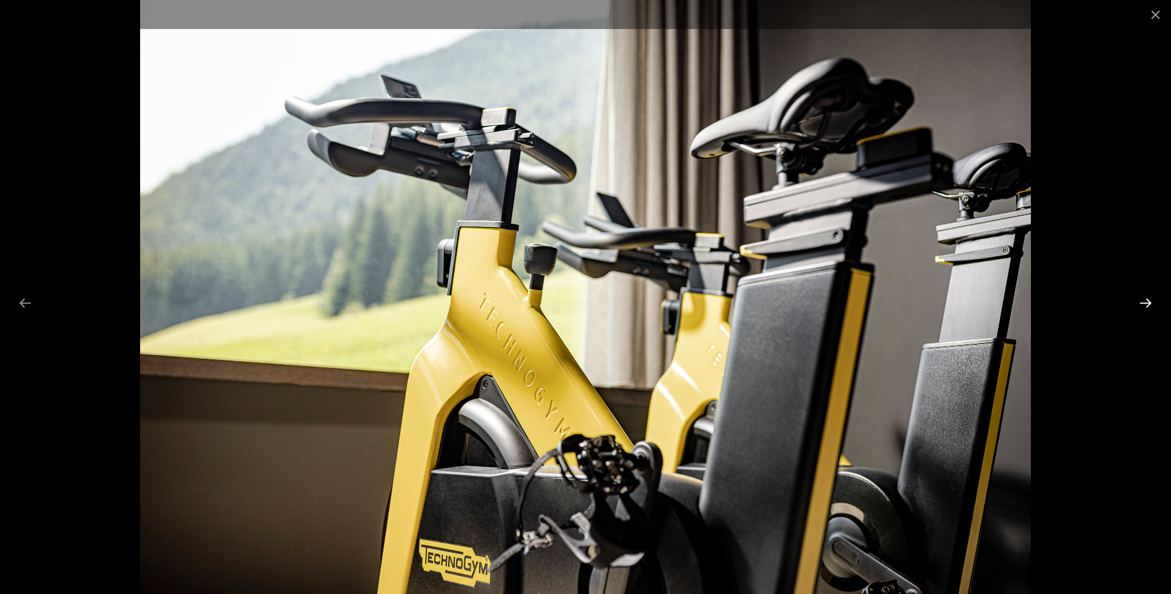
click at [1142, 309] on button "Next slide" at bounding box center [1146, 303] width 26 height 24
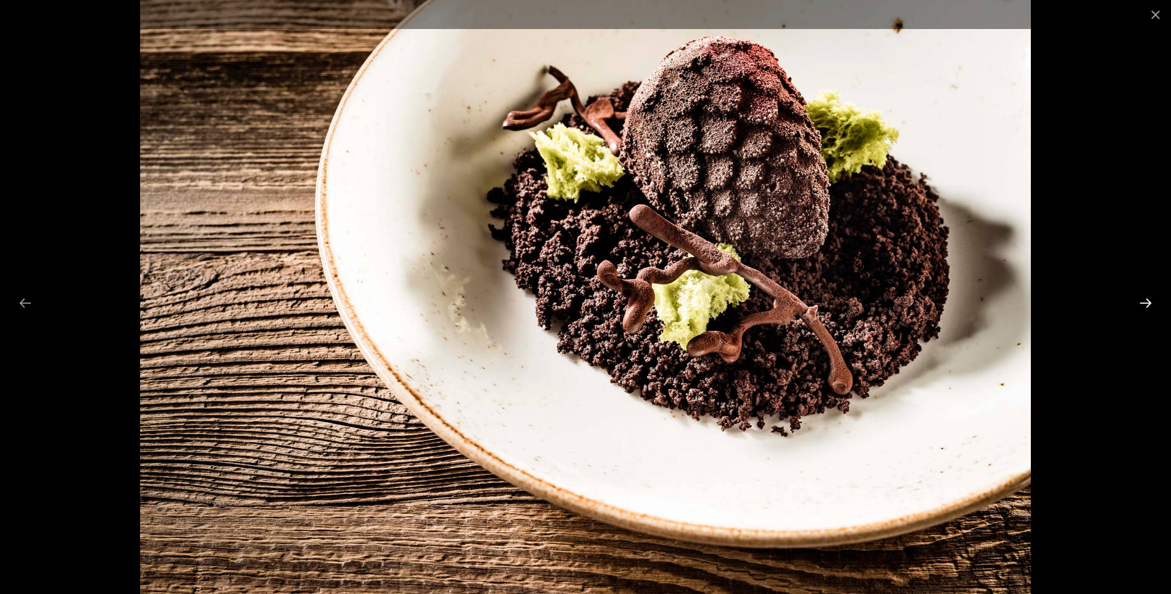
click at [1142, 309] on button "Next slide" at bounding box center [1146, 303] width 26 height 24
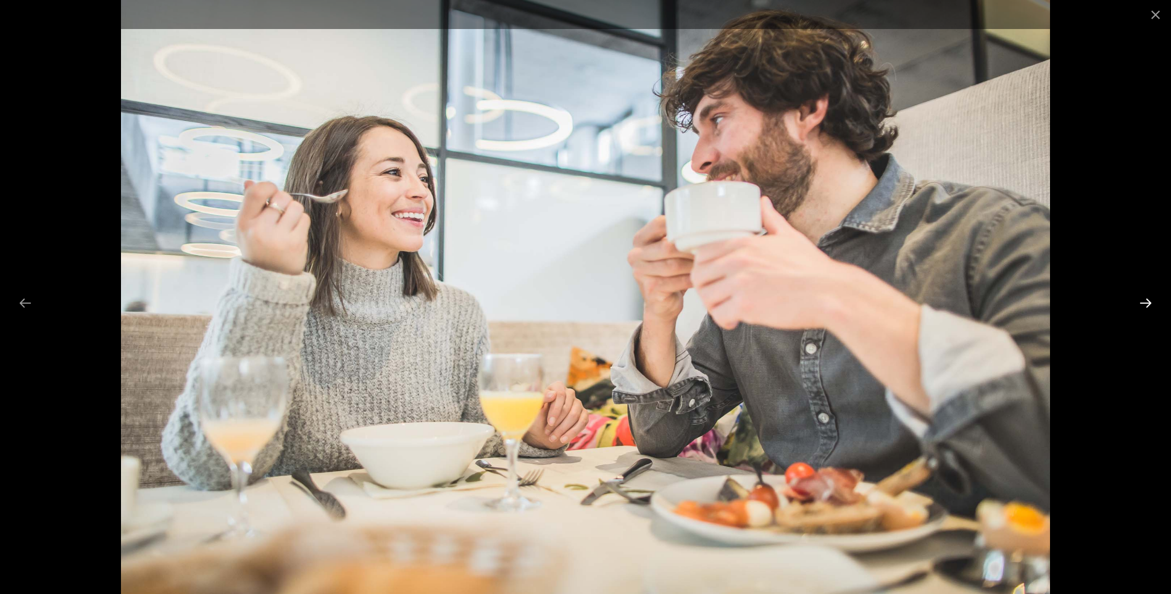
click at [1142, 309] on button "Next slide" at bounding box center [1146, 303] width 26 height 24
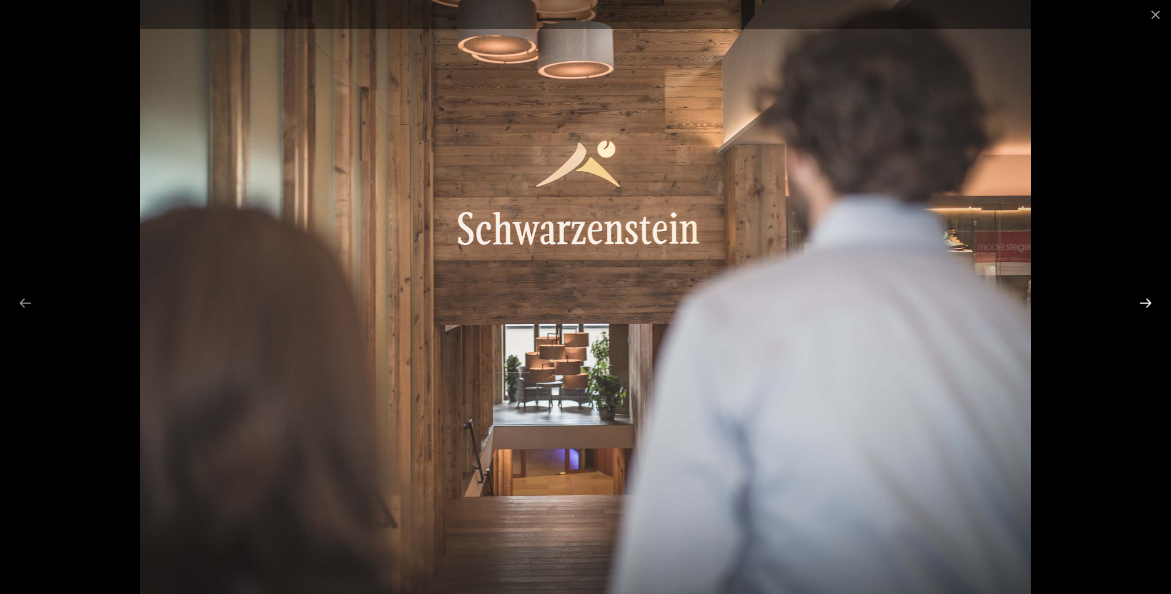
click at [1142, 309] on button "Next slide" at bounding box center [1146, 303] width 26 height 24
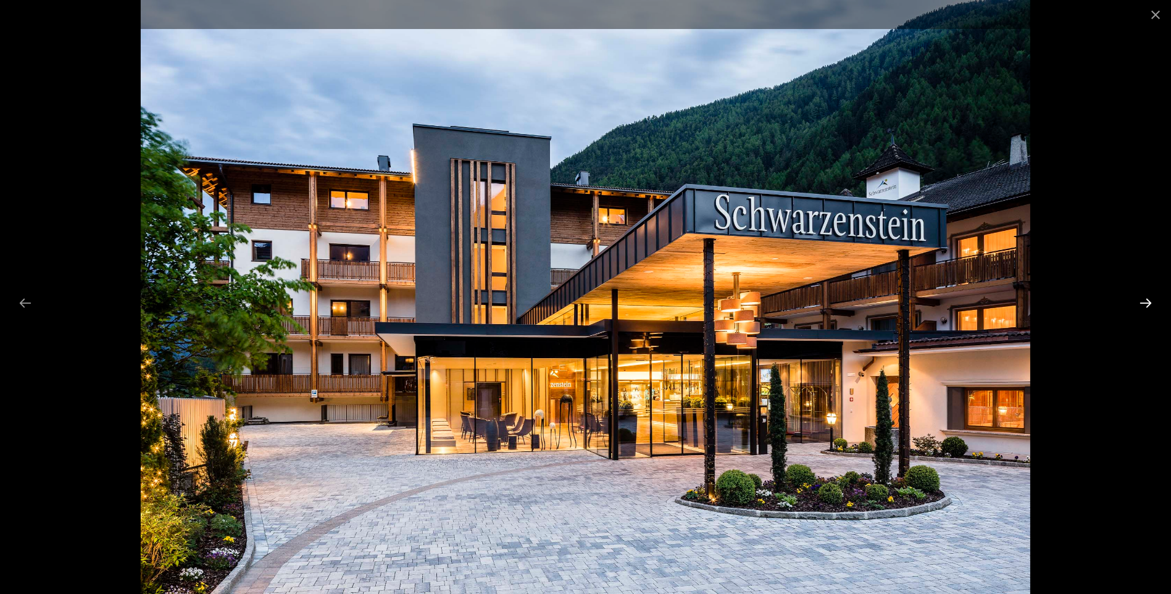
click at [1142, 309] on button "Next slide" at bounding box center [1146, 303] width 26 height 24
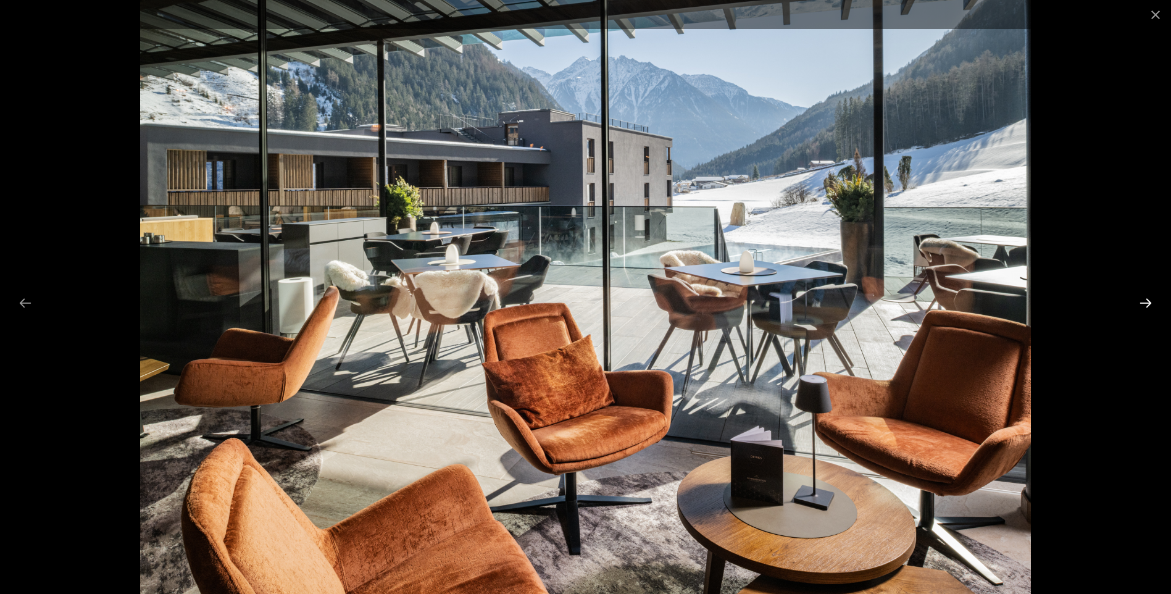
click at [1142, 309] on button "Next slide" at bounding box center [1146, 303] width 26 height 24
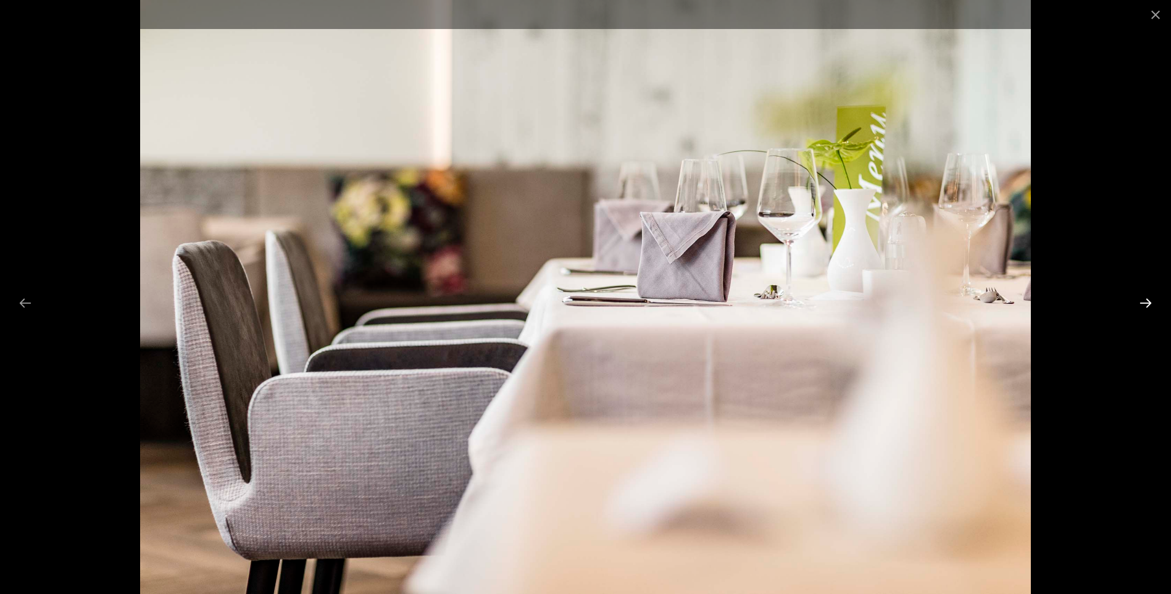
click at [1142, 309] on button "Next slide" at bounding box center [1146, 303] width 26 height 24
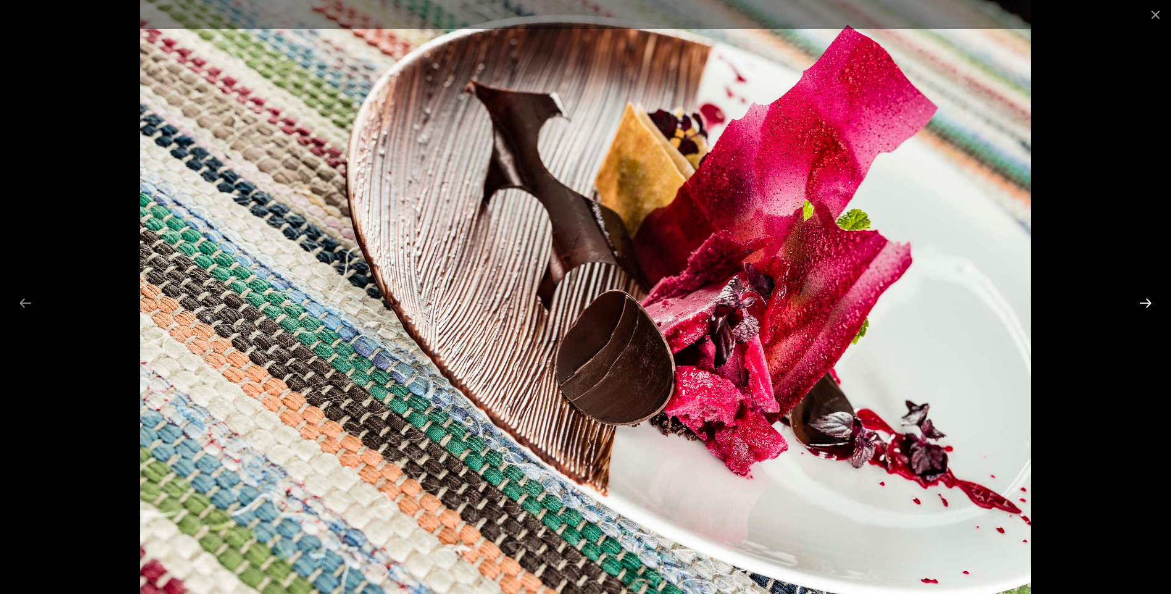
click at [1142, 309] on button "Next slide" at bounding box center [1146, 303] width 26 height 24
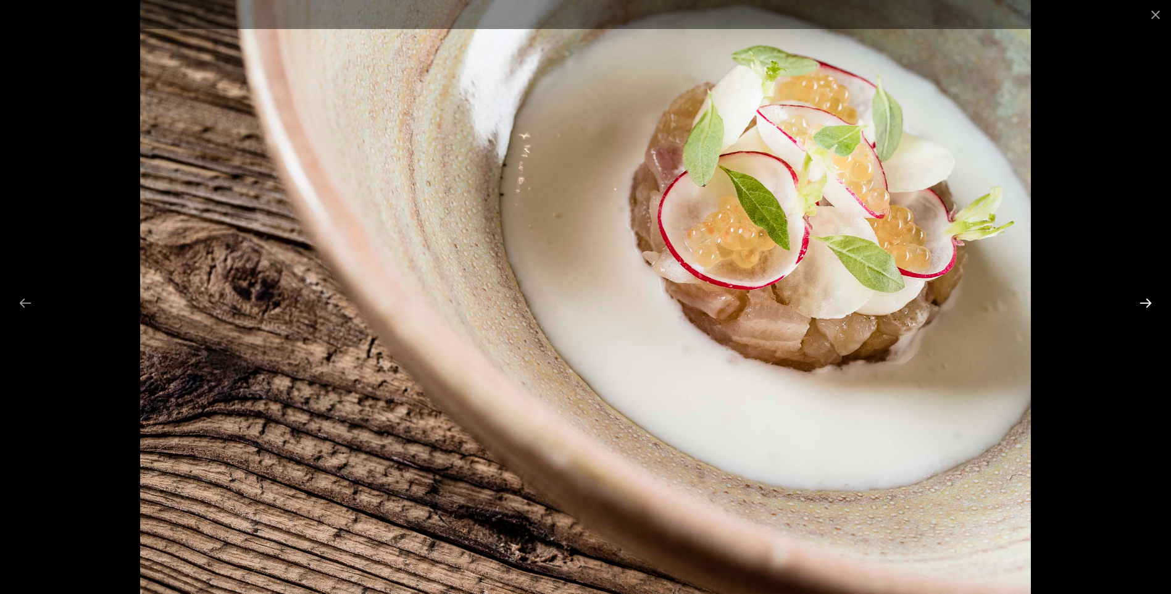
click at [1142, 309] on button "Next slide" at bounding box center [1146, 303] width 26 height 24
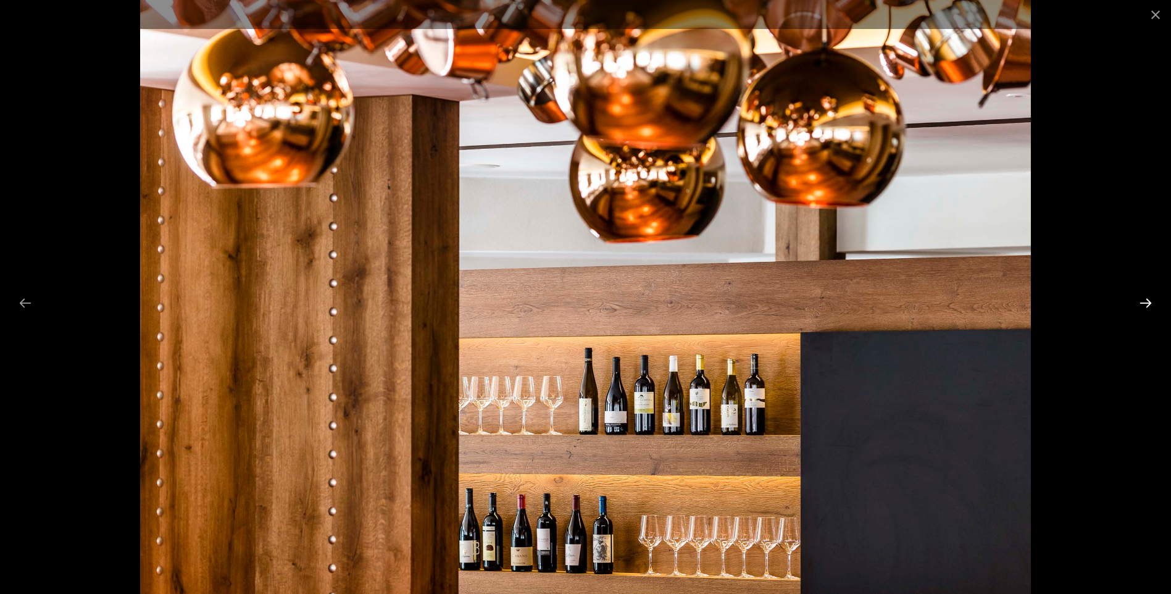
click at [1142, 309] on button "Next slide" at bounding box center [1146, 303] width 26 height 24
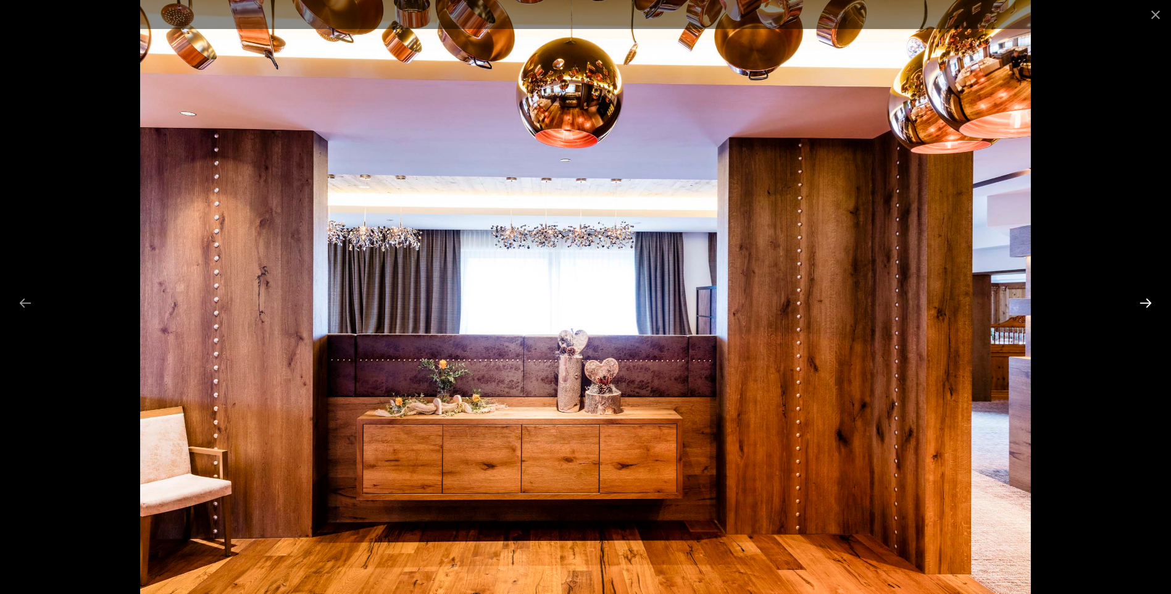
click at [1142, 309] on button "Next slide" at bounding box center [1146, 303] width 26 height 24
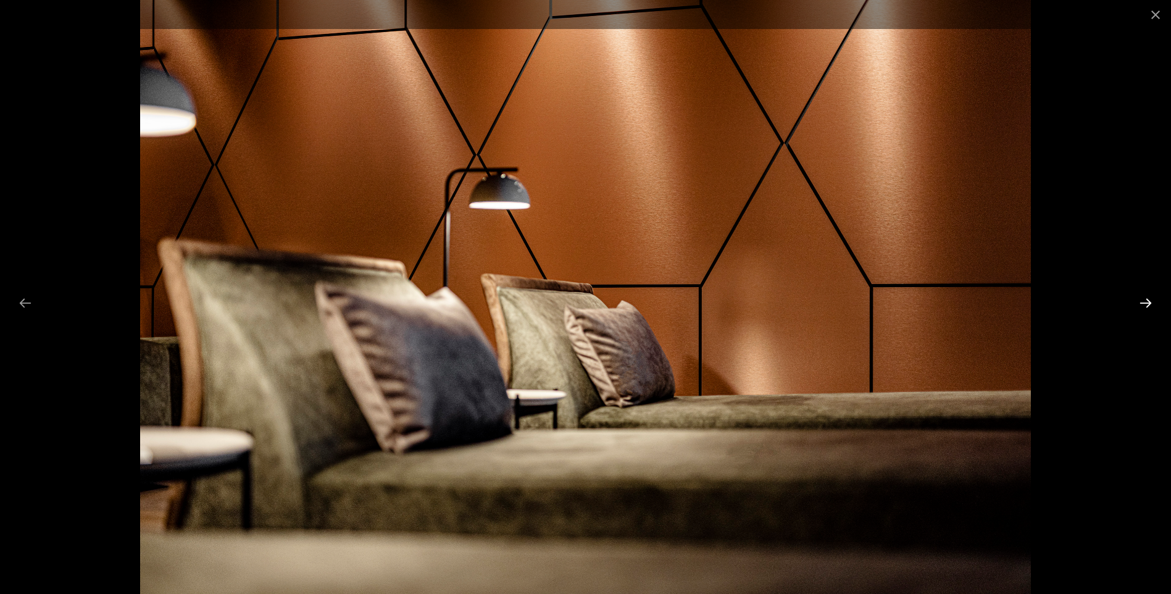
click at [1142, 309] on button "Next slide" at bounding box center [1146, 303] width 26 height 24
